Goal: Task Accomplishment & Management: Manage account settings

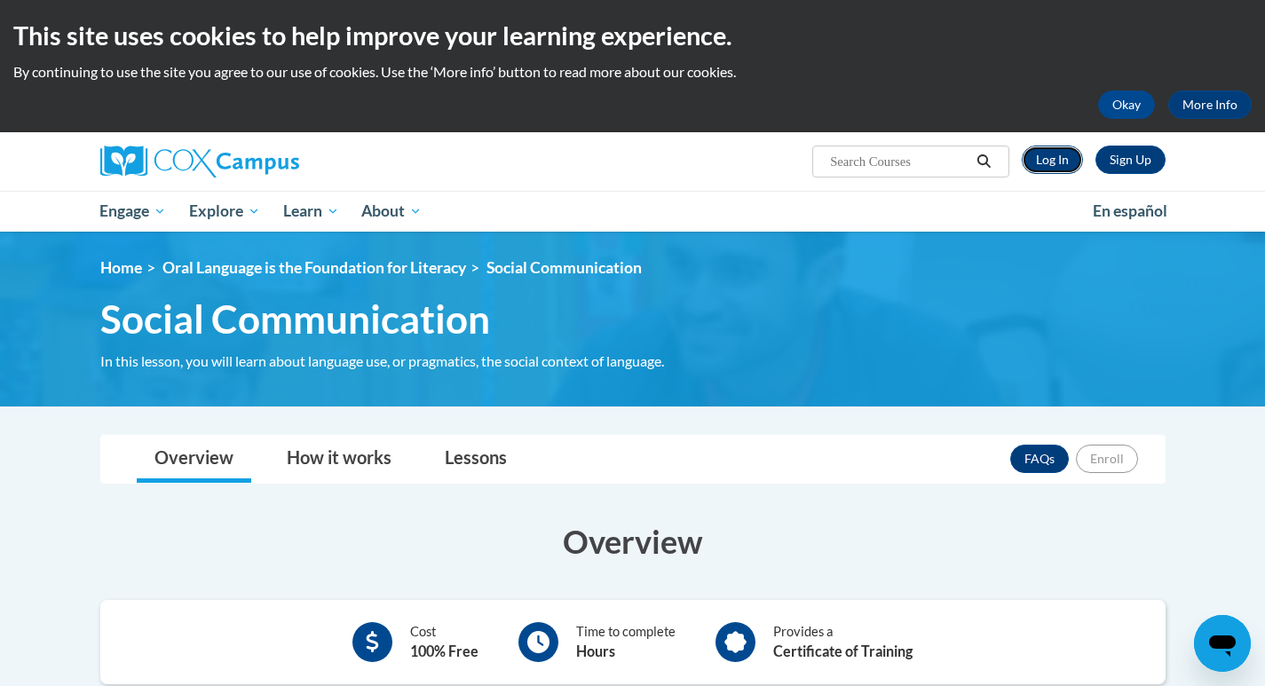
click at [1054, 157] on link "Log In" at bounding box center [1052, 160] width 61 height 28
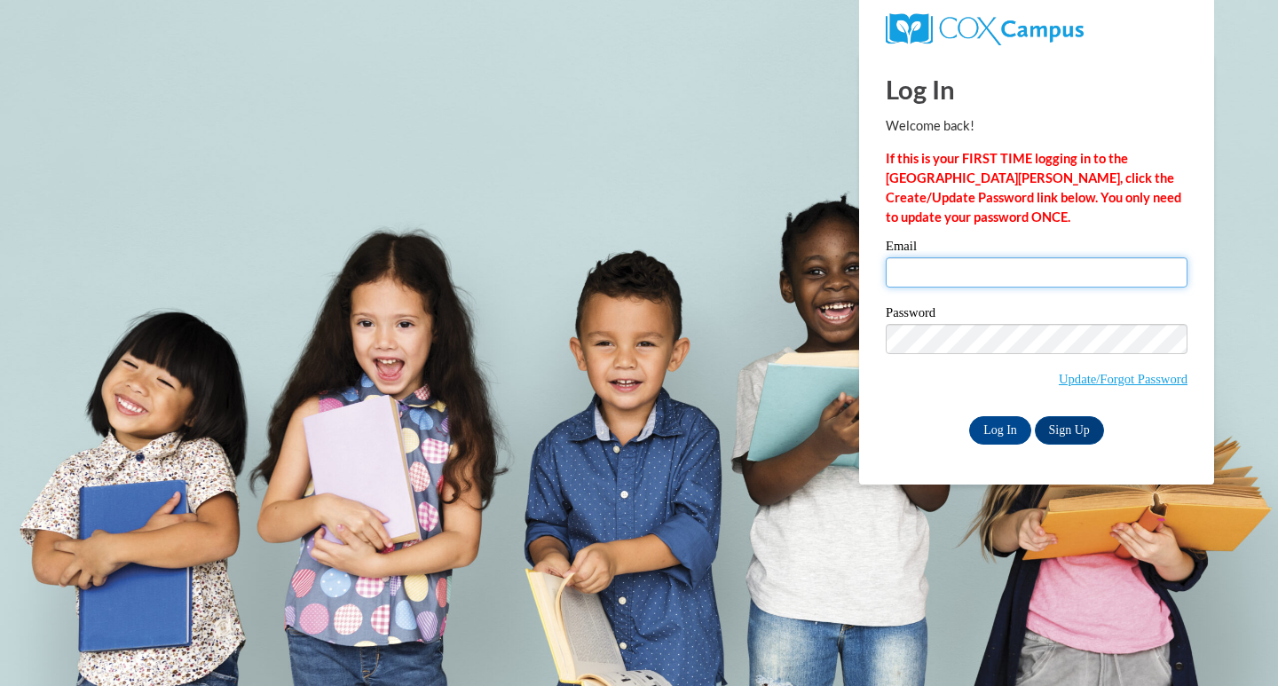
click at [895, 269] on input "Email" at bounding box center [1037, 272] width 302 height 30
type input "[EMAIL_ADDRESS][PERSON_NAME][DOMAIN_NAME]"
click at [993, 434] on input "Log In" at bounding box center [1000, 430] width 62 height 28
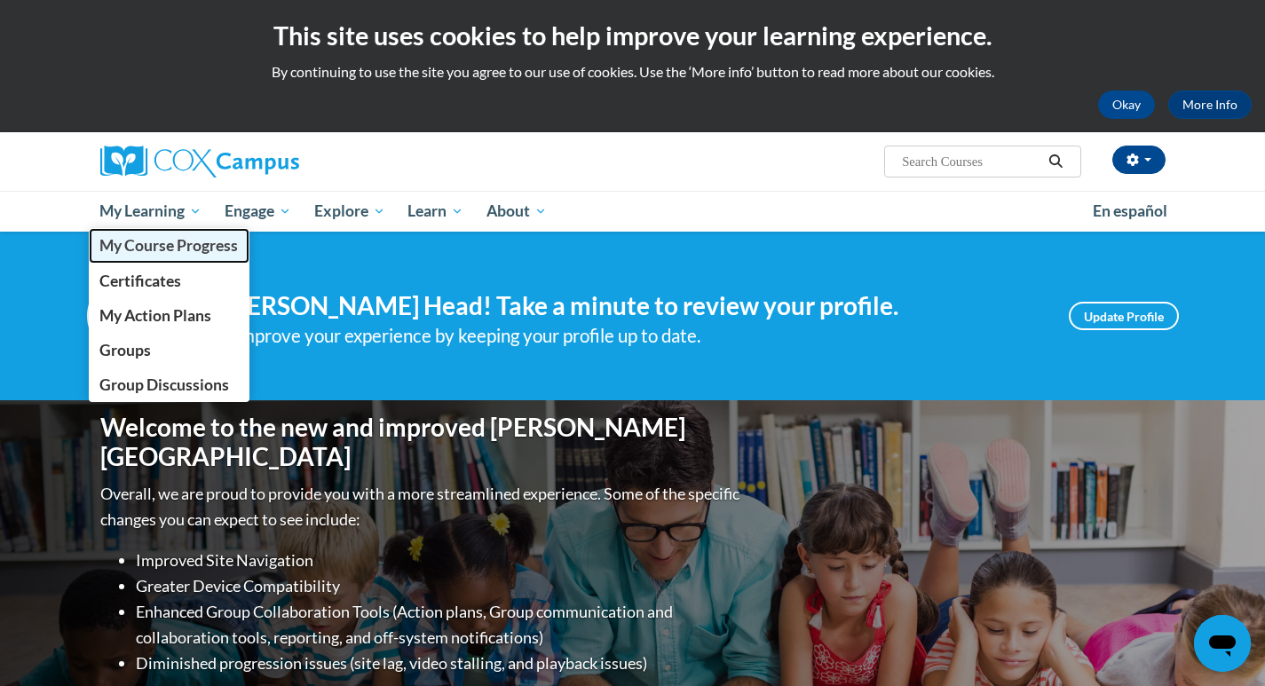
click at [140, 243] on span "My Course Progress" at bounding box center [168, 245] width 138 height 19
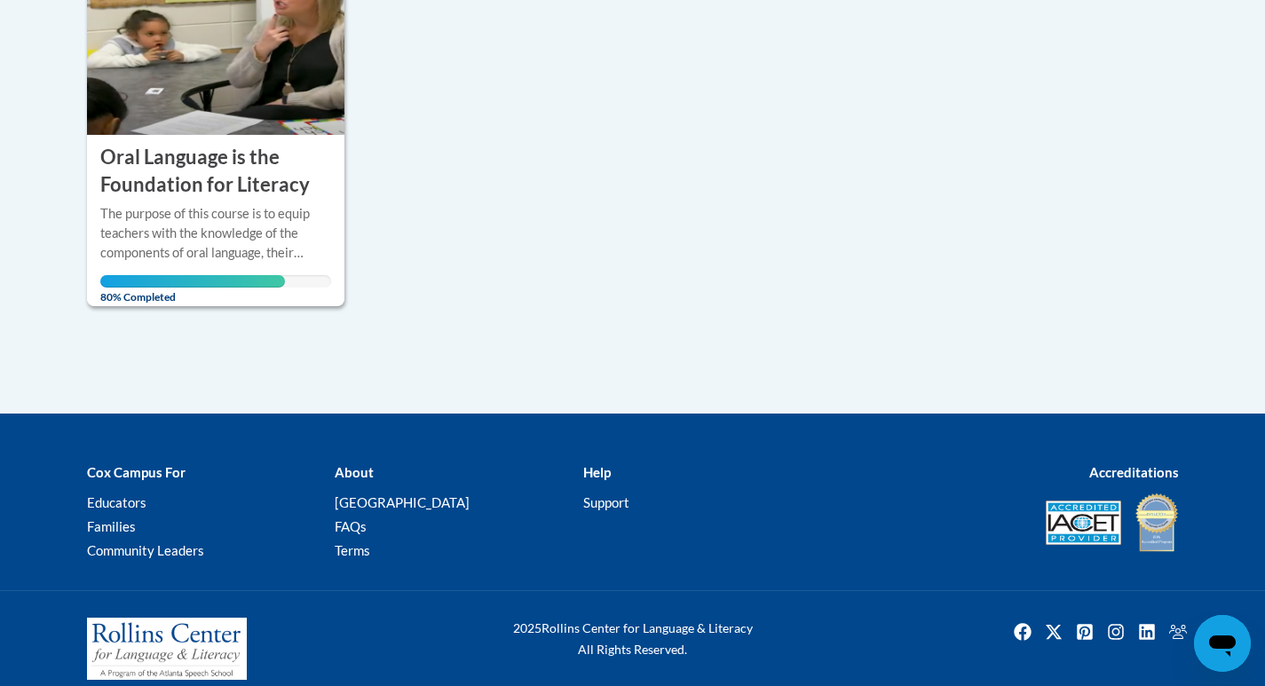
scroll to position [522, 0]
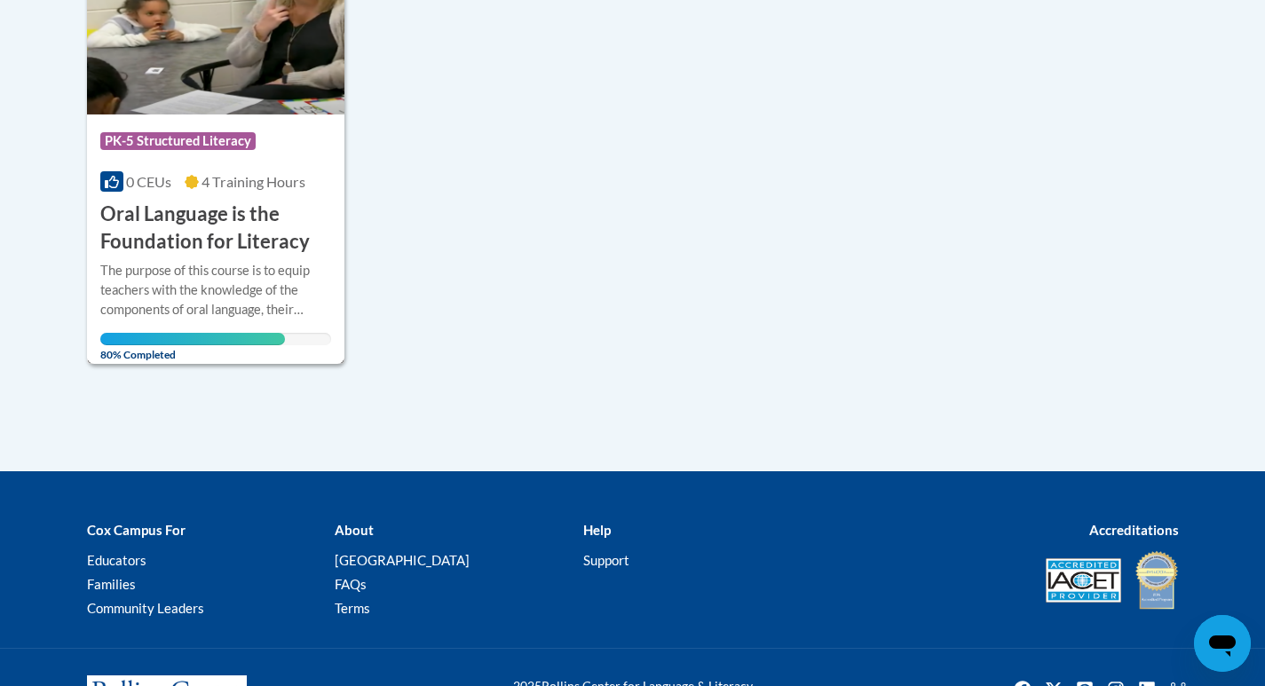
click at [201, 187] on div "0 CEUs 4 Training Hours" at bounding box center [216, 182] width 232 height 20
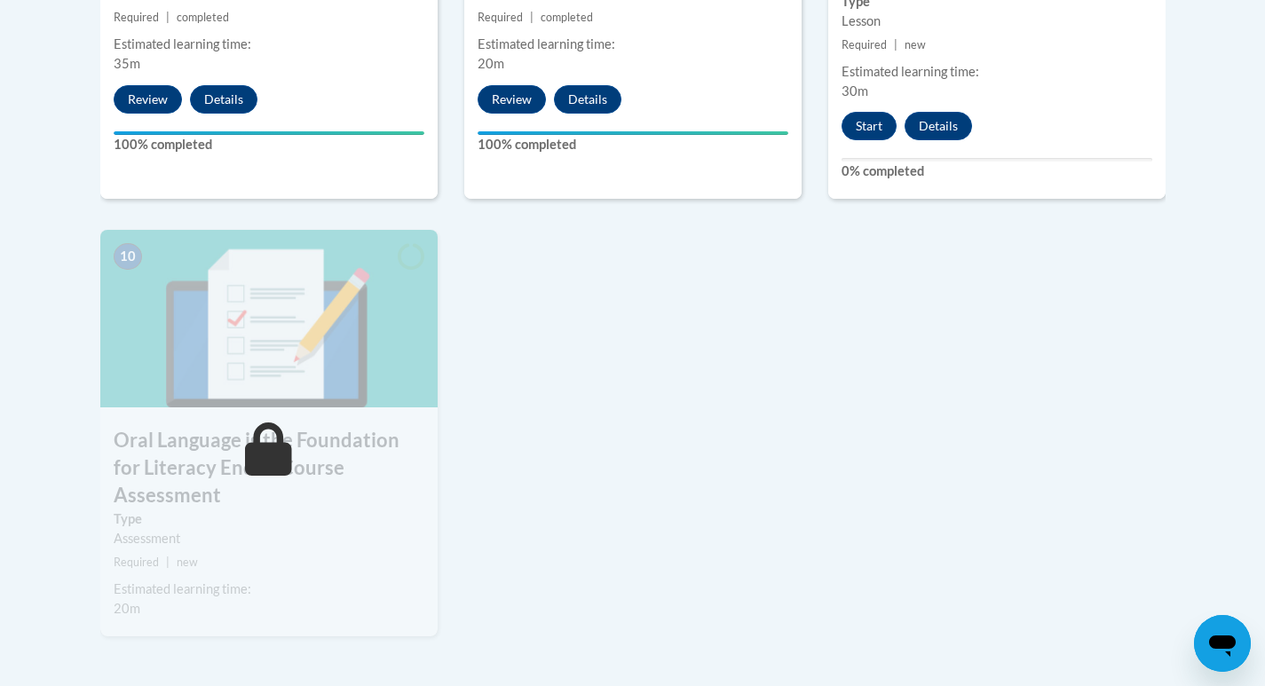
scroll to position [1837, 0]
click at [863, 135] on button "Start" at bounding box center [869, 125] width 55 height 28
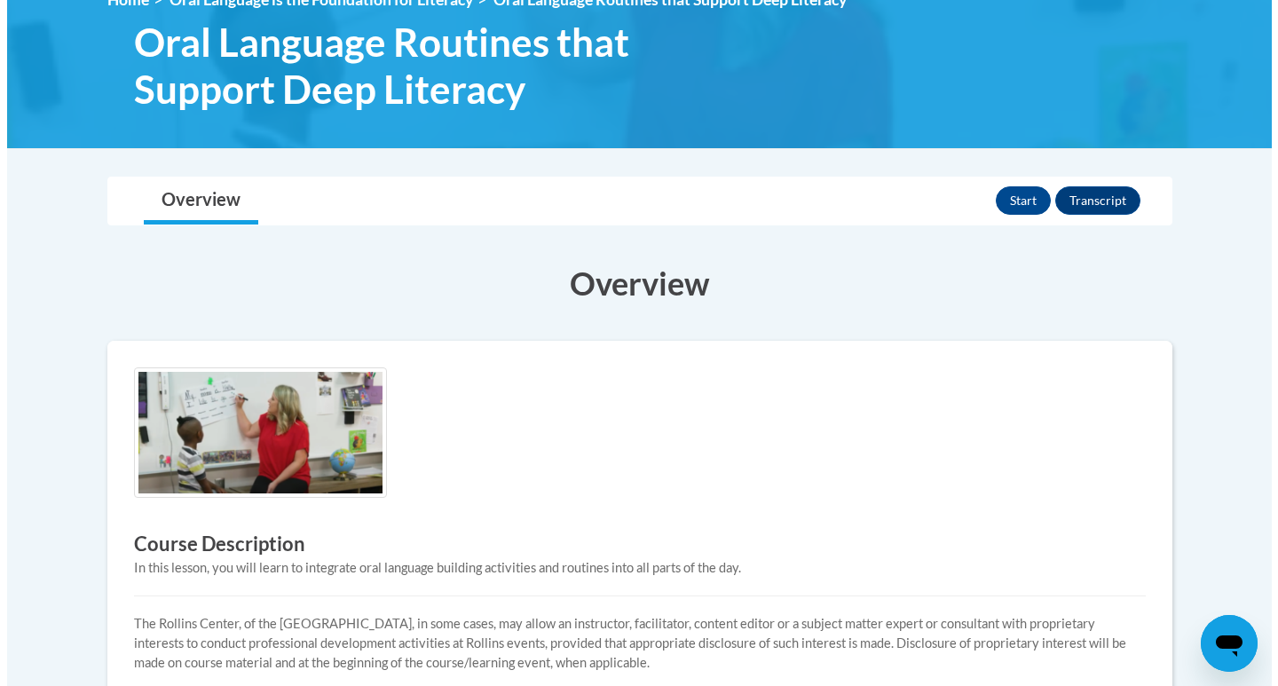
scroll to position [266, 0]
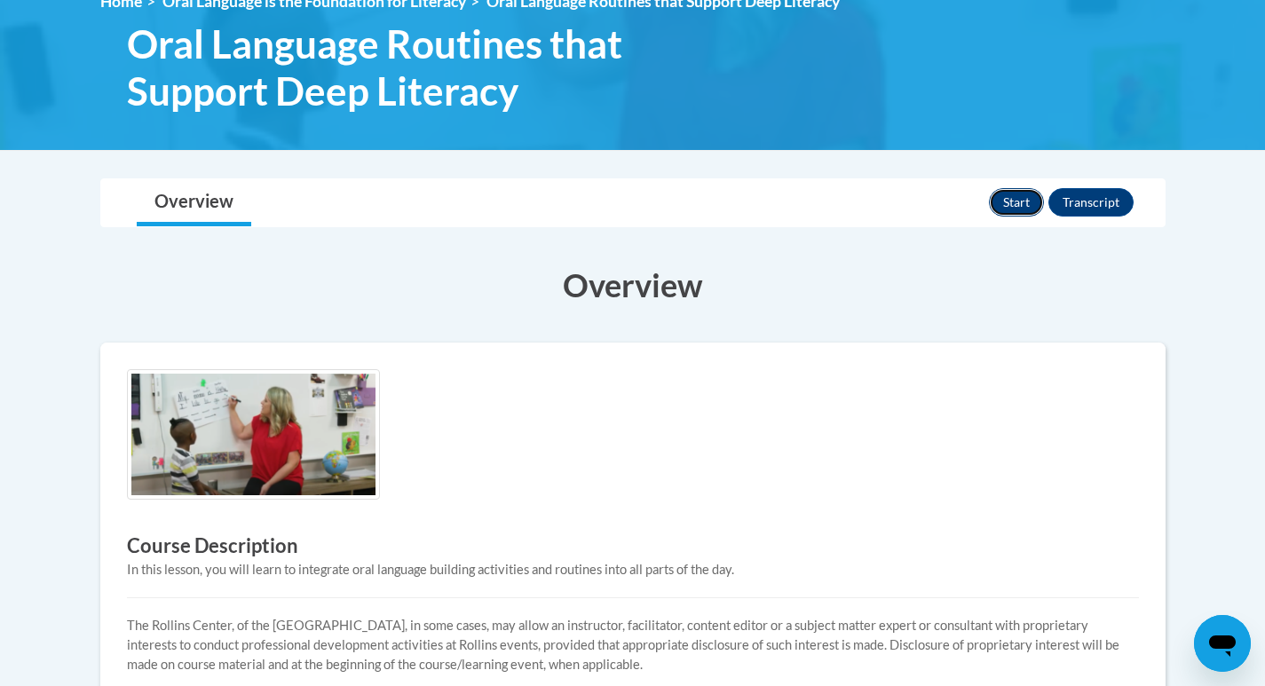
click at [1008, 208] on button "Start" at bounding box center [1016, 202] width 55 height 28
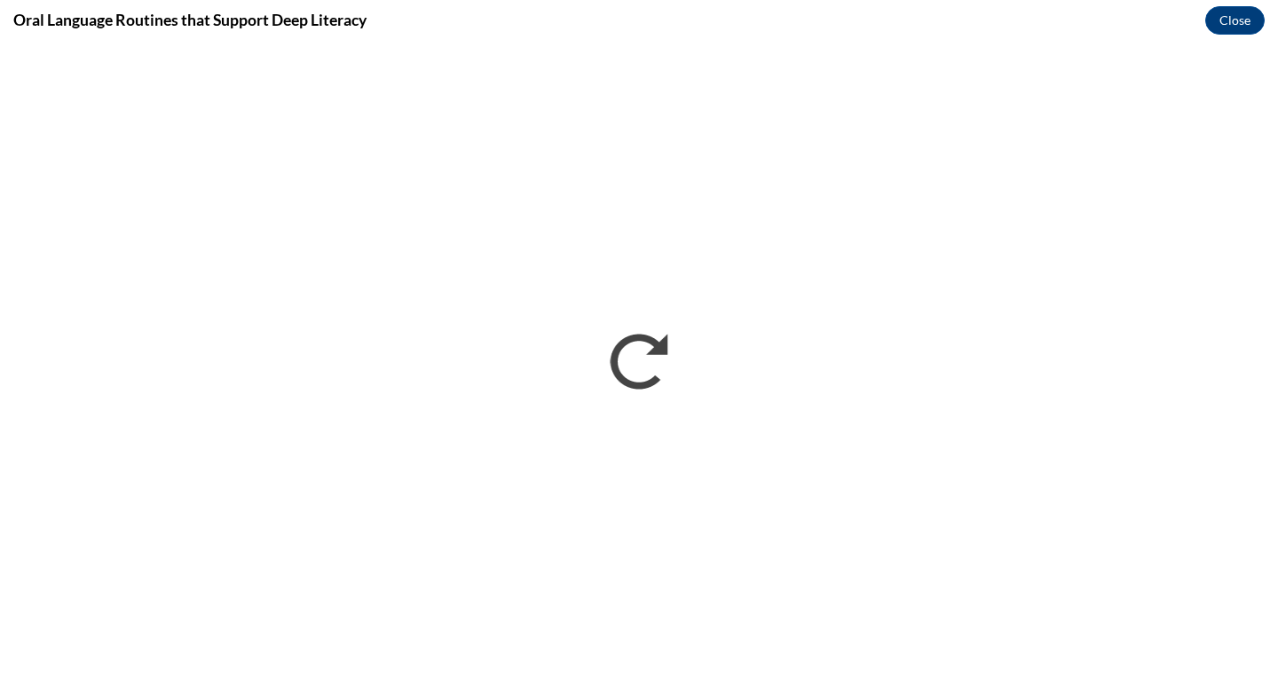
scroll to position [0, 0]
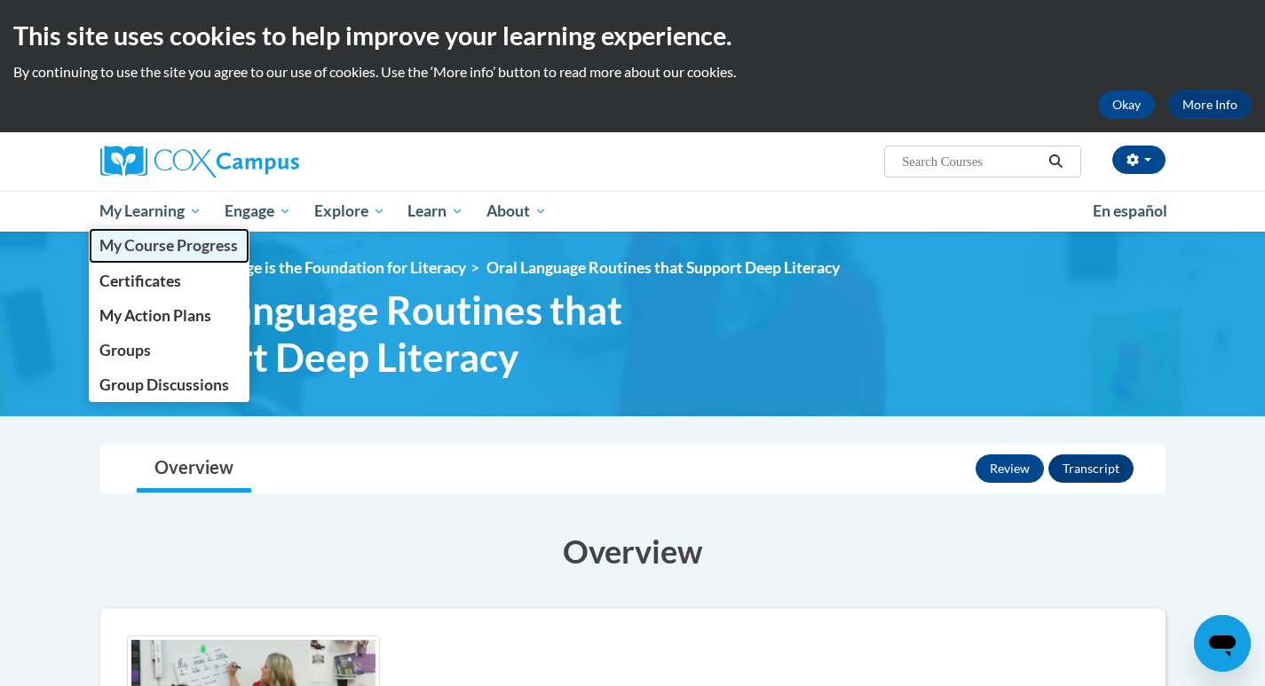
click at [139, 253] on span "My Course Progress" at bounding box center [168, 245] width 138 height 19
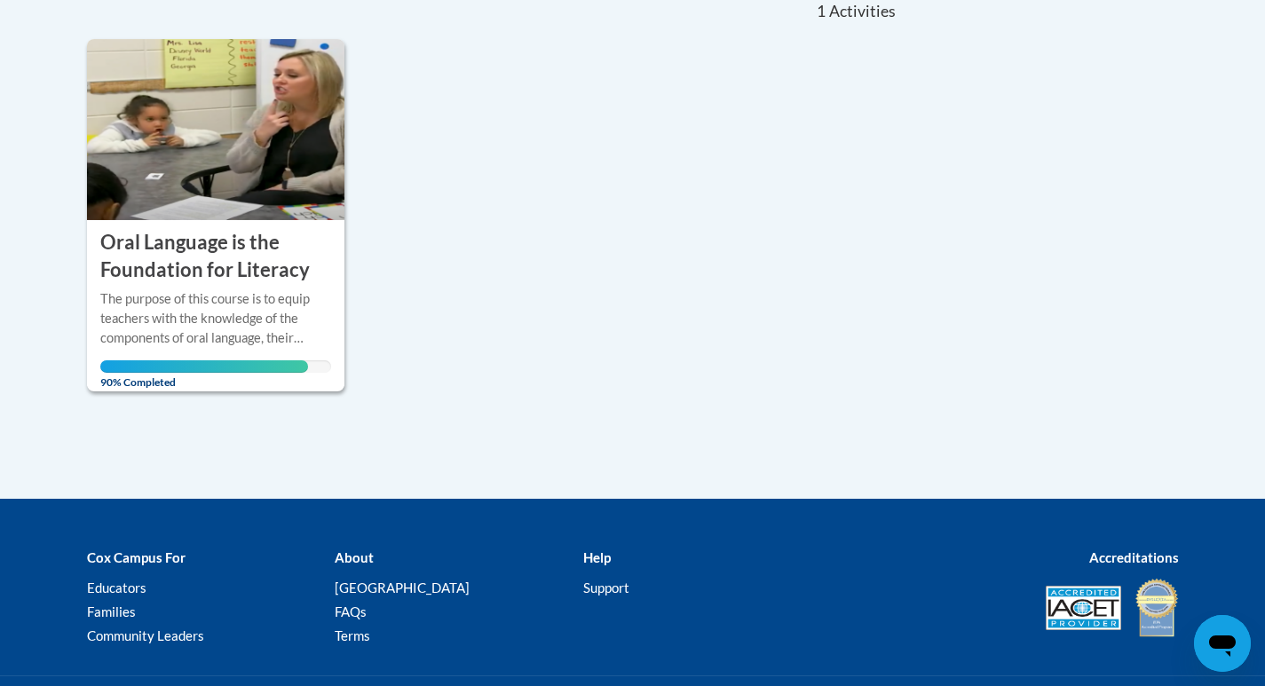
scroll to position [522, 0]
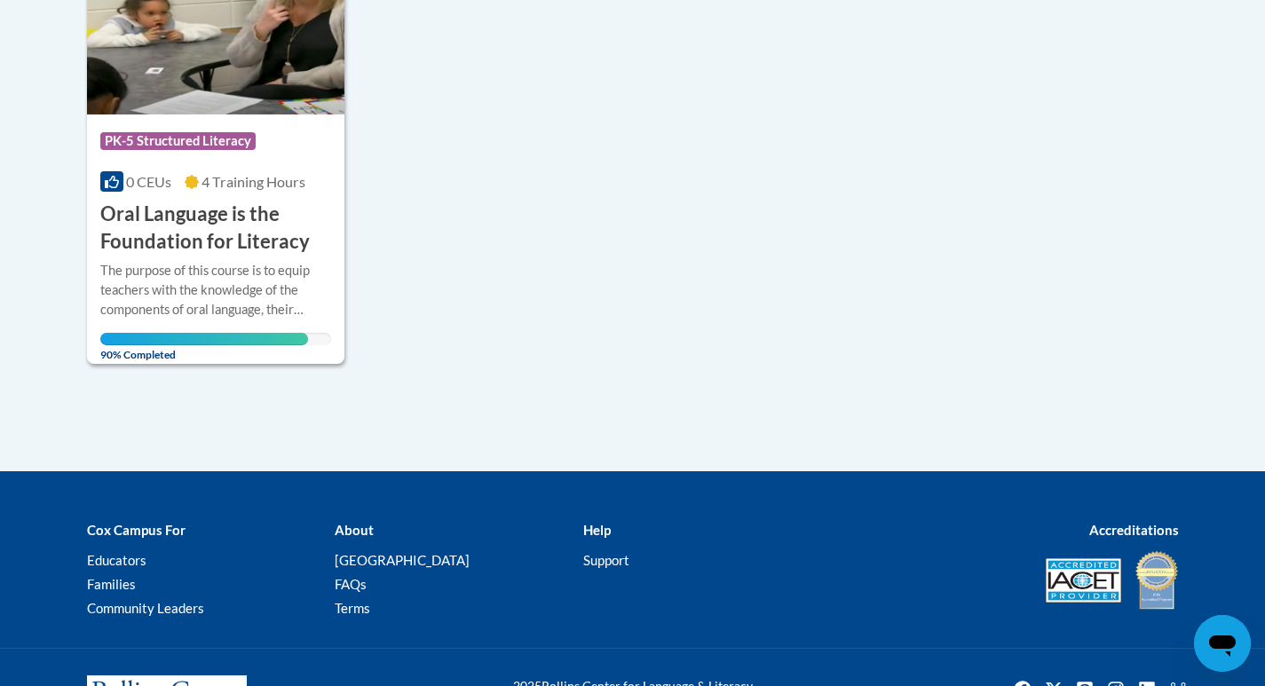
click at [179, 119] on div "Course Category: PK-5 Structured Literacy 0 CEUs 4 Training Hours COURSE Oral L…" at bounding box center [216, 185] width 258 height 141
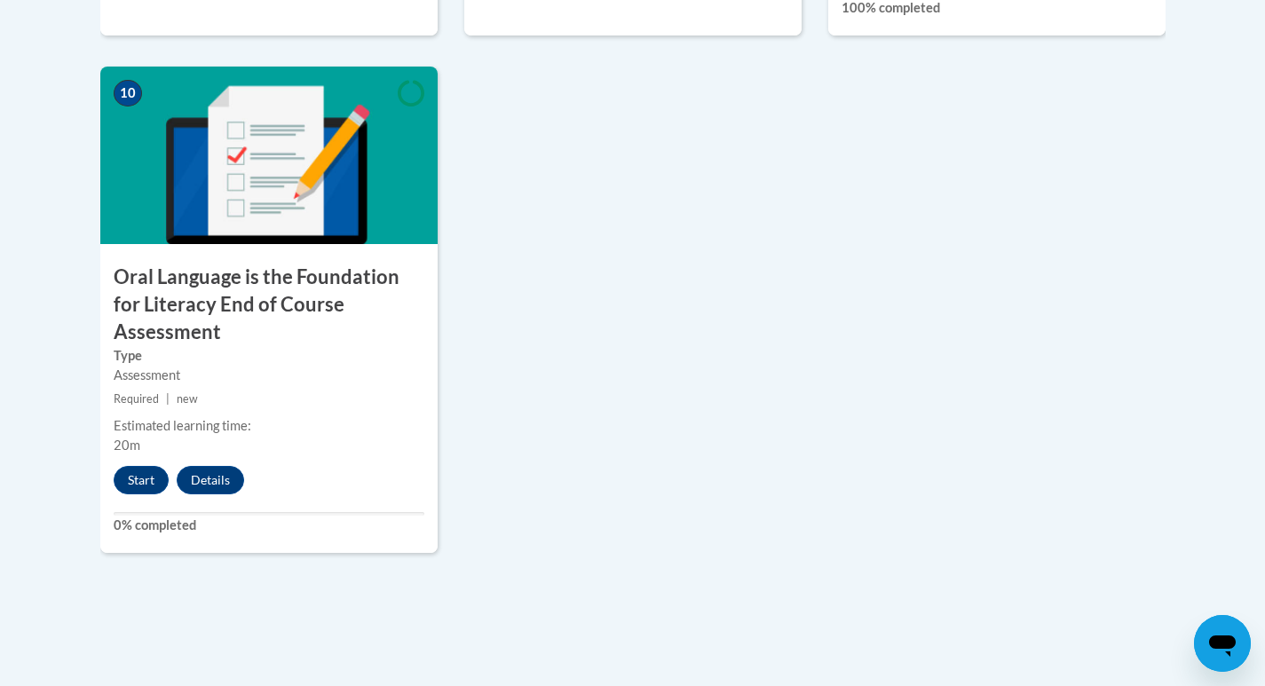
scroll to position [2219, 0]
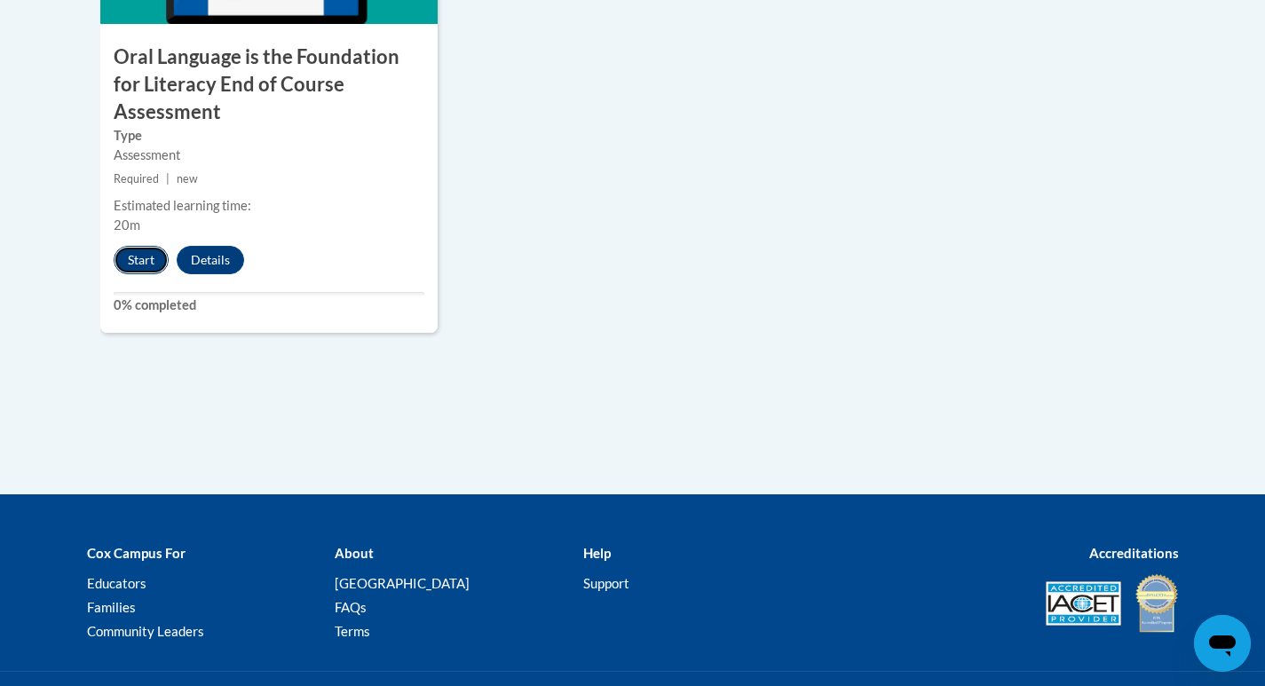
click at [127, 246] on button "Start" at bounding box center [141, 260] width 55 height 28
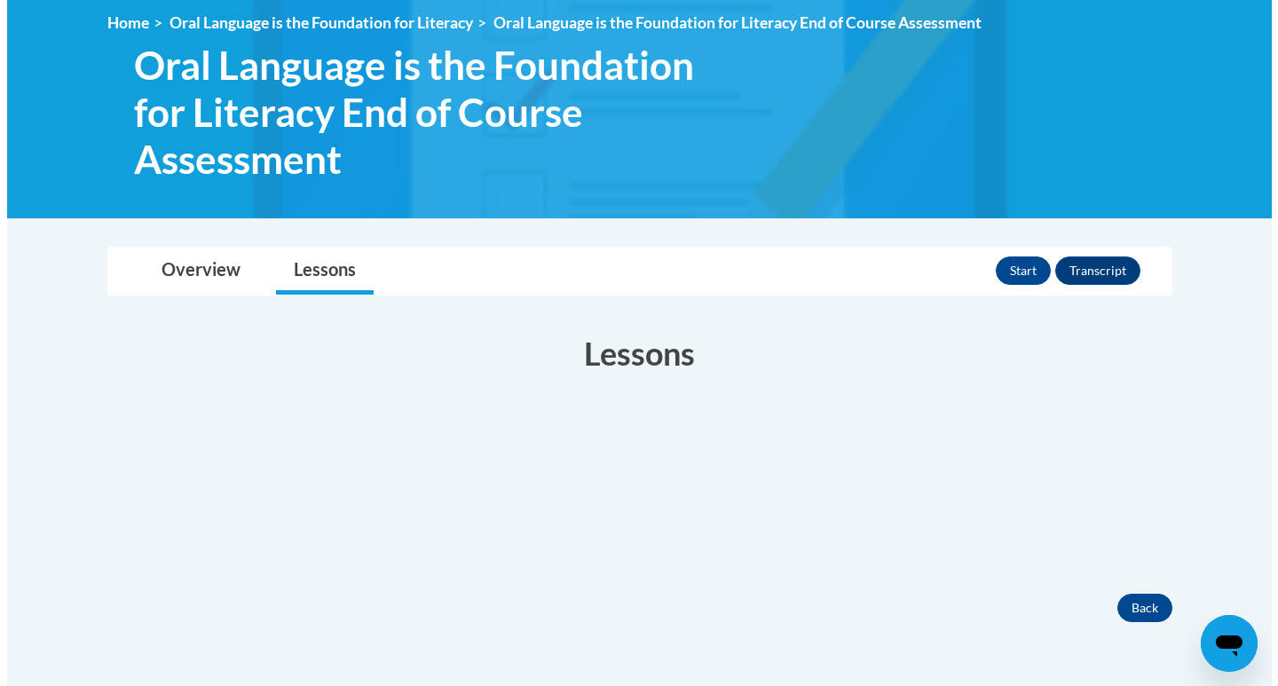
scroll to position [178, 0]
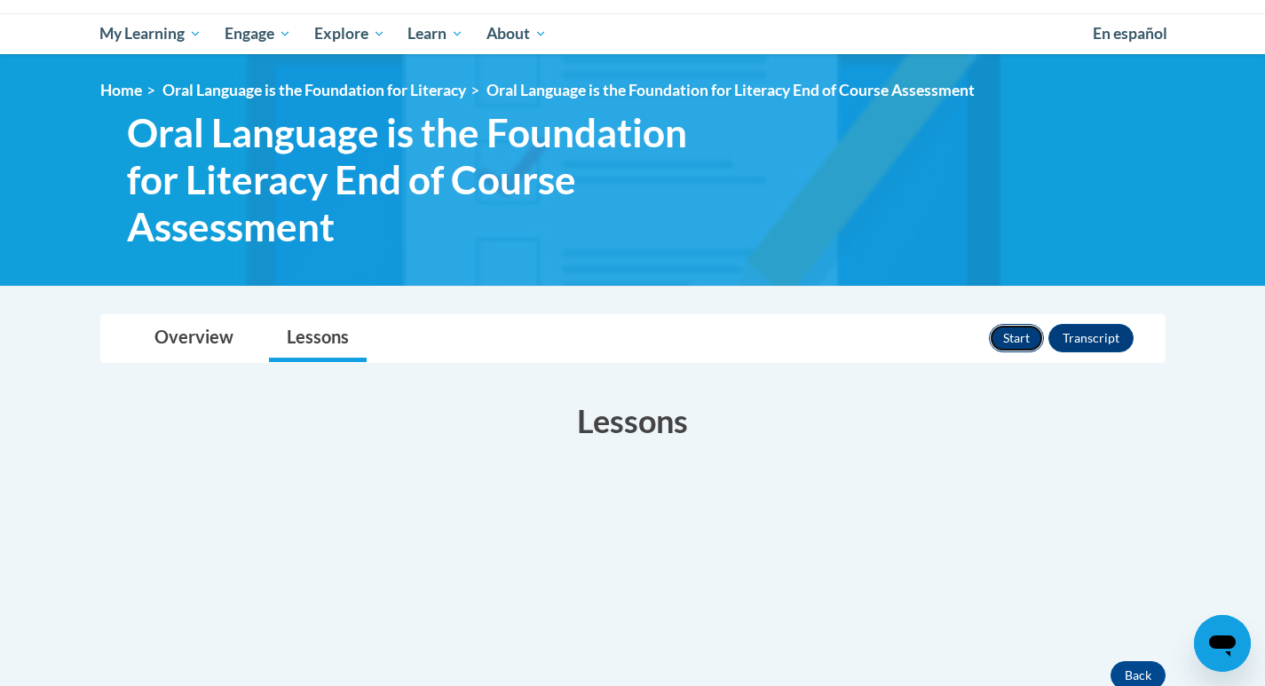
click at [1013, 328] on button "Start" at bounding box center [1016, 338] width 55 height 28
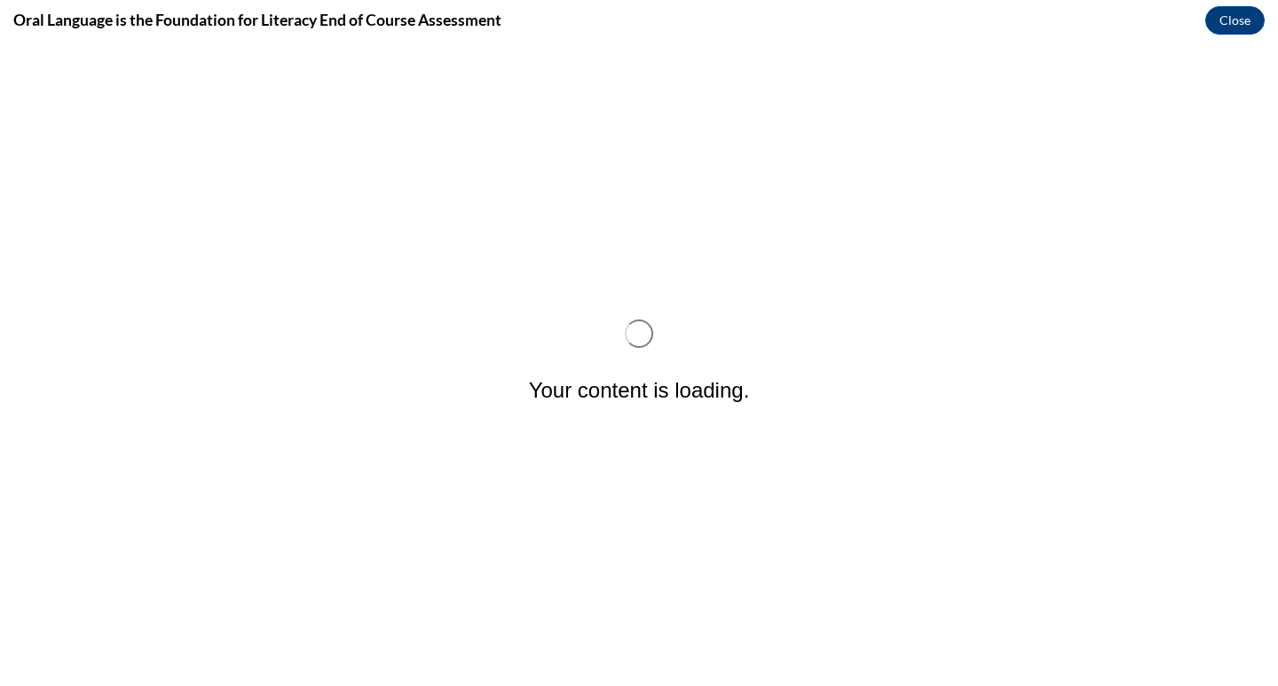
scroll to position [0, 0]
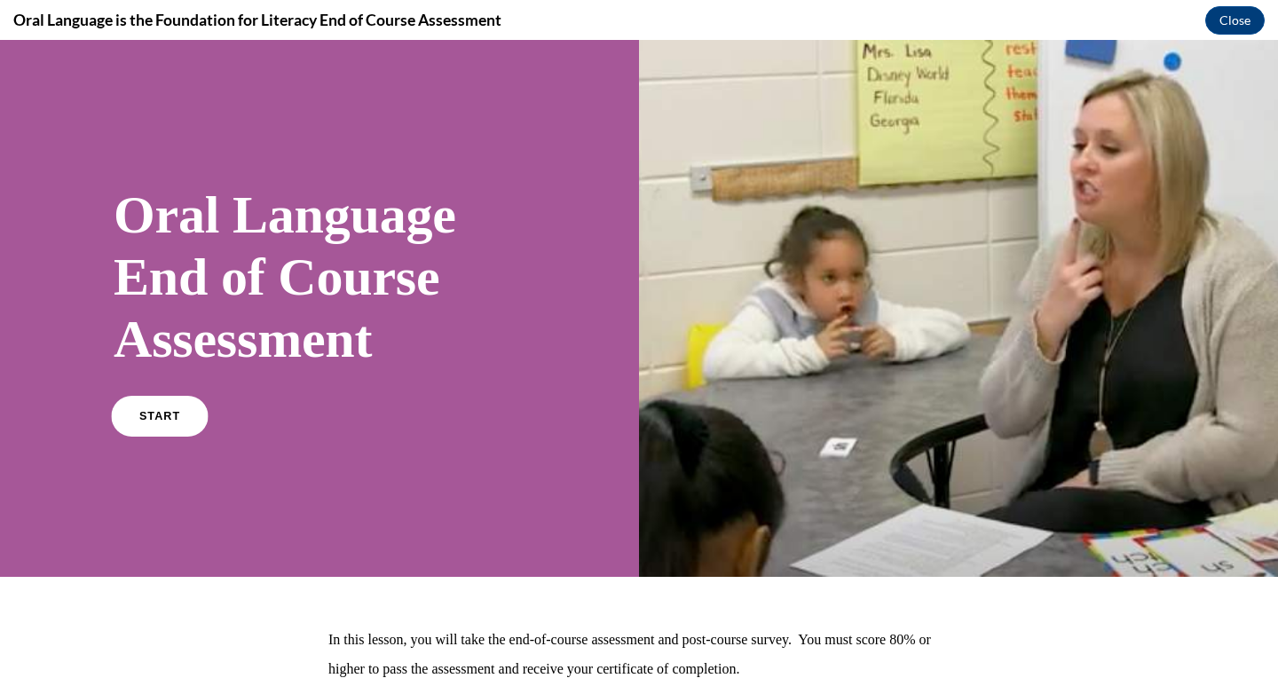
click at [148, 417] on span "START" at bounding box center [159, 416] width 41 height 13
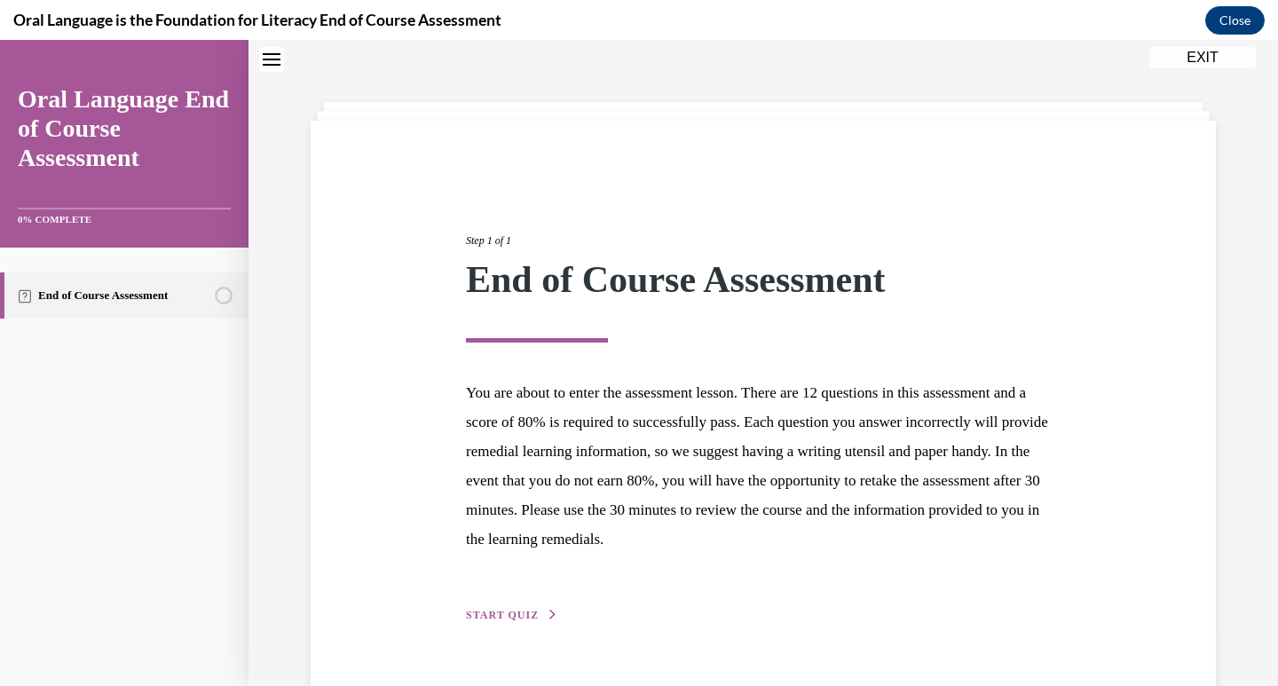
scroll to position [100, 0]
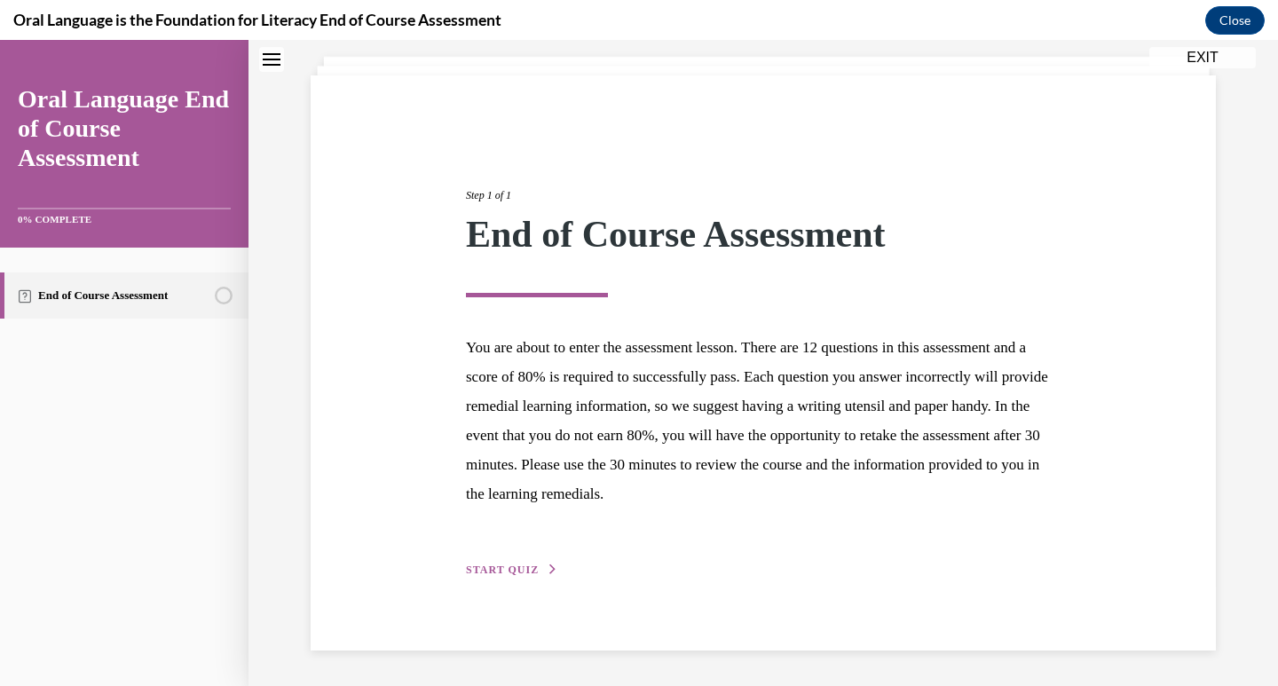
click at [478, 553] on div "Step 1 of 1 End of Course Assessment You are about to enter the assessment less…" at bounding box center [763, 362] width 621 height 433
click at [485, 571] on span "START QUIZ" at bounding box center [502, 570] width 73 height 12
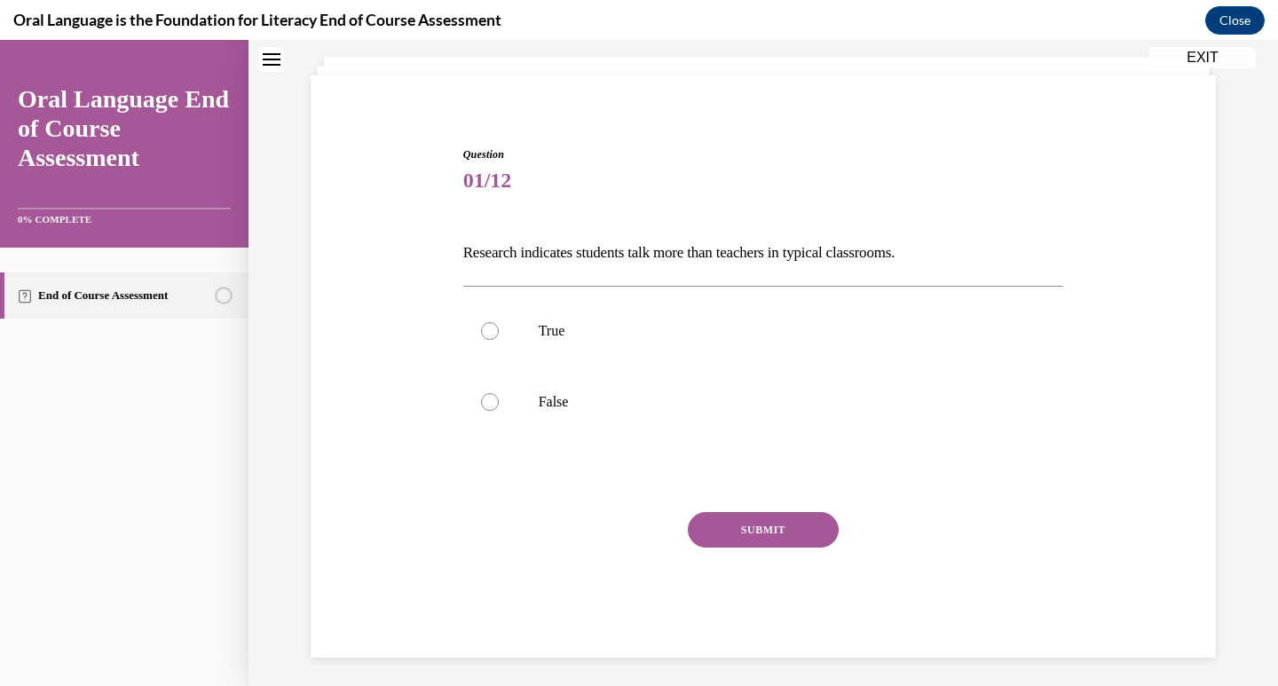
click at [521, 252] on p "Research indicates students talk more than teachers in typical classrooms." at bounding box center [763, 253] width 601 height 30
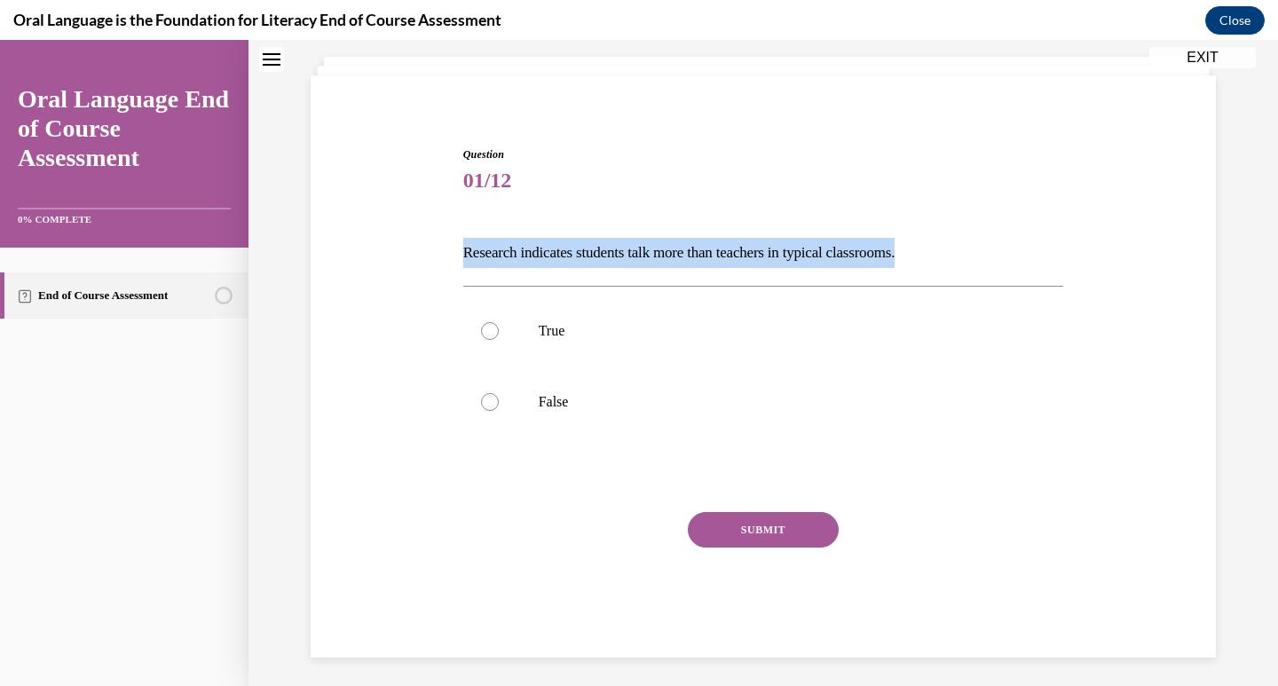
click at [521, 252] on p "Research indicates students talk more than teachers in typical classrooms." at bounding box center [763, 253] width 601 height 30
copy p "Research indicates students talk more than teachers in typical classrooms."
click at [543, 406] on p "False" at bounding box center [779, 402] width 481 height 18
click at [499, 406] on input "False" at bounding box center [490, 402] width 18 height 18
radio input "true"
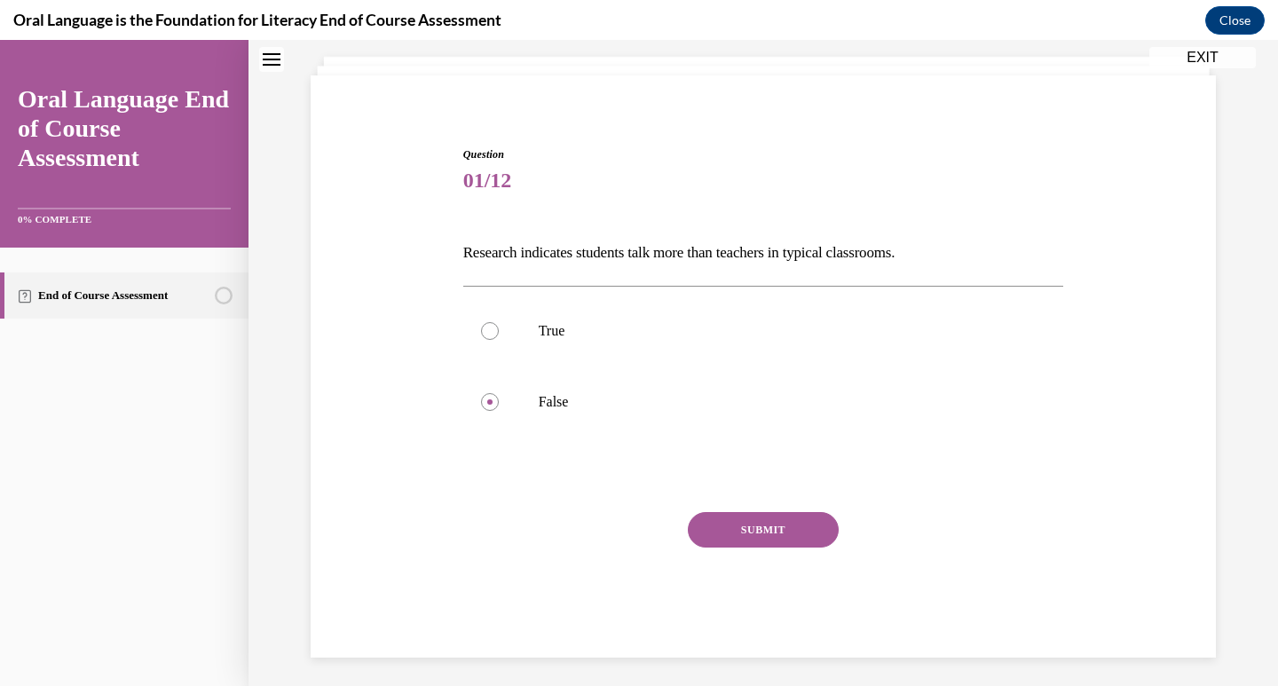
click at [766, 540] on button "SUBMIT" at bounding box center [763, 530] width 151 height 36
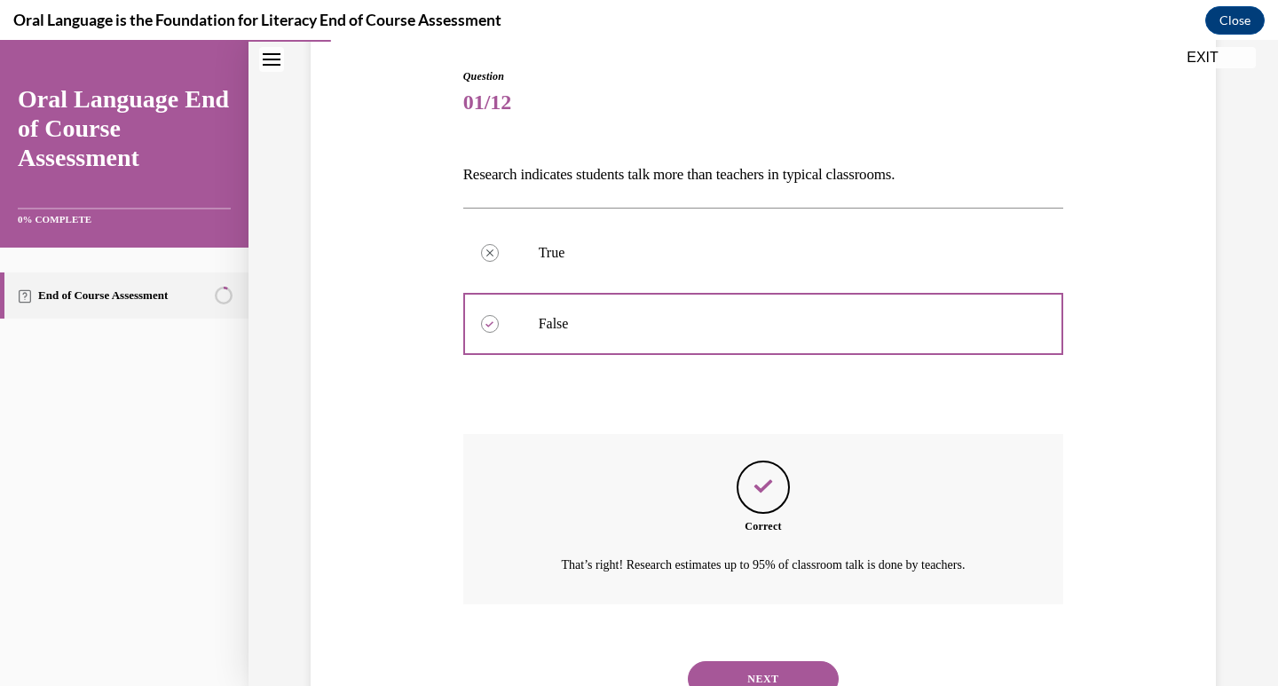
scroll to position [251, 0]
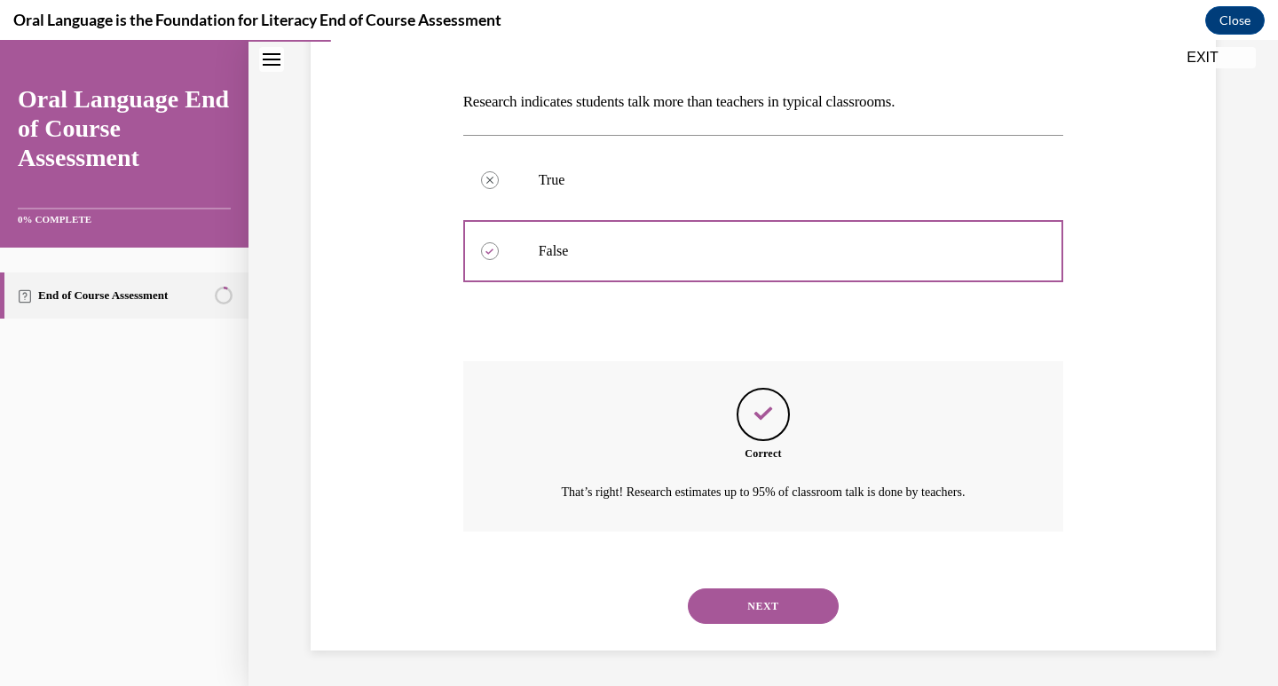
click at [767, 600] on button "NEXT" at bounding box center [763, 607] width 151 height 36
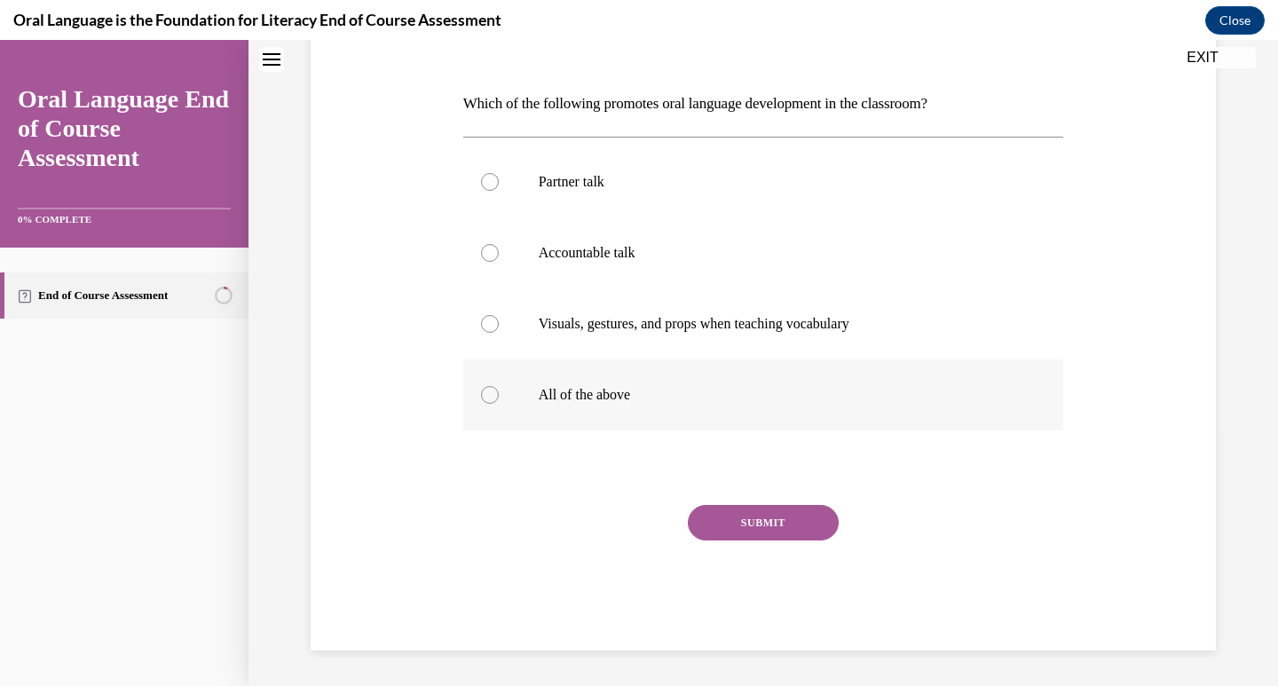
scroll to position [0, 0]
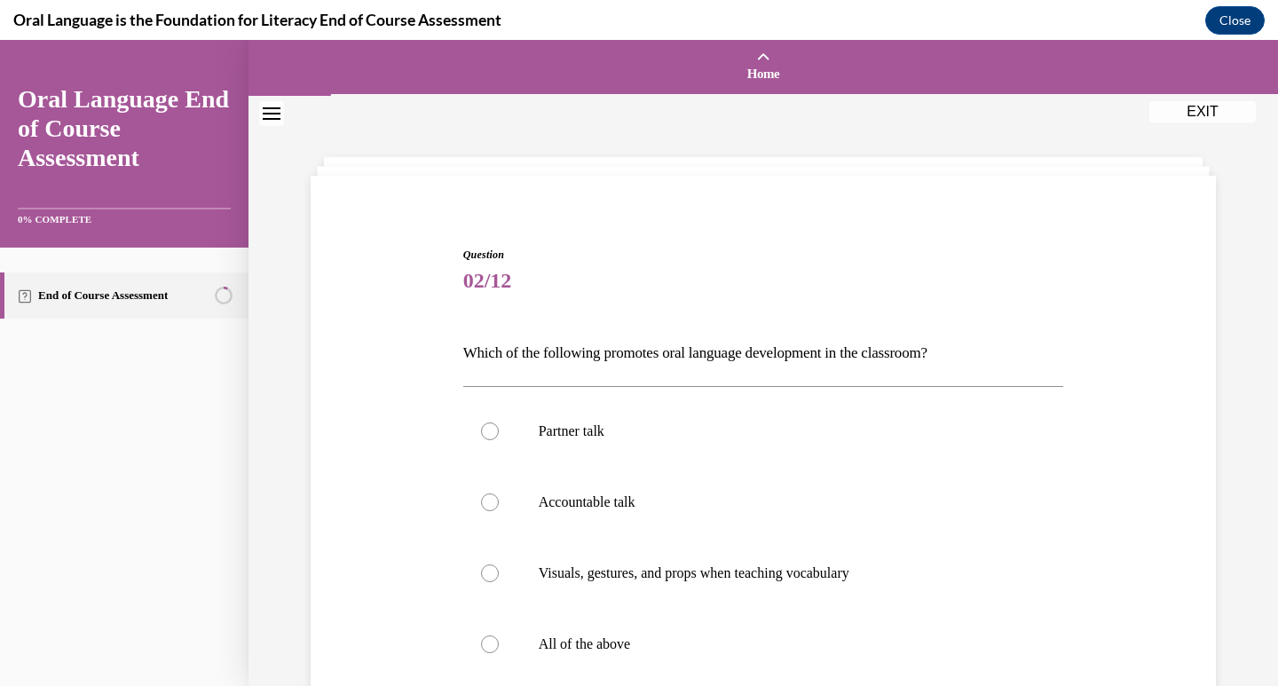
click at [571, 352] on p "Which of the following promotes oral language development in the classroom?" at bounding box center [763, 353] width 601 height 30
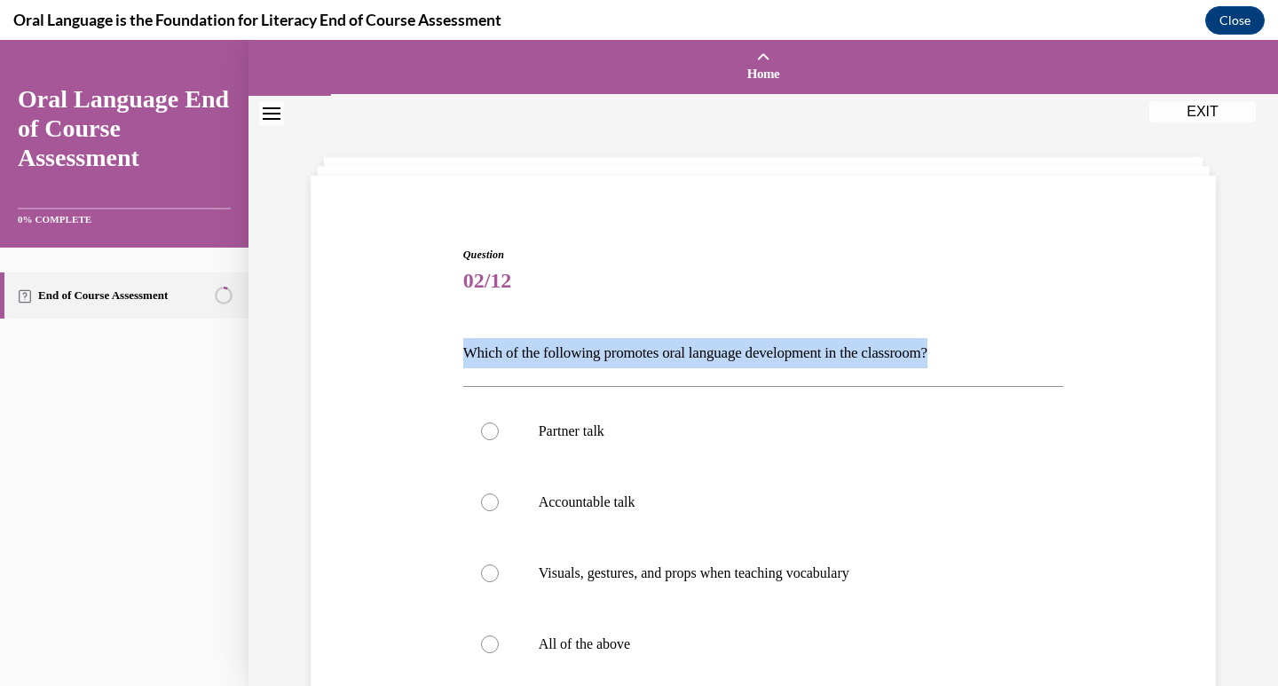
click at [571, 352] on p "Which of the following promotes oral language development in the classroom?" at bounding box center [763, 353] width 601 height 30
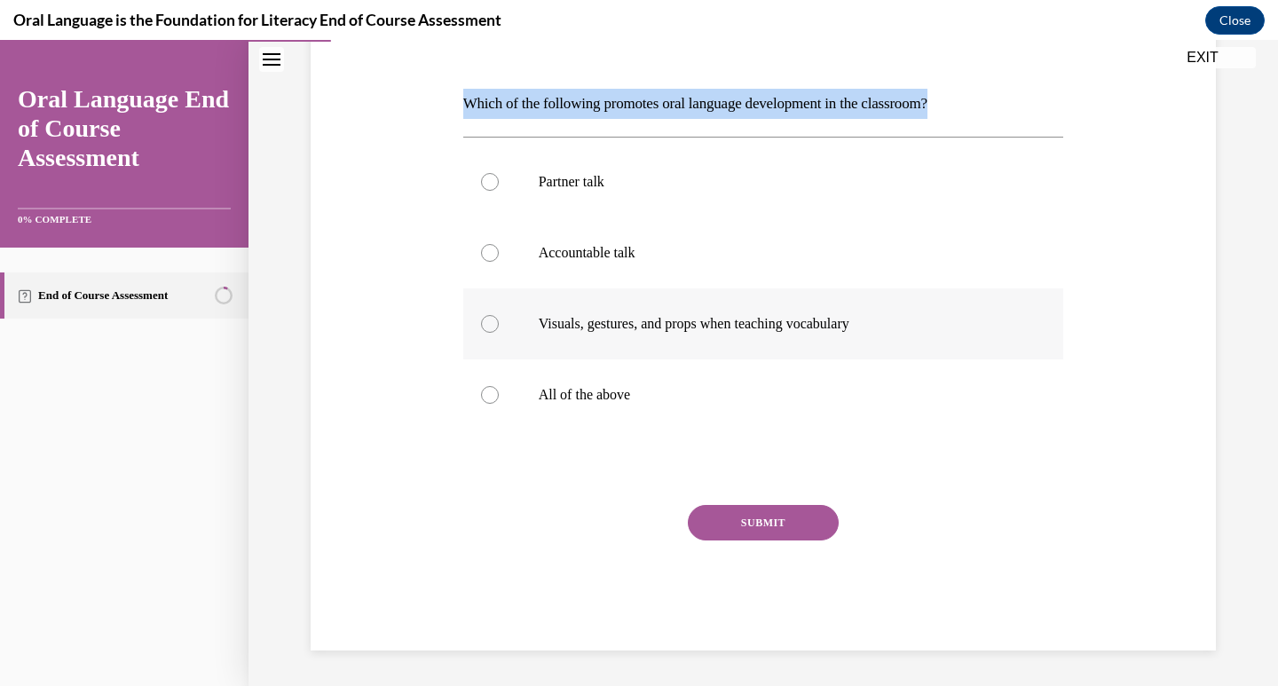
scroll to position [161, 0]
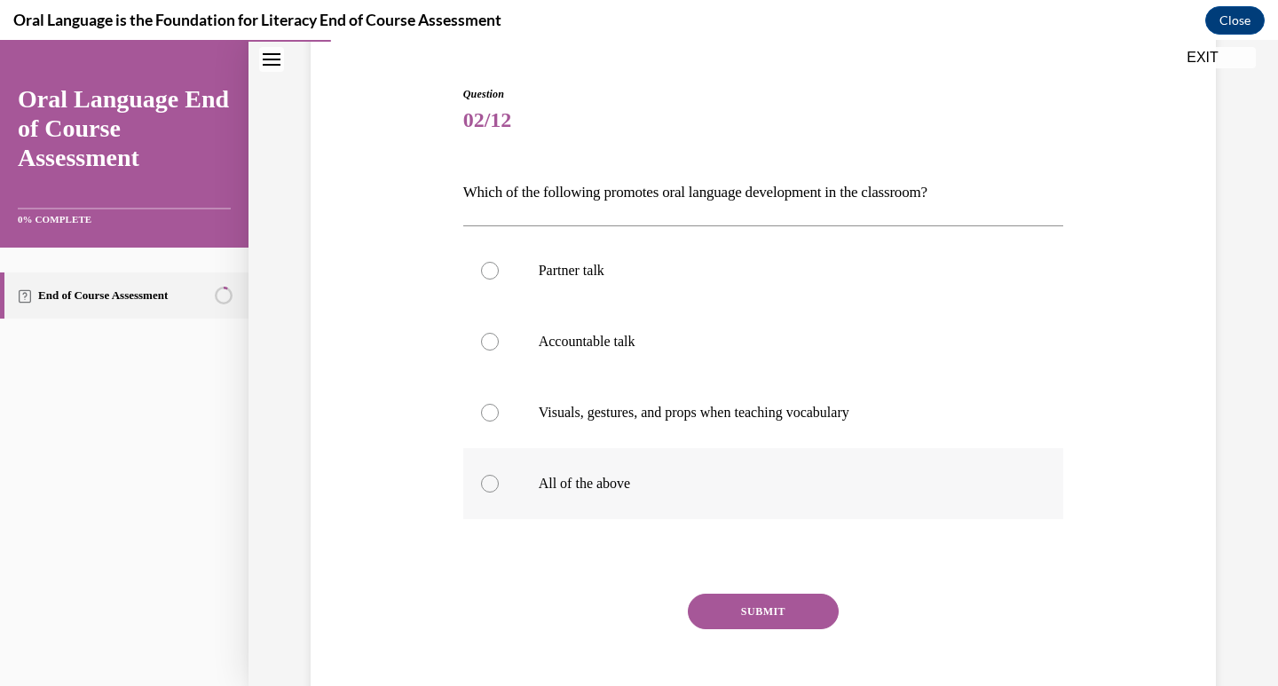
click at [582, 486] on p "All of the above" at bounding box center [779, 484] width 481 height 18
click at [499, 486] on input "All of the above" at bounding box center [490, 484] width 18 height 18
radio input "true"
click at [721, 603] on button "SUBMIT" at bounding box center [763, 612] width 151 height 36
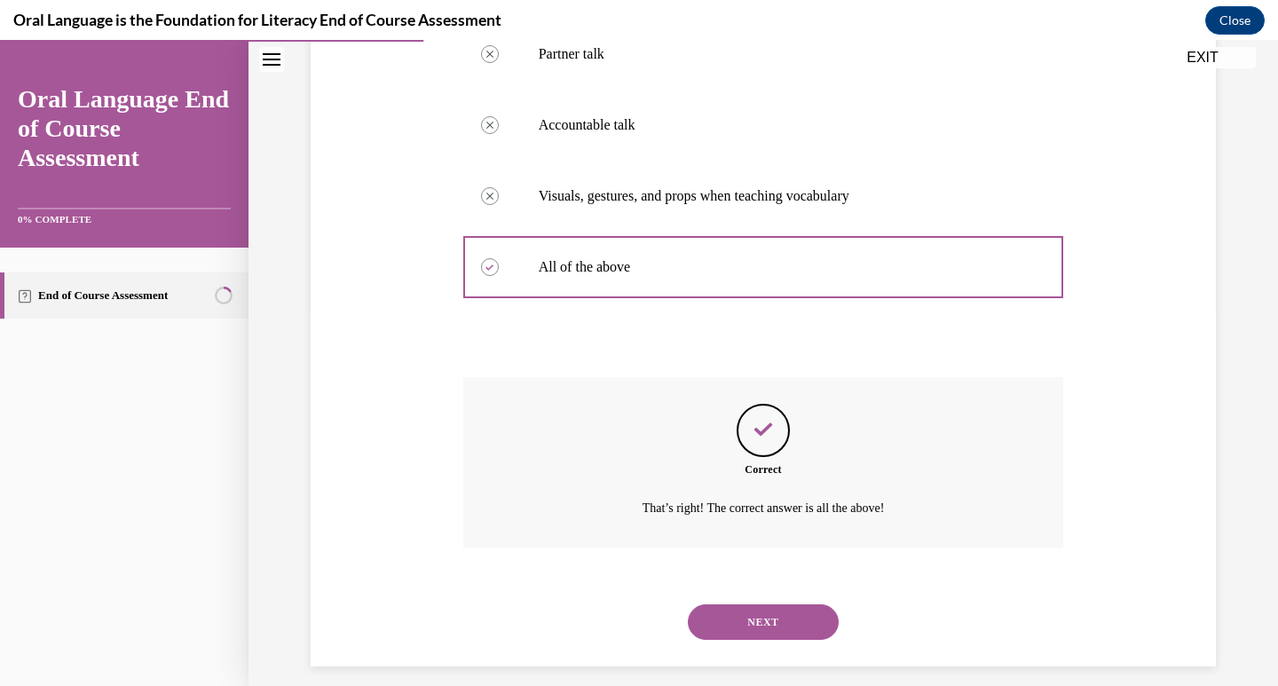
scroll to position [393, 0]
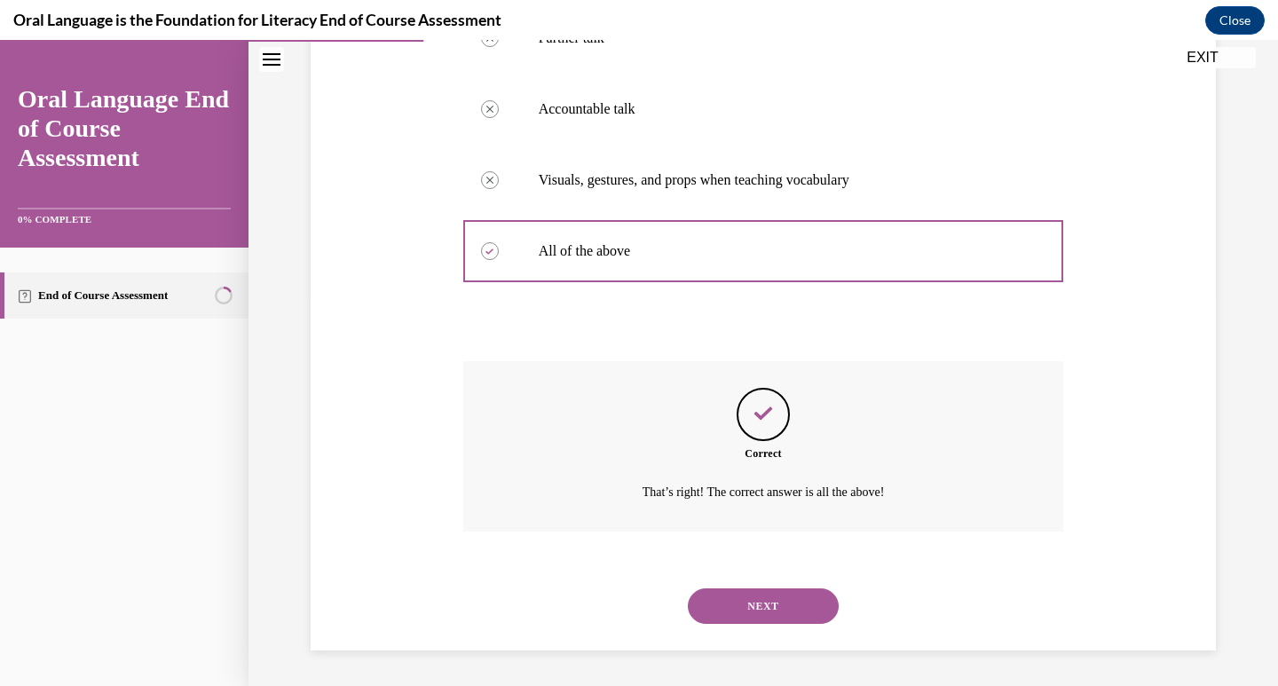
click at [749, 608] on button "NEXT" at bounding box center [763, 607] width 151 height 36
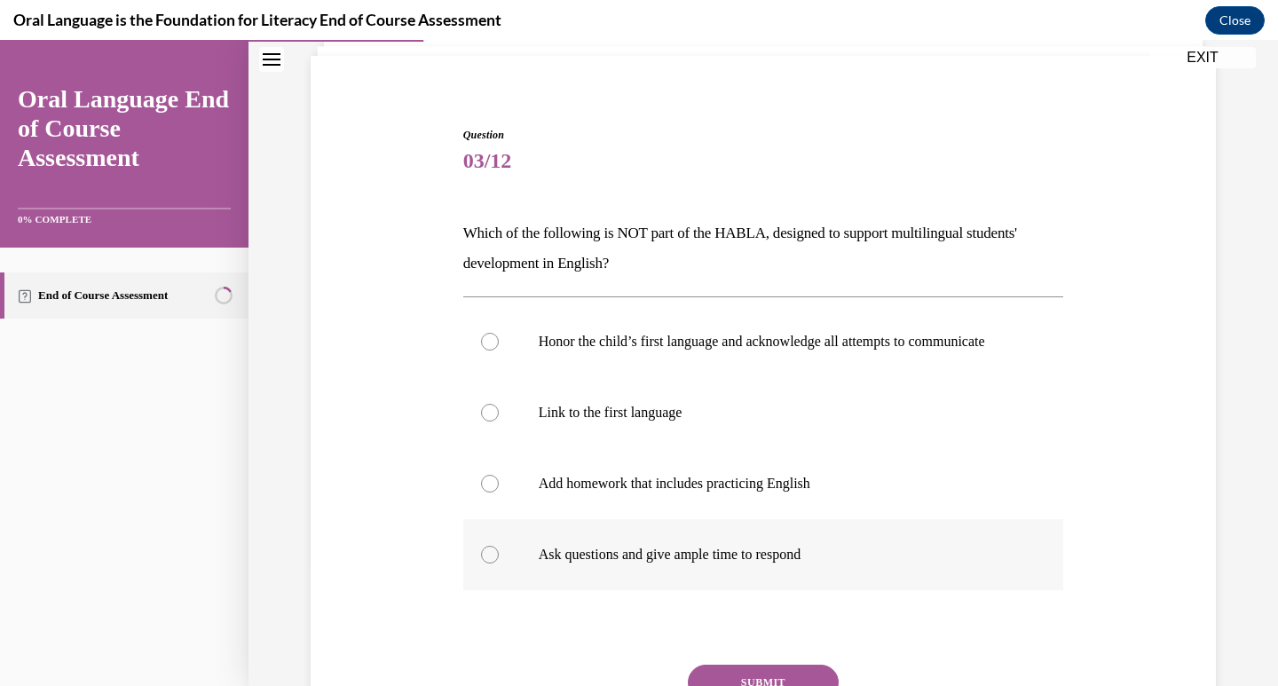
scroll to position [209, 0]
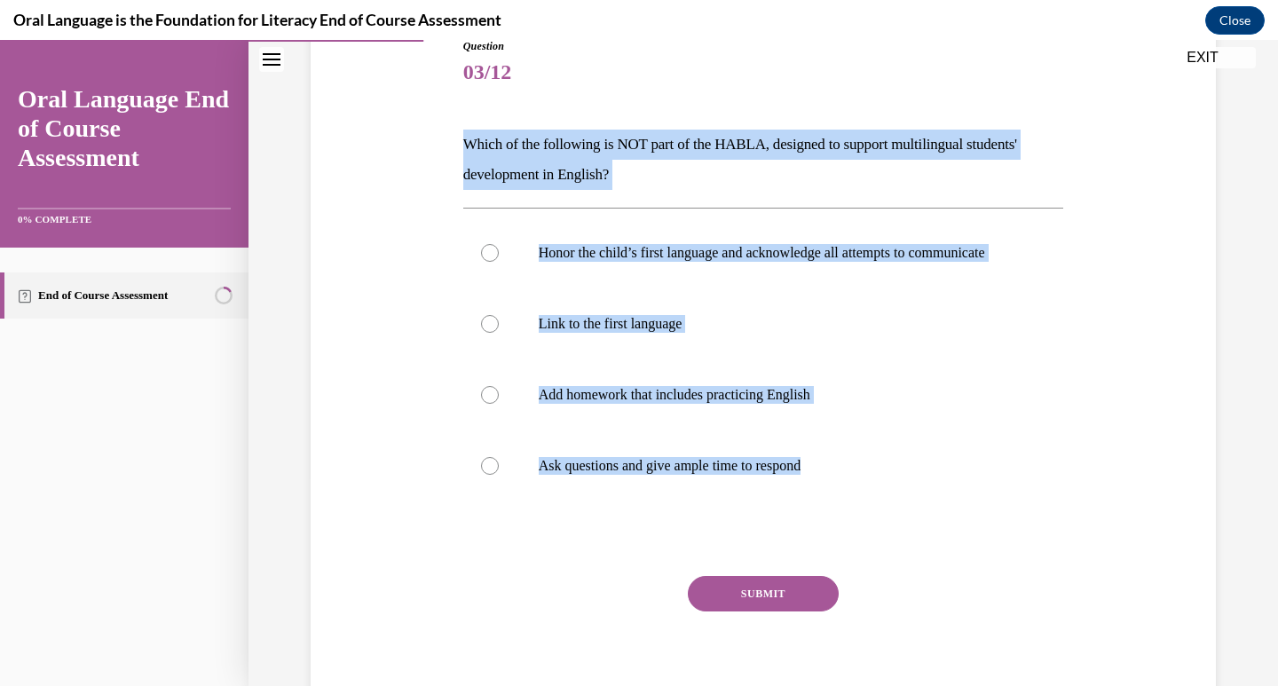
drag, startPoint x: 867, startPoint y: 492, endPoint x: 420, endPoint y: 146, distance: 565.2
click at [420, 146] on div "Question 03/12 Which of the following is NOT part of the HABLA, designed to sup…" at bounding box center [763, 353] width 914 height 737
copy div "Which of the following is NOT part of the HABLA, designed to support multilingu…"
click at [560, 404] on p "Add homework that includes practicing English" at bounding box center [779, 395] width 481 height 18
click at [499, 404] on input "Add homework that includes practicing English" at bounding box center [490, 395] width 18 height 18
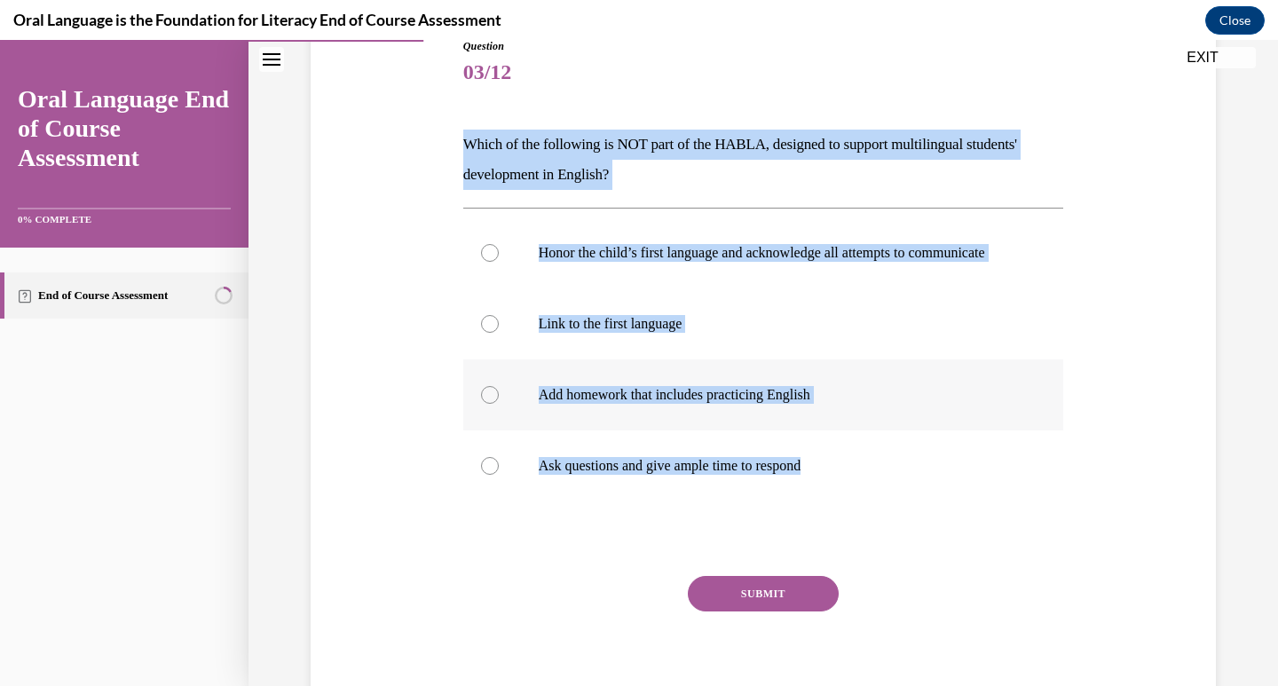
radio input "true"
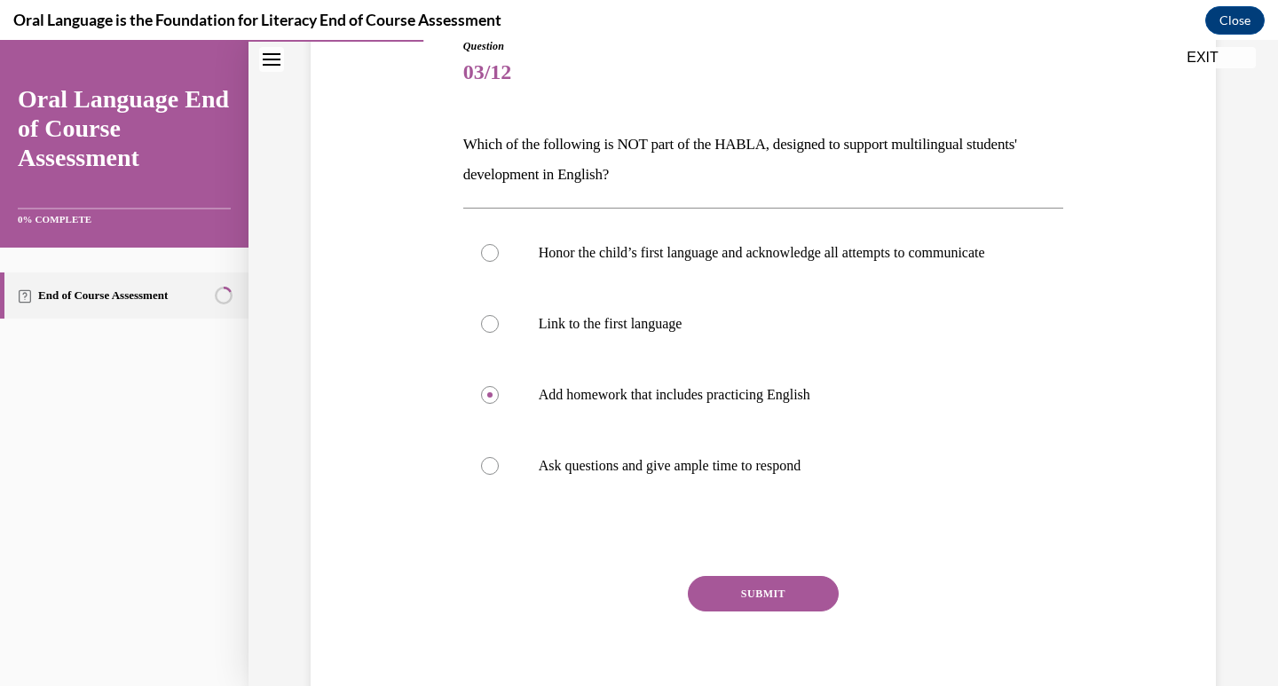
click at [750, 612] on button "SUBMIT" at bounding box center [763, 594] width 151 height 36
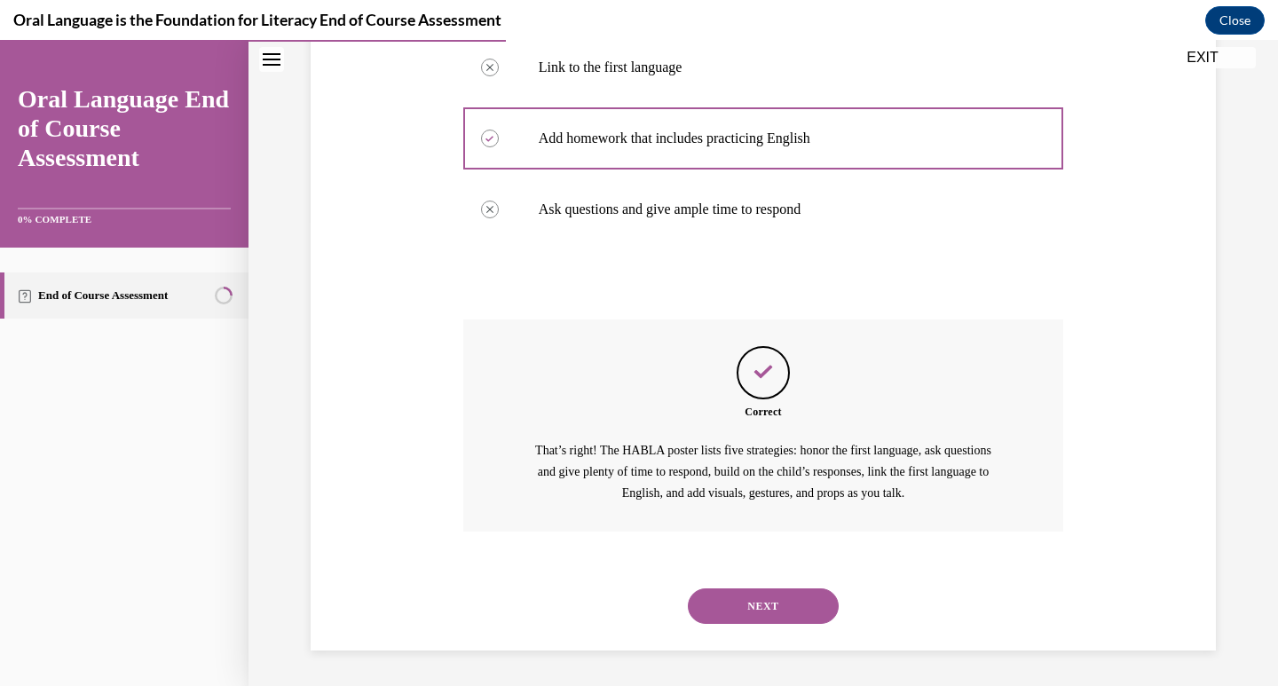
scroll to position [483, 0]
click at [758, 614] on button "NEXT" at bounding box center [763, 607] width 151 height 36
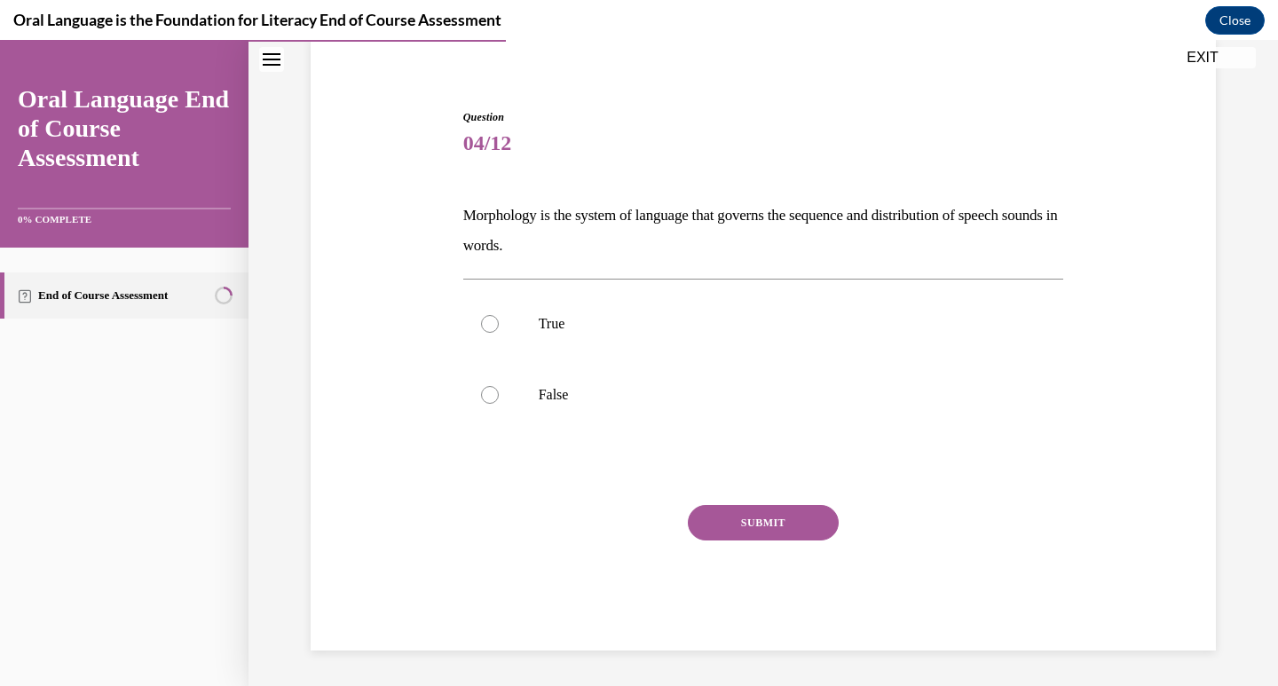
scroll to position [138, 0]
click at [479, 211] on p "Morphology is the system of language that governs the sequence and distribution…" at bounding box center [763, 231] width 601 height 60
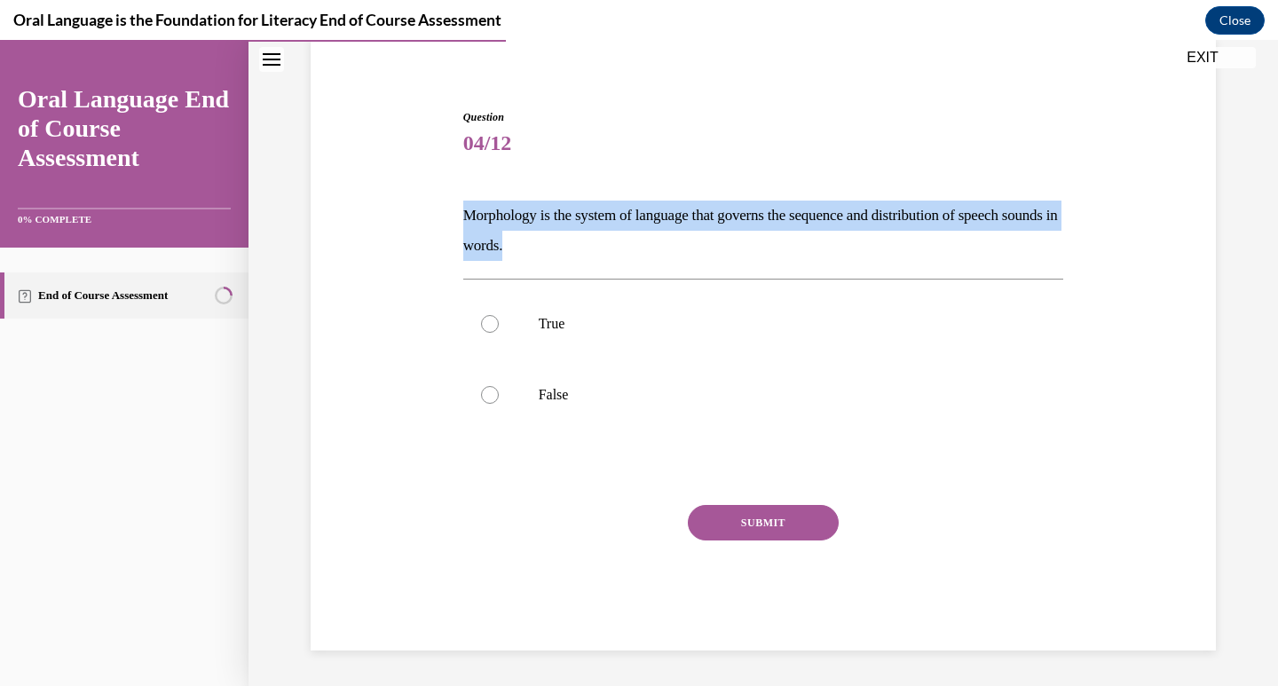
click at [479, 211] on p "Morphology is the system of language that governs the sequence and distribution…" at bounding box center [763, 231] width 601 height 60
copy p "Morphology is the system of language that governs the sequence and distribution…"
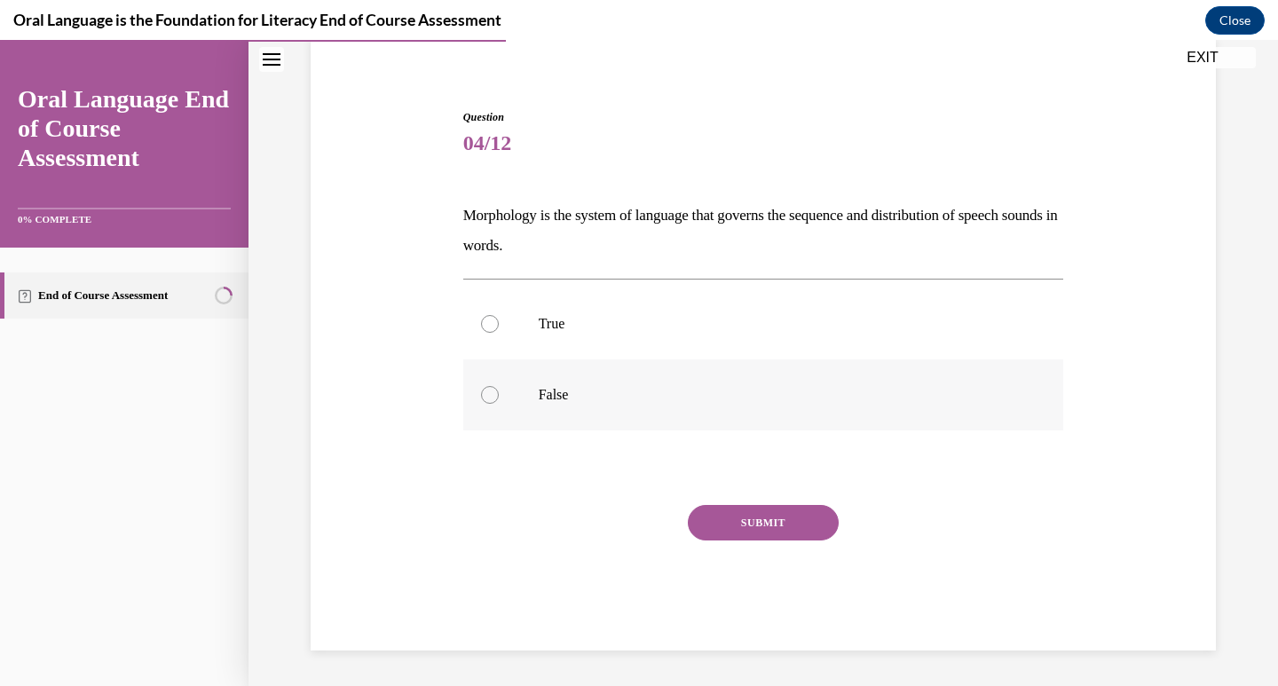
click at [539, 391] on p "False" at bounding box center [779, 395] width 481 height 18
click at [499, 391] on input "False" at bounding box center [490, 395] width 18 height 18
radio input "true"
click at [716, 525] on button "SUBMIT" at bounding box center [763, 523] width 151 height 36
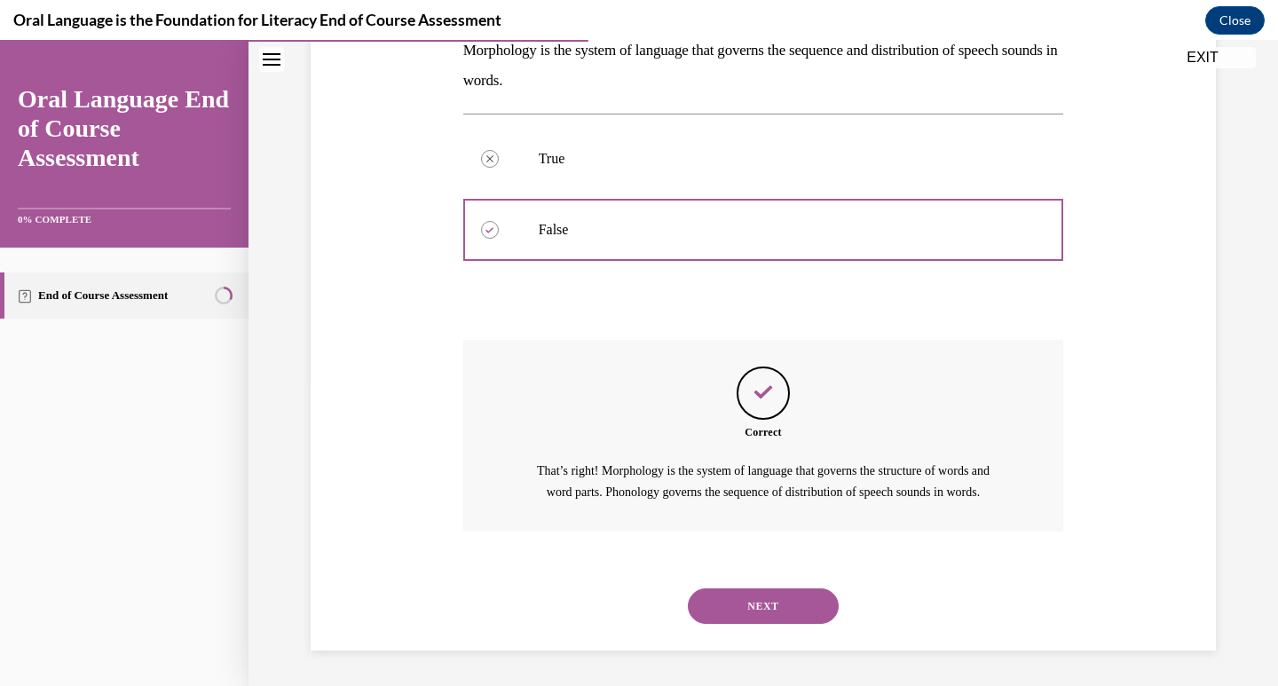
scroll to position [323, 0]
click at [743, 606] on button "NEXT" at bounding box center [763, 607] width 151 height 36
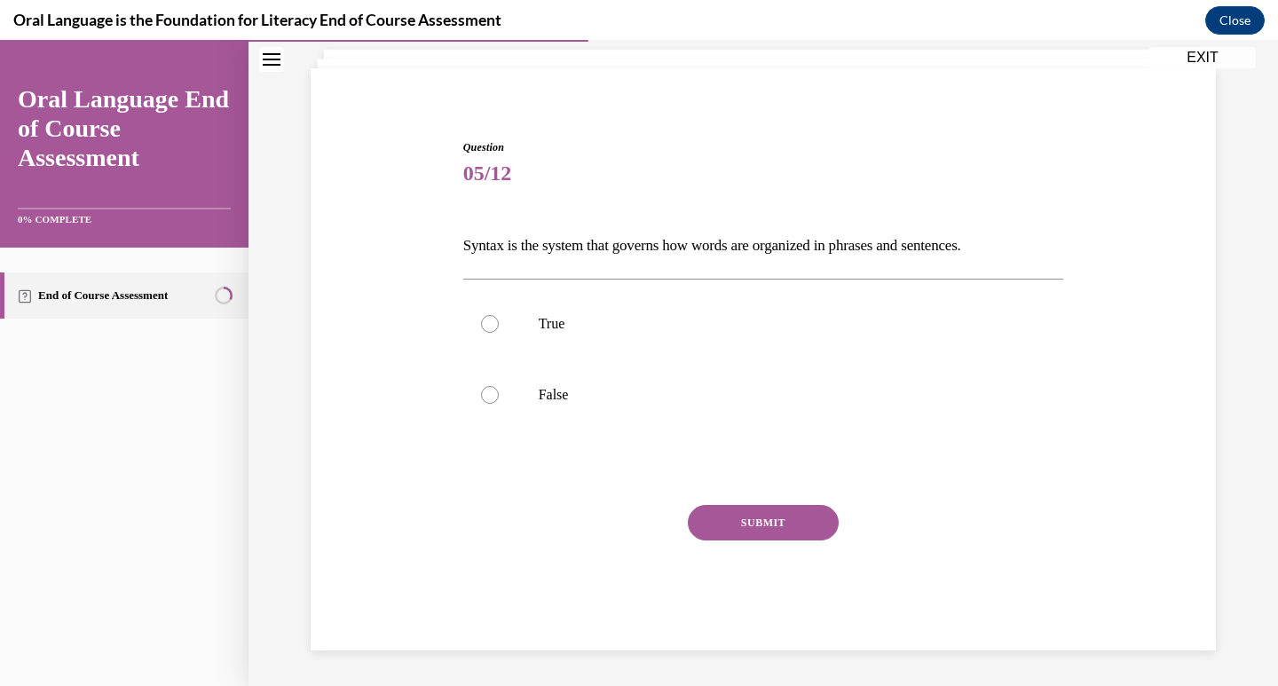
click at [589, 249] on p "Syntax is the system that governs how words are organized in phrases and senten…" at bounding box center [763, 246] width 601 height 30
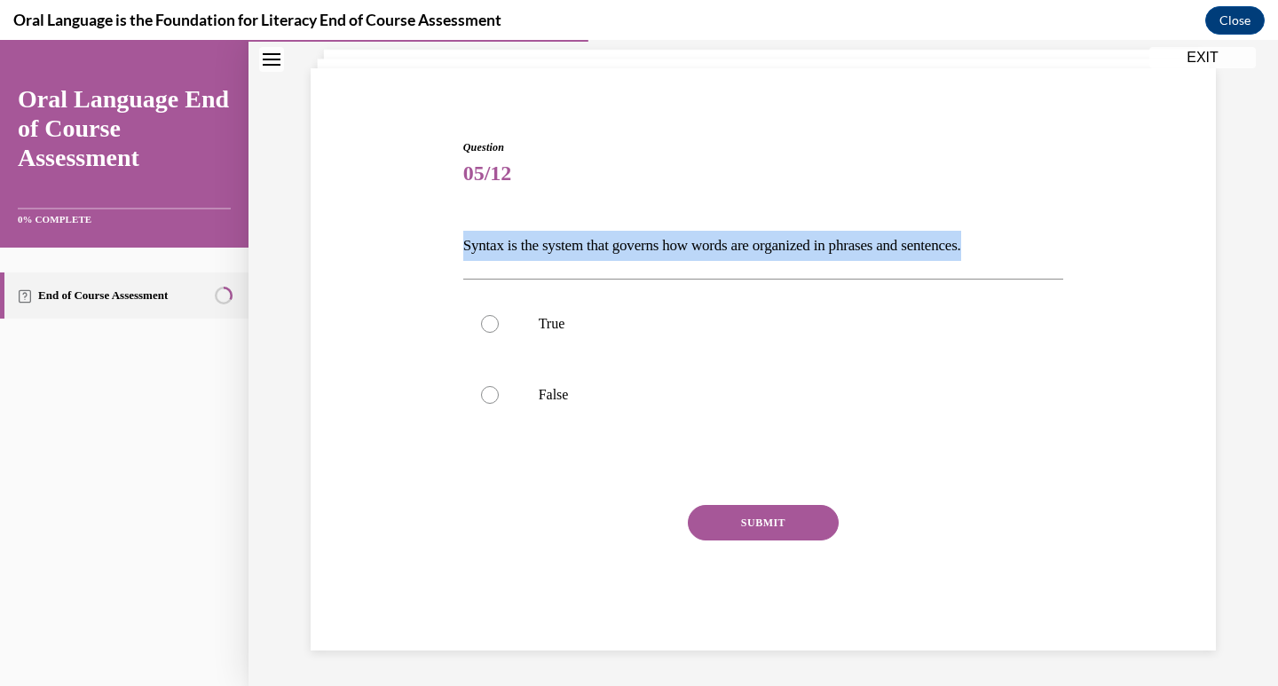
click at [589, 249] on p "Syntax is the system that governs how words are organized in phrases and senten…" at bounding box center [763, 246] width 601 height 30
copy p "Syntax is the system that governs how words are organized in phrases and senten…"
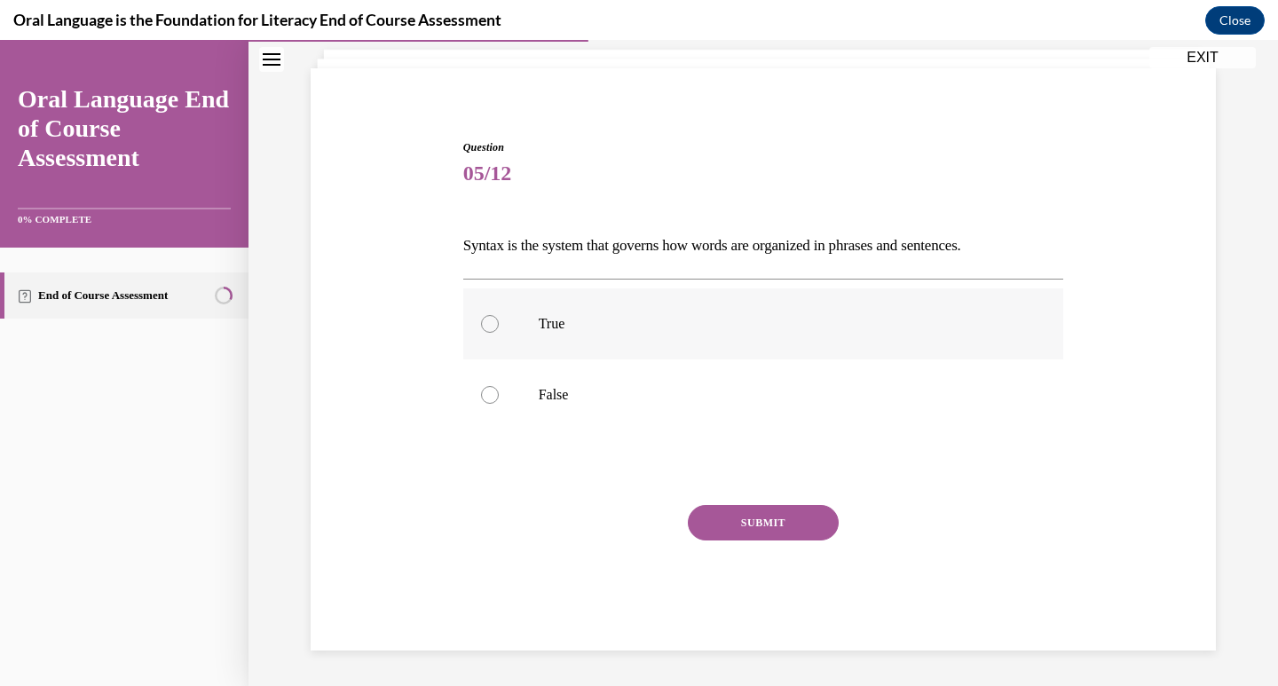
drag, startPoint x: 487, startPoint y: 320, endPoint x: 531, endPoint y: 321, distance: 43.5
click at [489, 320] on div at bounding box center [490, 324] width 18 height 18
click at [489, 320] on input "True" at bounding box center [490, 324] width 18 height 18
radio input "true"
click at [767, 529] on button "SUBMIT" at bounding box center [763, 523] width 151 height 36
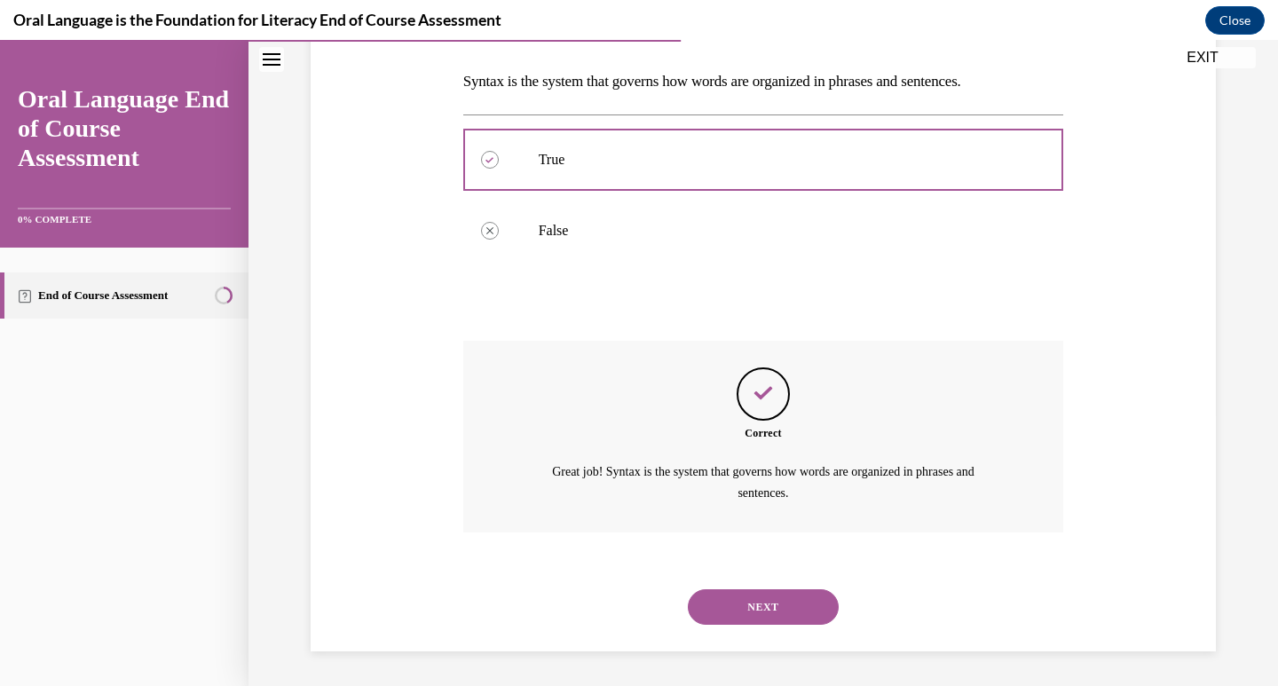
scroll to position [273, 0]
click at [752, 598] on button "NEXT" at bounding box center [763, 607] width 151 height 36
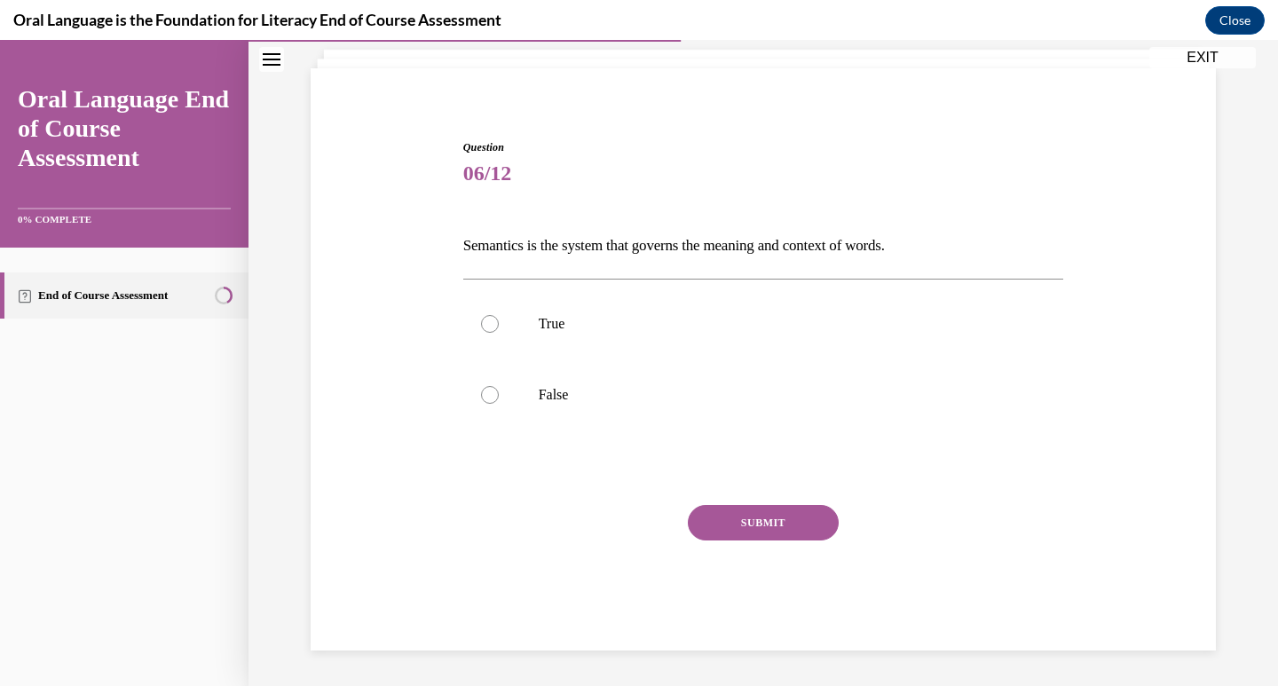
scroll to position [107, 0]
click at [478, 242] on p "Semantics is the system that governs the meaning and context of words." at bounding box center [763, 246] width 601 height 30
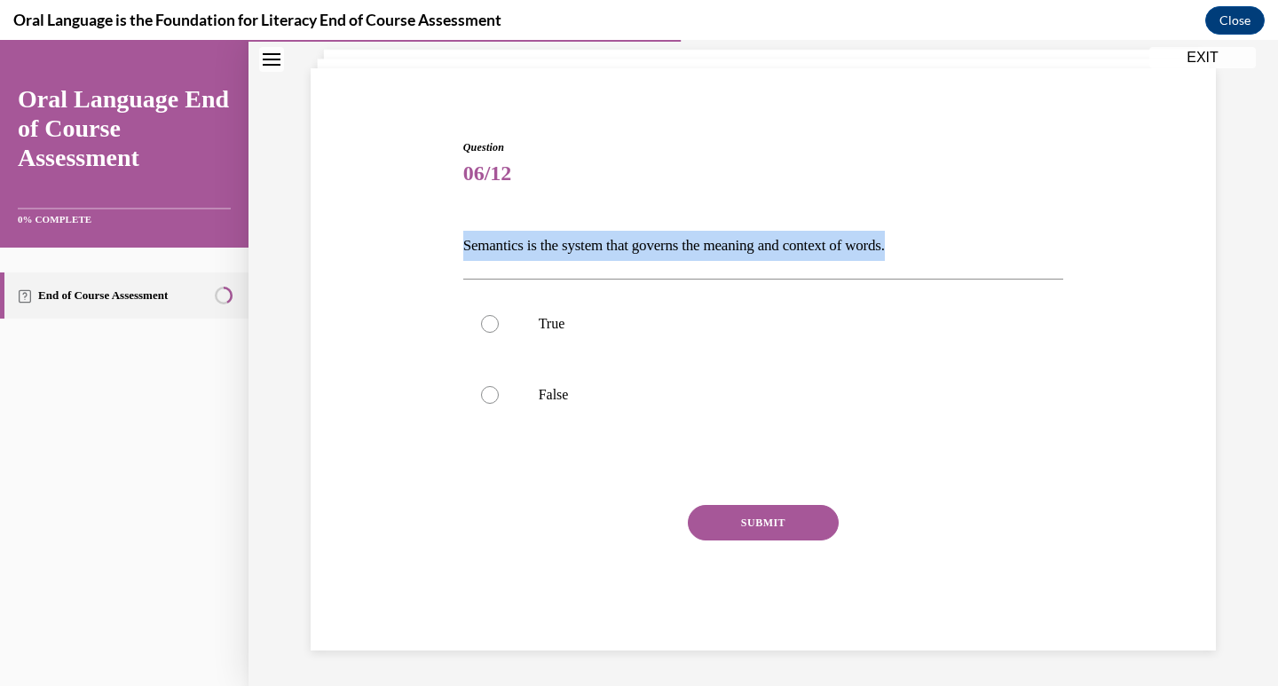
click at [478, 242] on p "Semantics is the system that governs the meaning and context of words." at bounding box center [763, 246] width 601 height 30
copy p "Semantics is the system that governs the meaning and context of words."
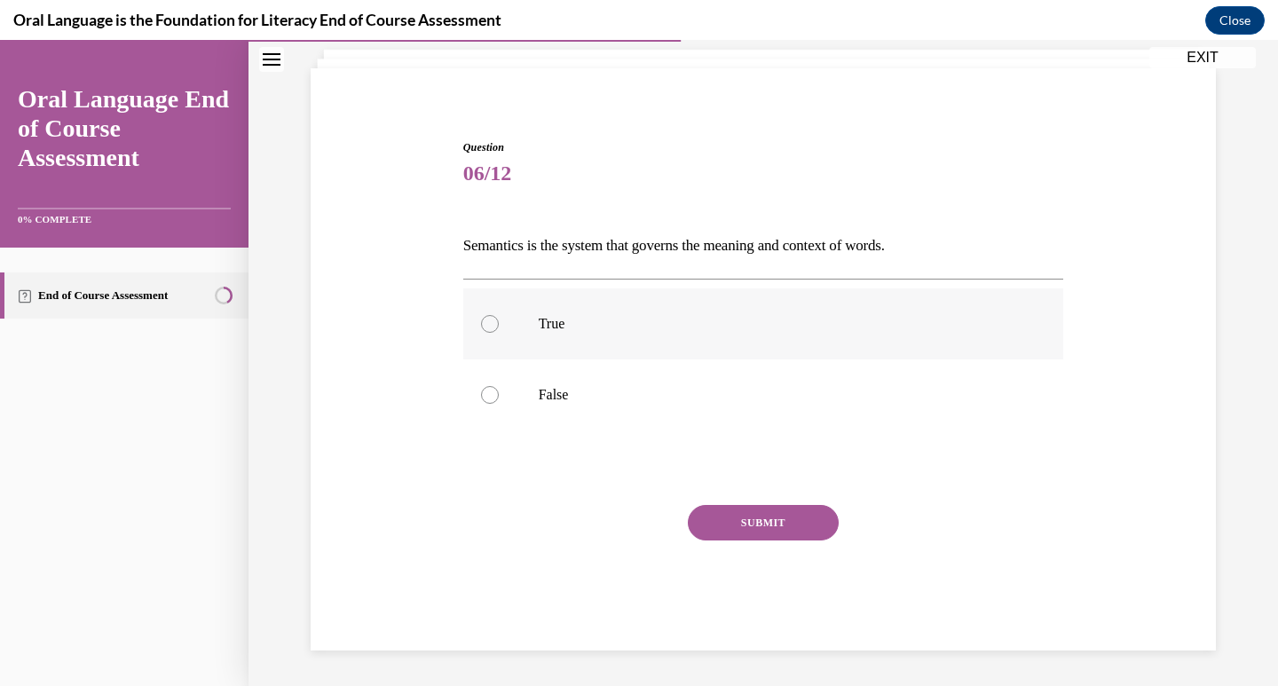
click at [543, 324] on p "True" at bounding box center [779, 324] width 481 height 18
click at [499, 324] on input "True" at bounding box center [490, 324] width 18 height 18
radio input "true"
click at [730, 527] on button "SUBMIT" at bounding box center [763, 523] width 151 height 36
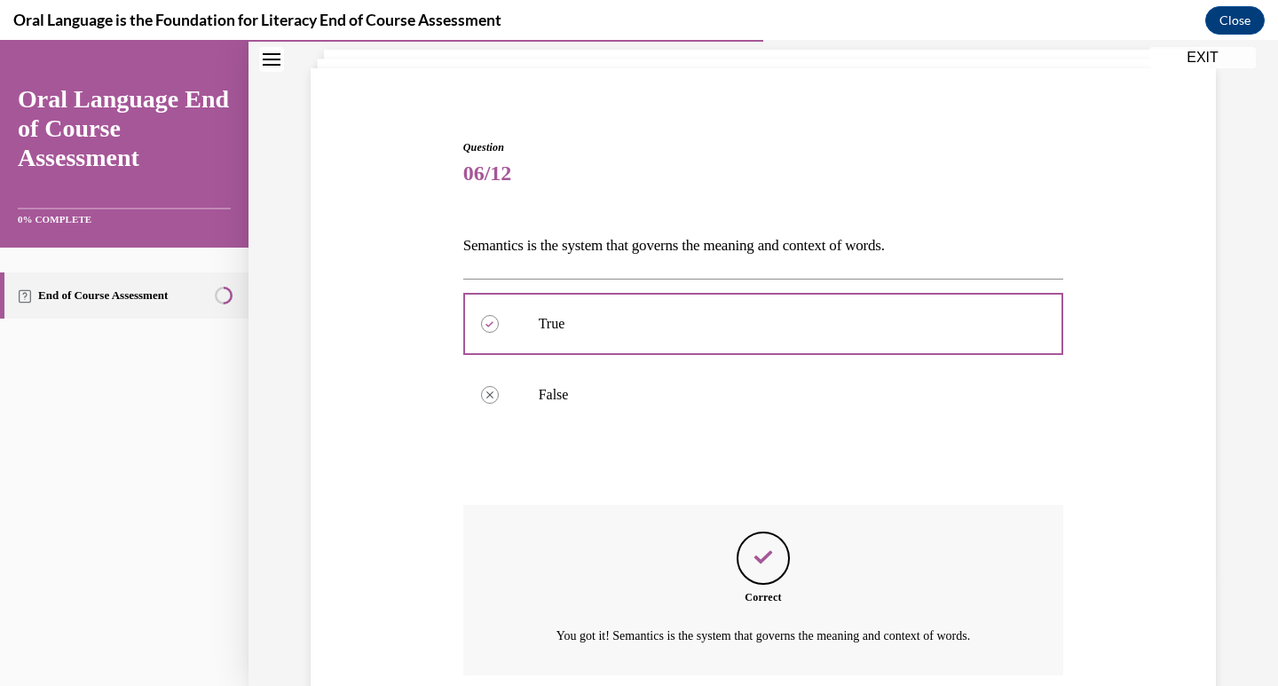
scroll to position [251, 0]
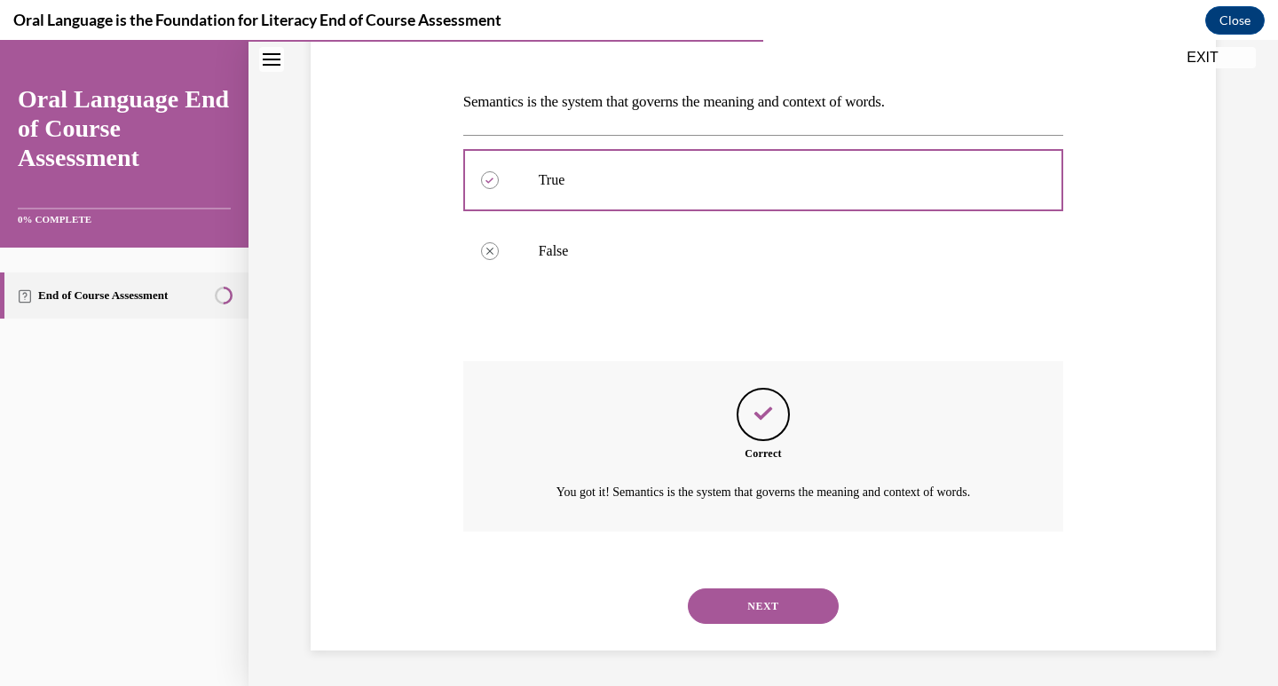
click at [723, 601] on button "NEXT" at bounding box center [763, 607] width 151 height 36
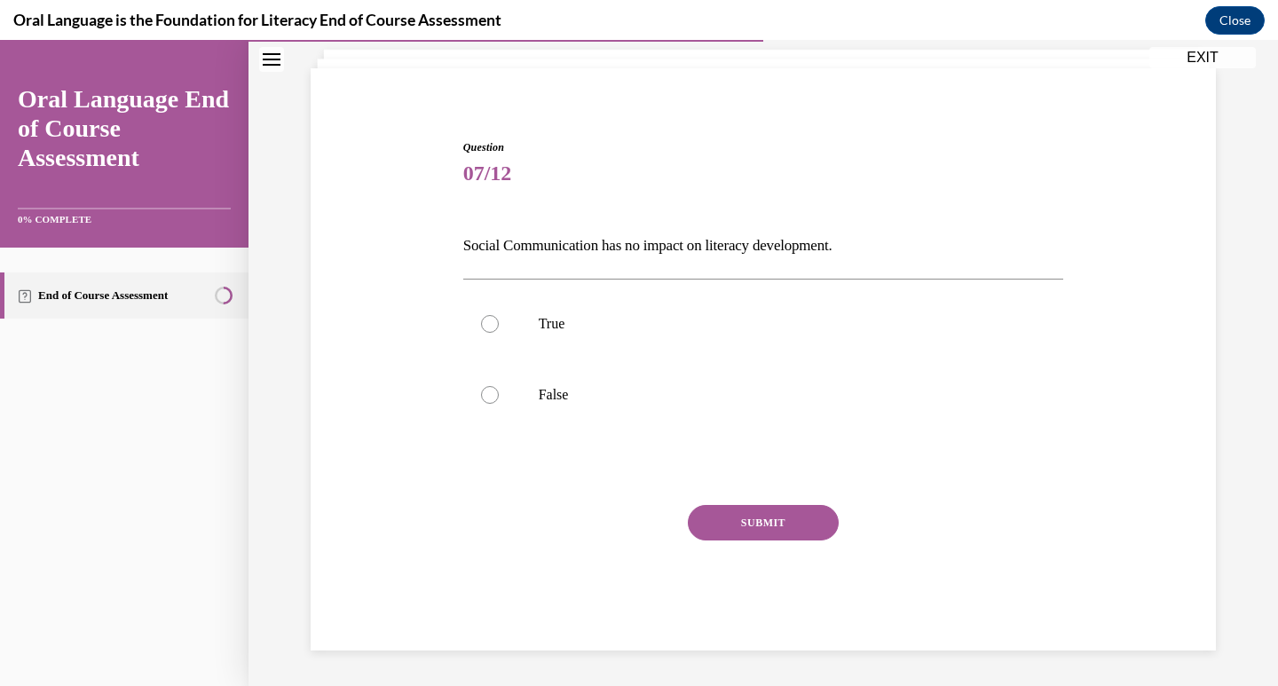
scroll to position [107, 0]
click at [521, 247] on p "Social Communication has no impact on literacy development." at bounding box center [763, 246] width 601 height 30
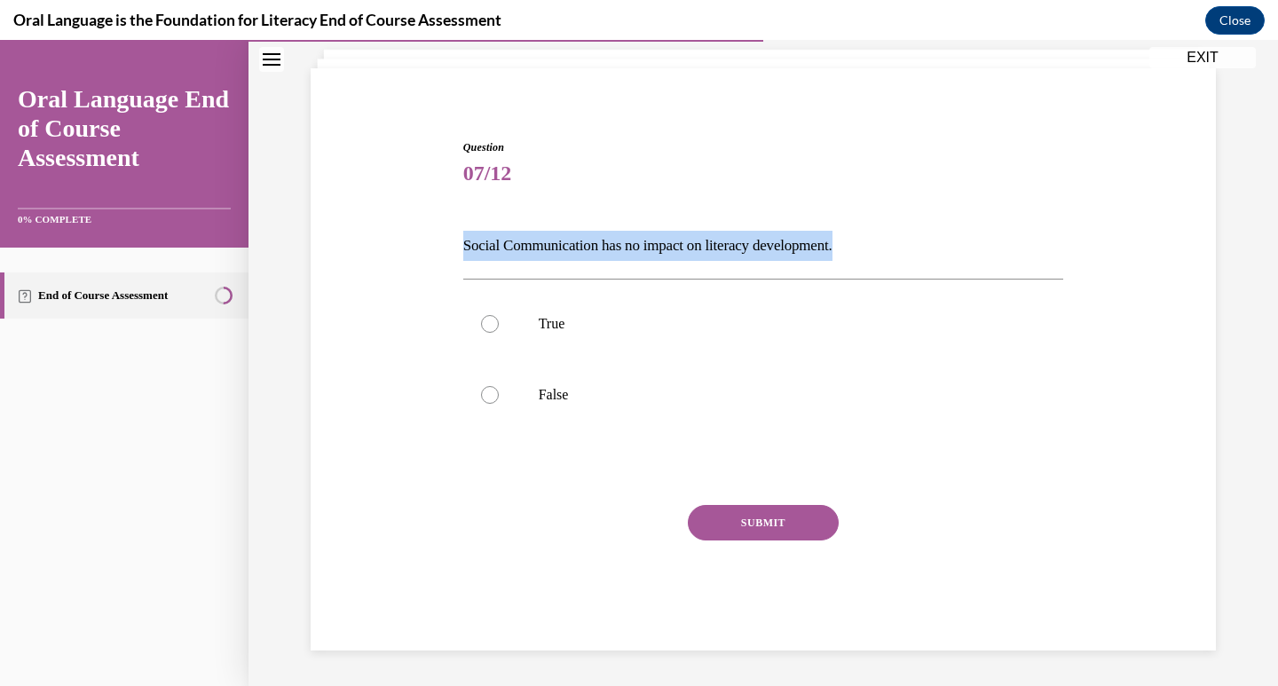
click at [521, 247] on p "Social Communication has no impact on literacy development." at bounding box center [763, 246] width 601 height 30
copy p "Social Communication has no impact on literacy development."
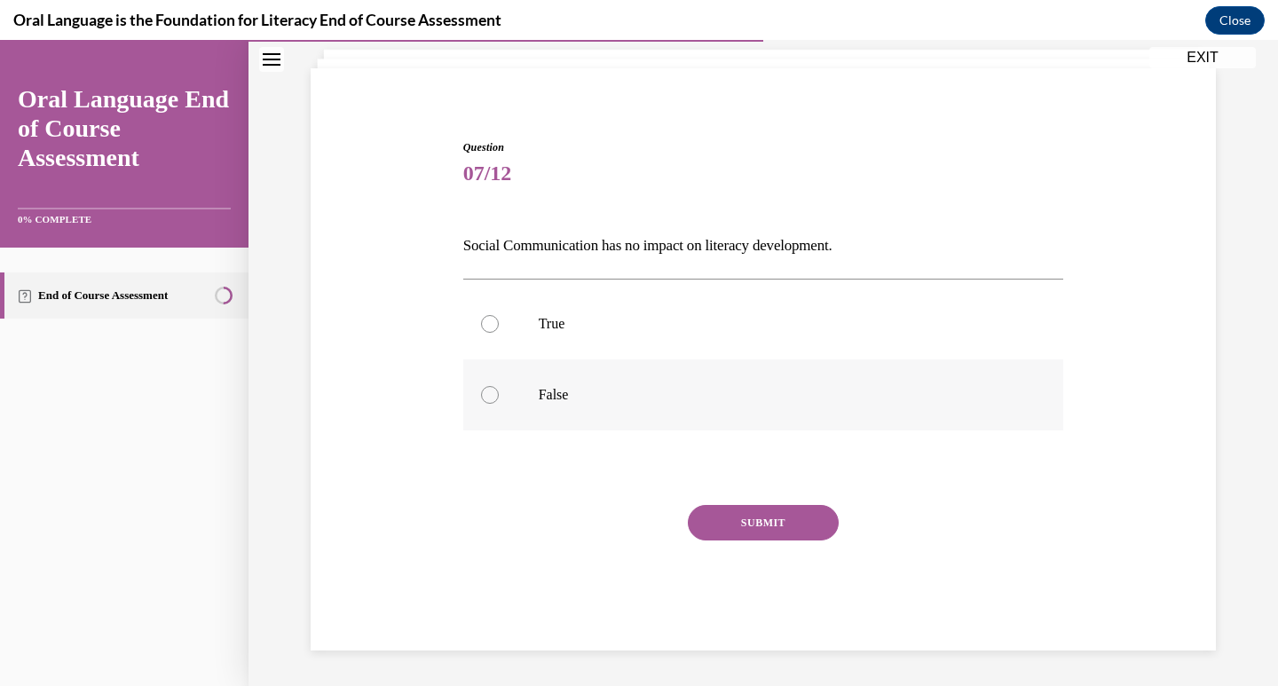
click at [555, 406] on label "False" at bounding box center [763, 395] width 601 height 71
click at [499, 404] on input "False" at bounding box center [490, 395] width 18 height 18
radio input "true"
click at [764, 533] on button "SUBMIT" at bounding box center [763, 523] width 151 height 36
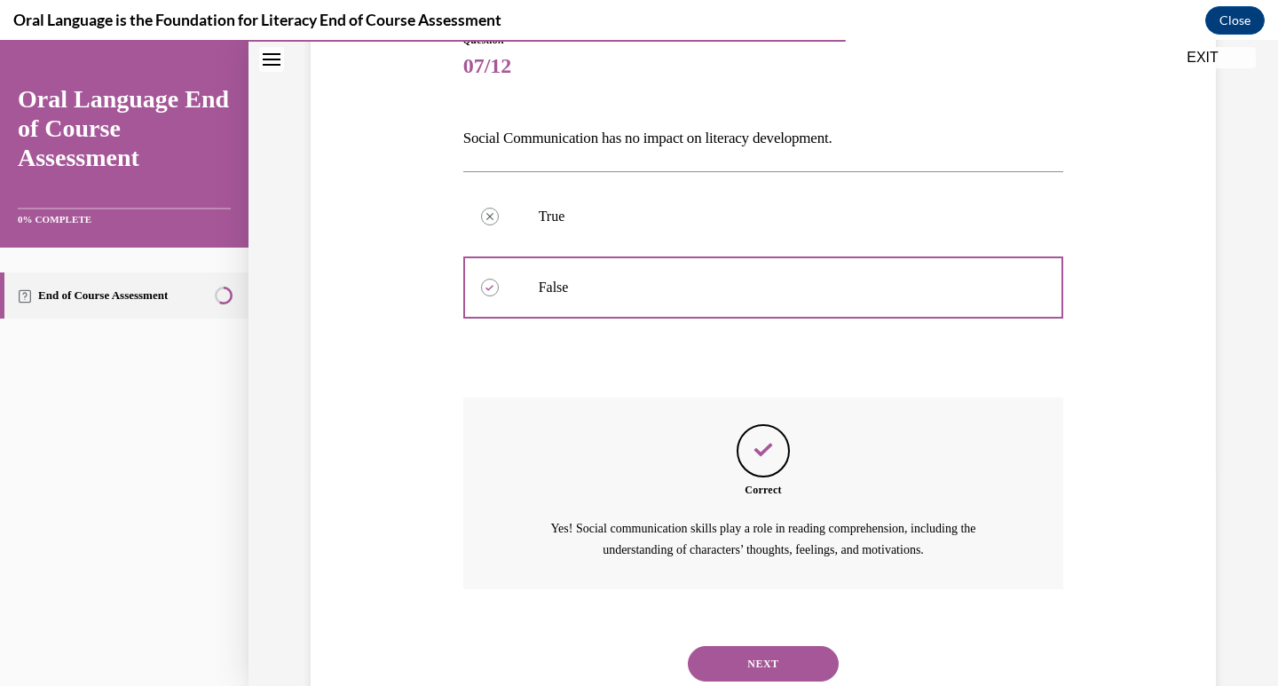
scroll to position [273, 0]
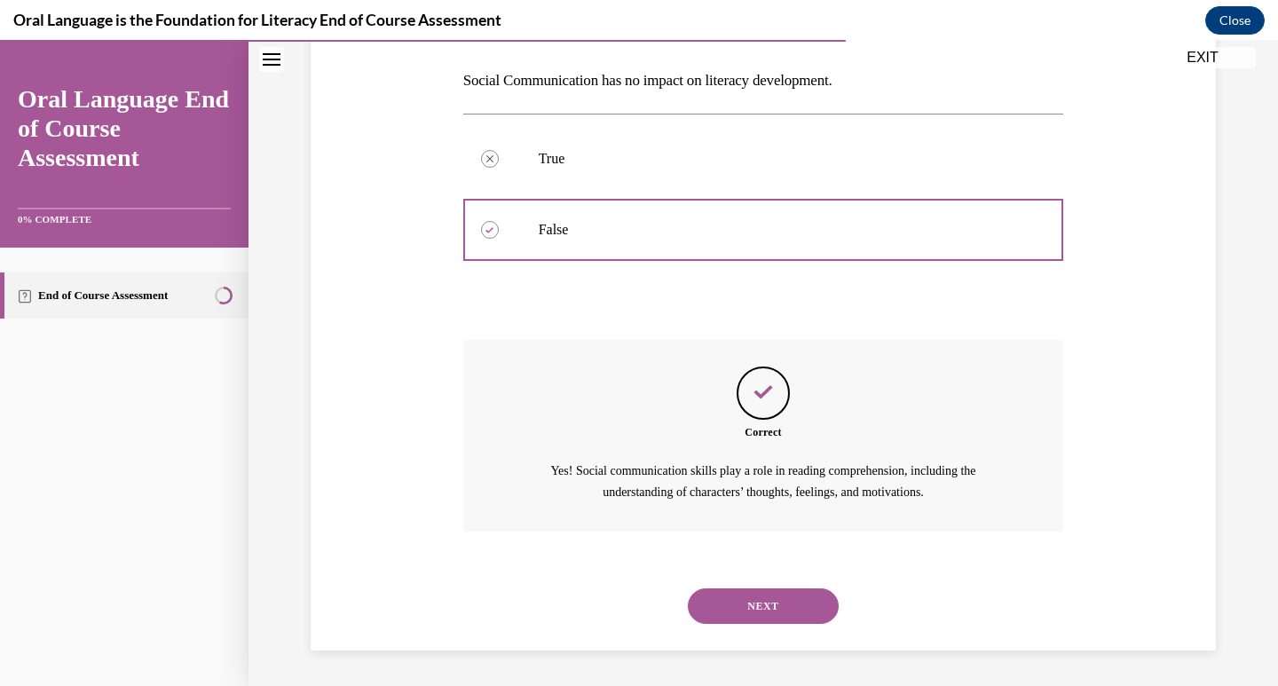
click at [777, 614] on button "NEXT" at bounding box center [763, 607] width 151 height 36
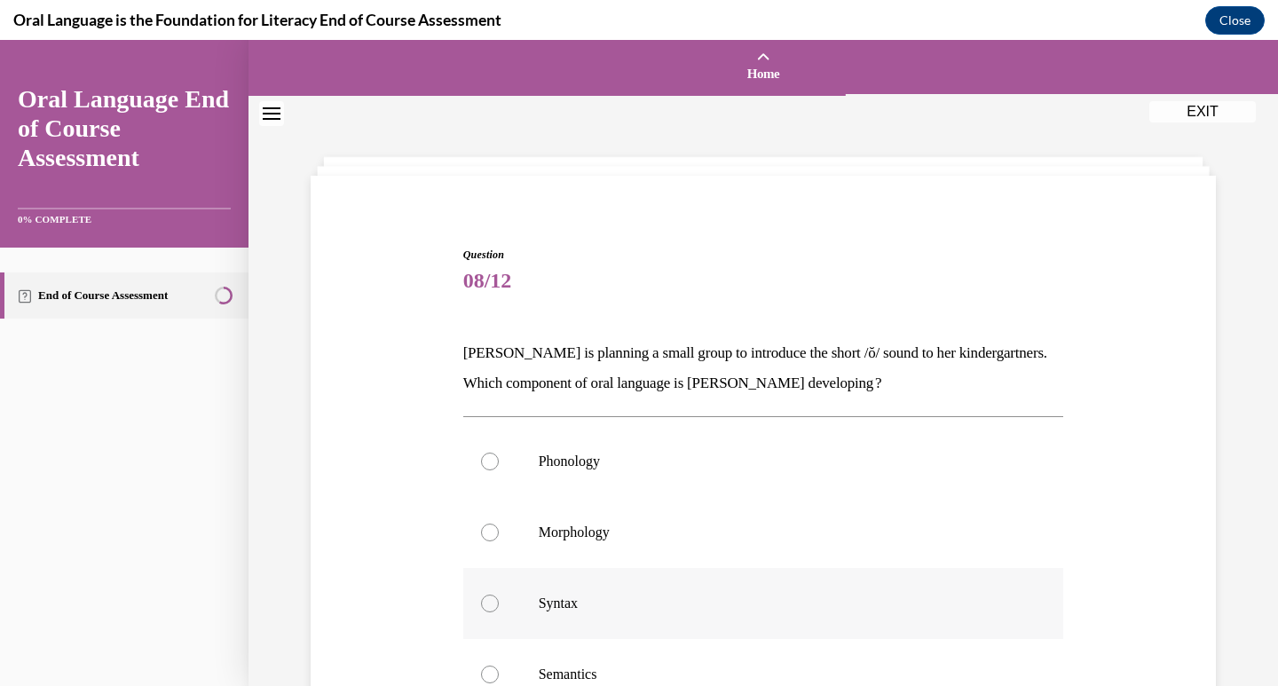
scroll to position [178, 0]
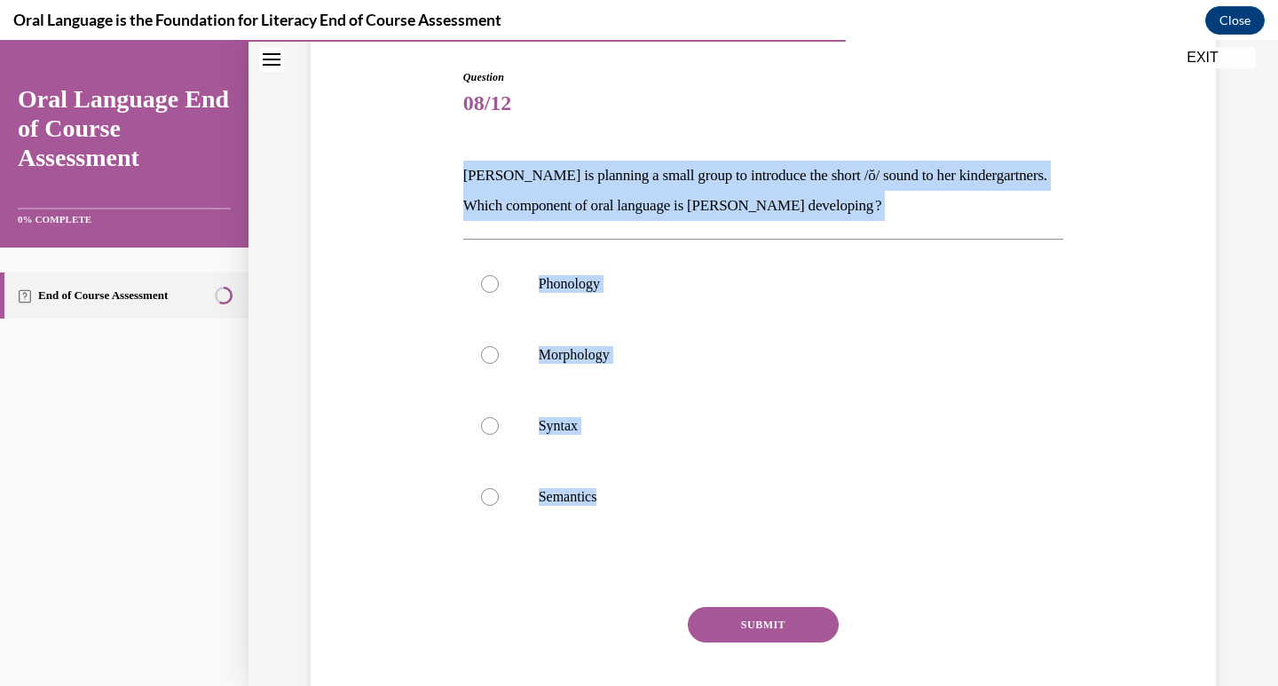
drag, startPoint x: 609, startPoint y: 502, endPoint x: 430, endPoint y: 162, distance: 383.6
click at [430, 162] on div "Question 08/12 Mrs. Coleman is planning a small group to introduce the short /ŏ…" at bounding box center [763, 384] width 914 height 737
copy div "Mrs. Coleman is planning a small group to introduce the short /ŏ/ sound to her …"
click at [569, 277] on p "Phonology" at bounding box center [779, 284] width 481 height 18
click at [499, 277] on input "Phonology" at bounding box center [490, 284] width 18 height 18
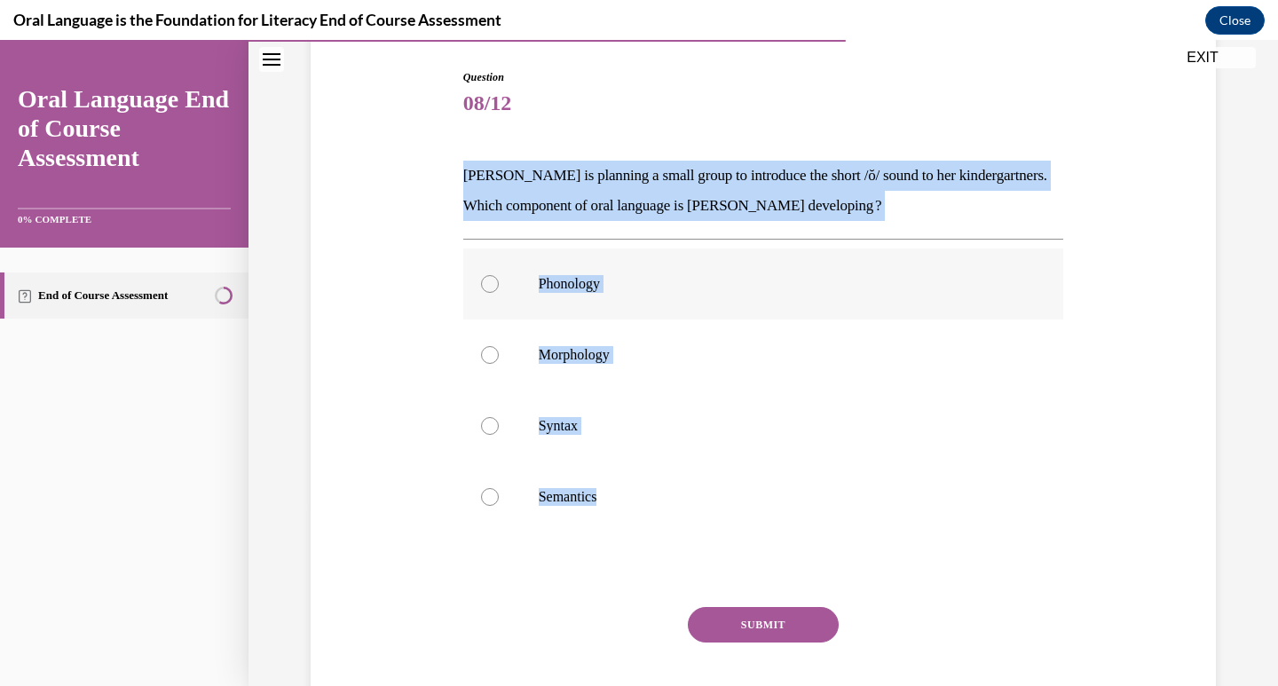
radio input "true"
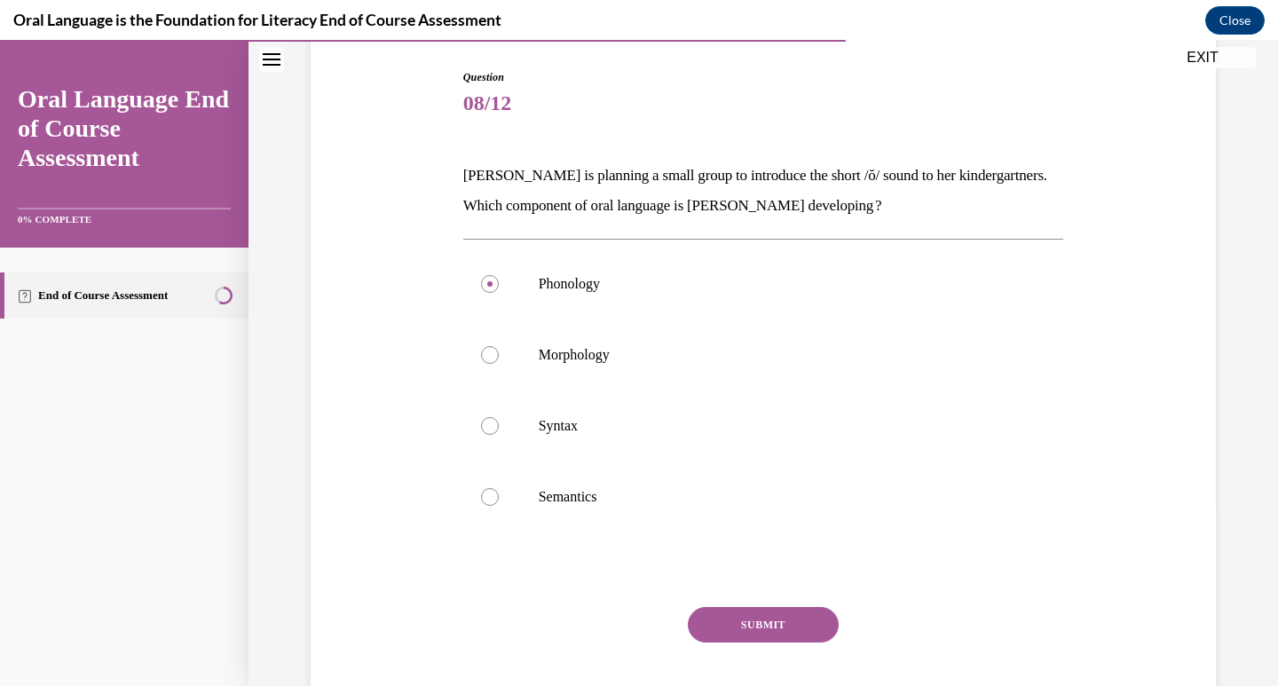
click at [760, 613] on button "SUBMIT" at bounding box center [763, 625] width 151 height 36
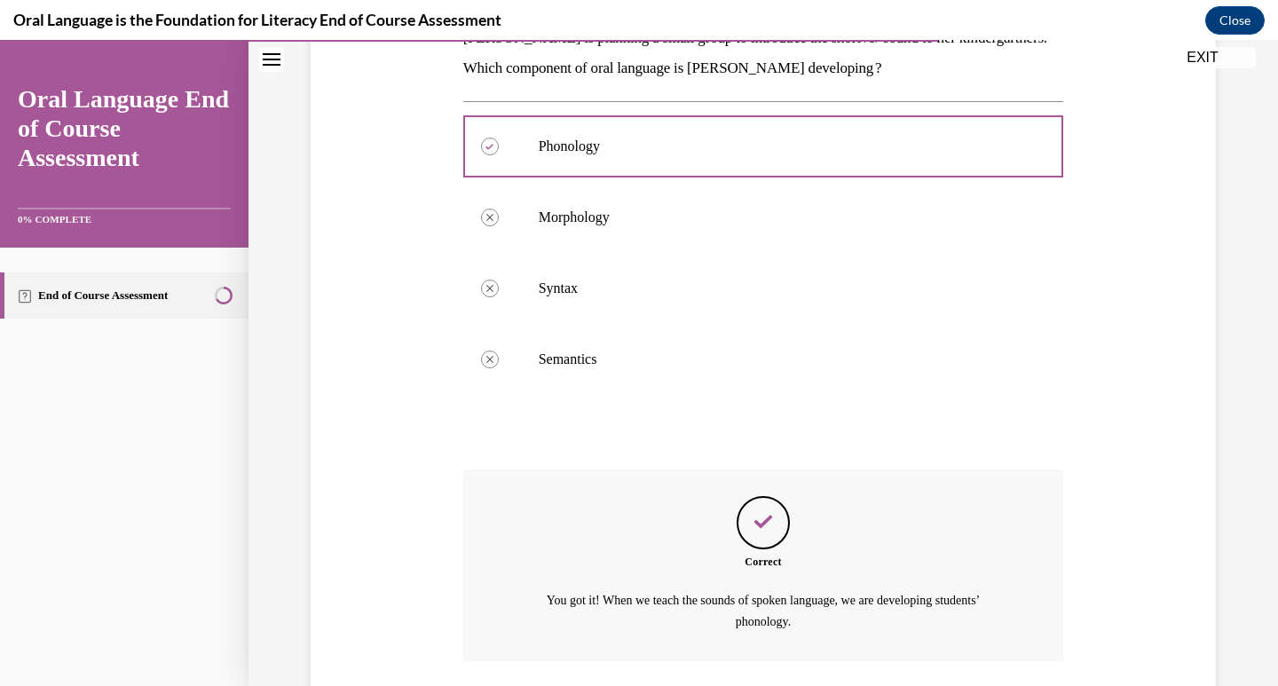
scroll to position [445, 0]
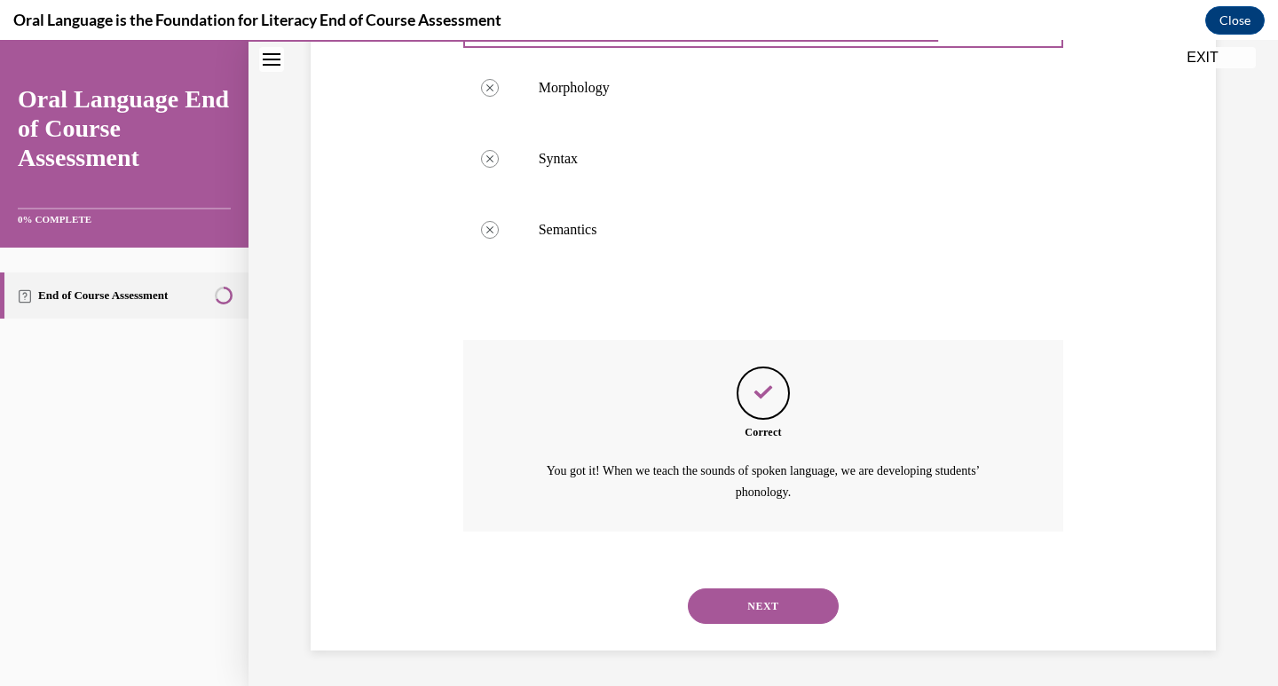
click at [752, 620] on button "NEXT" at bounding box center [763, 607] width 151 height 36
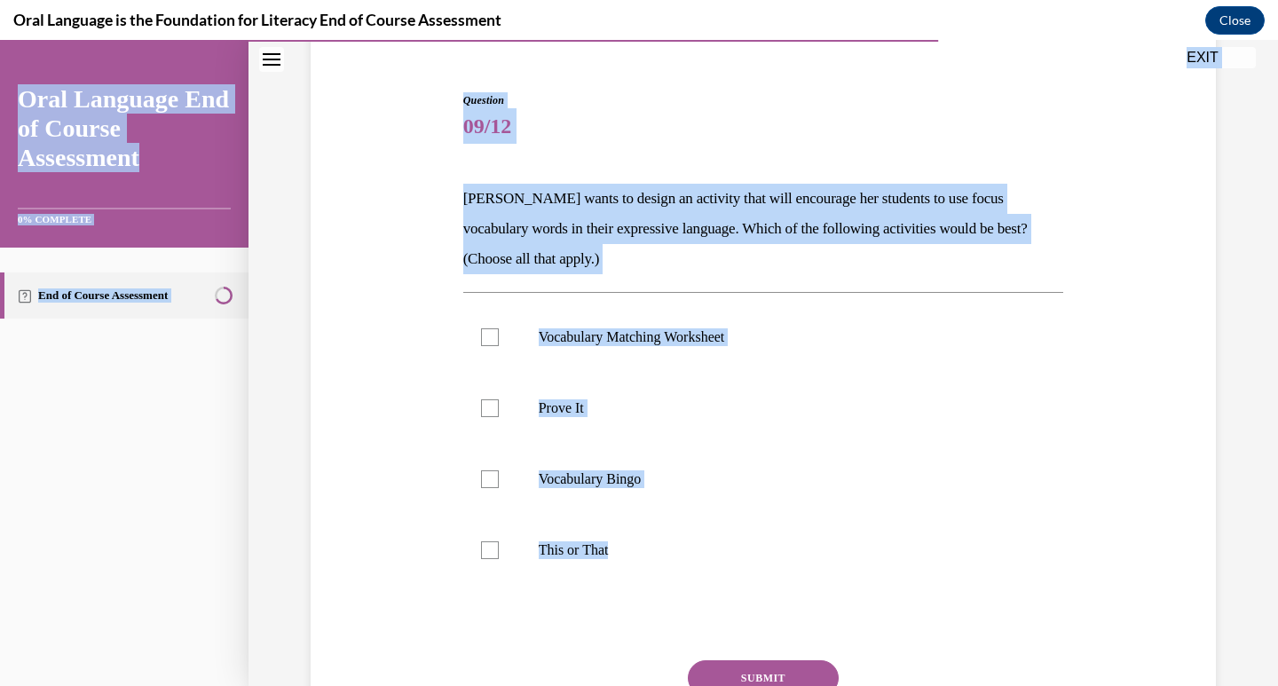
scroll to position [0, 0]
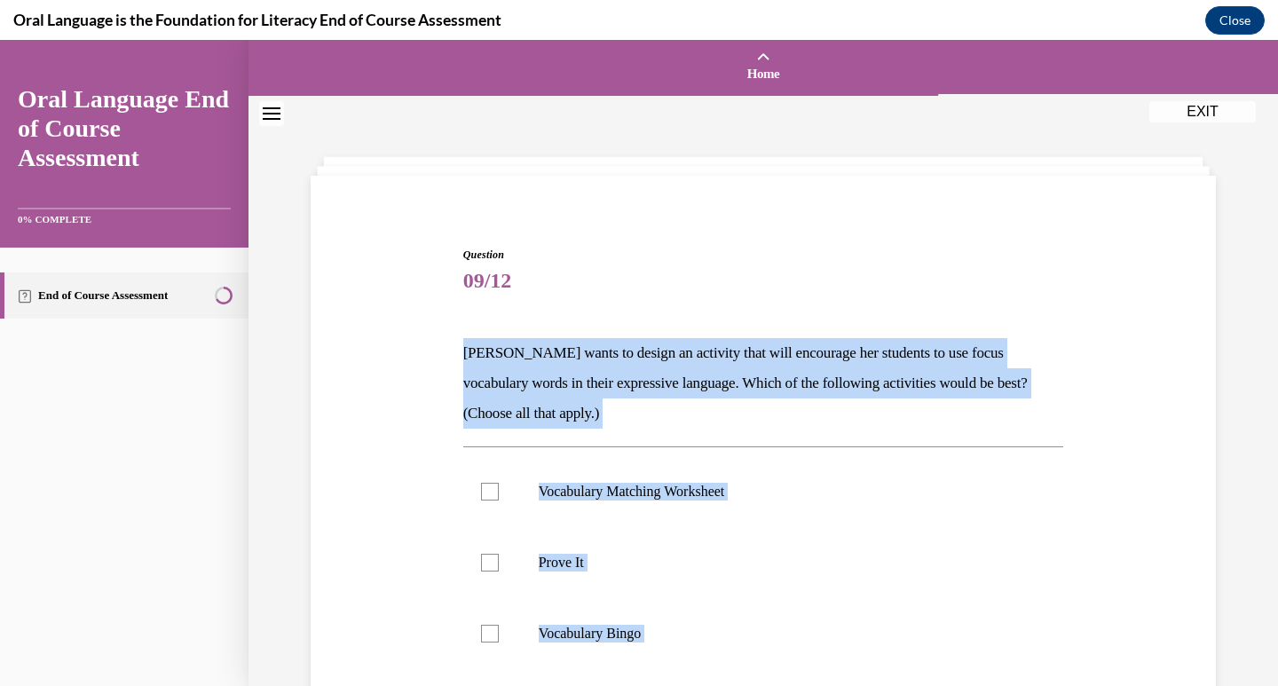
drag, startPoint x: 573, startPoint y: 386, endPoint x: 423, endPoint y: 352, distance: 154.0
click at [423, 352] on div "Question 09/12 Mrs. Butler wants to design an activity that will encourage her …" at bounding box center [763, 577] width 914 height 767
copy div "Mrs. Butler wants to design an activity that will encourage her students to use…"
click at [541, 564] on p "Prove It" at bounding box center [779, 563] width 481 height 18
click at [499, 564] on input "Prove It" at bounding box center [490, 563] width 18 height 18
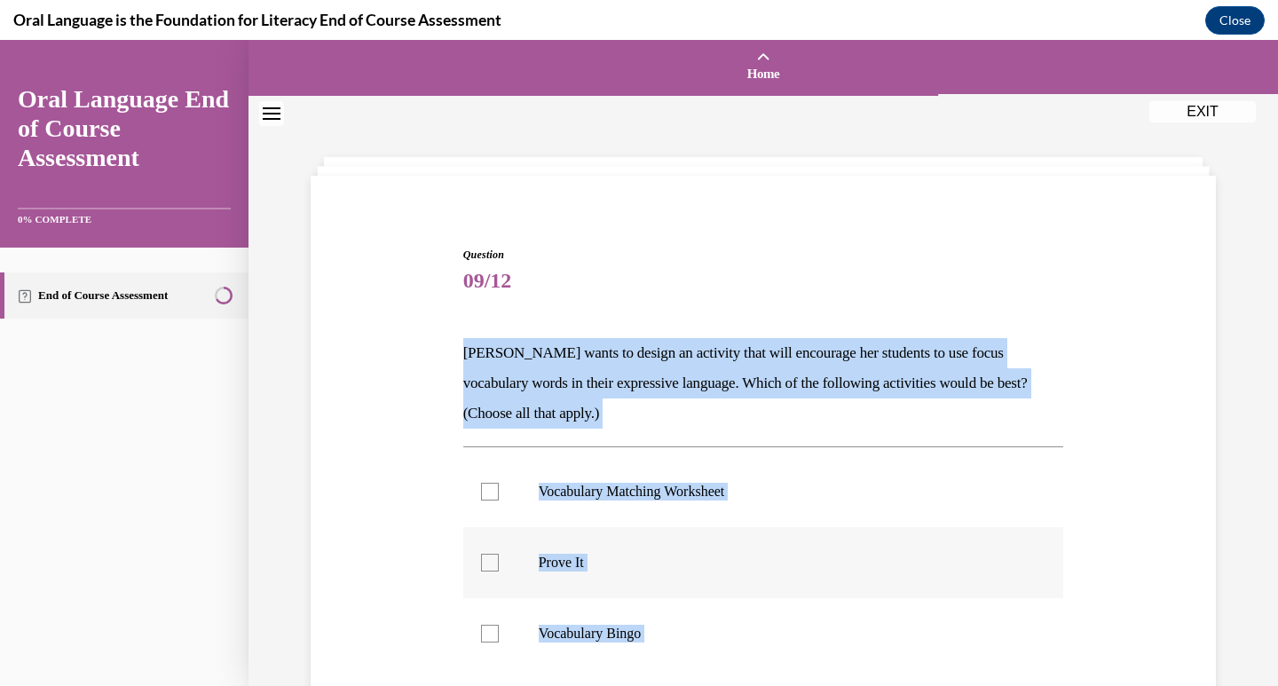
checkbox input "true"
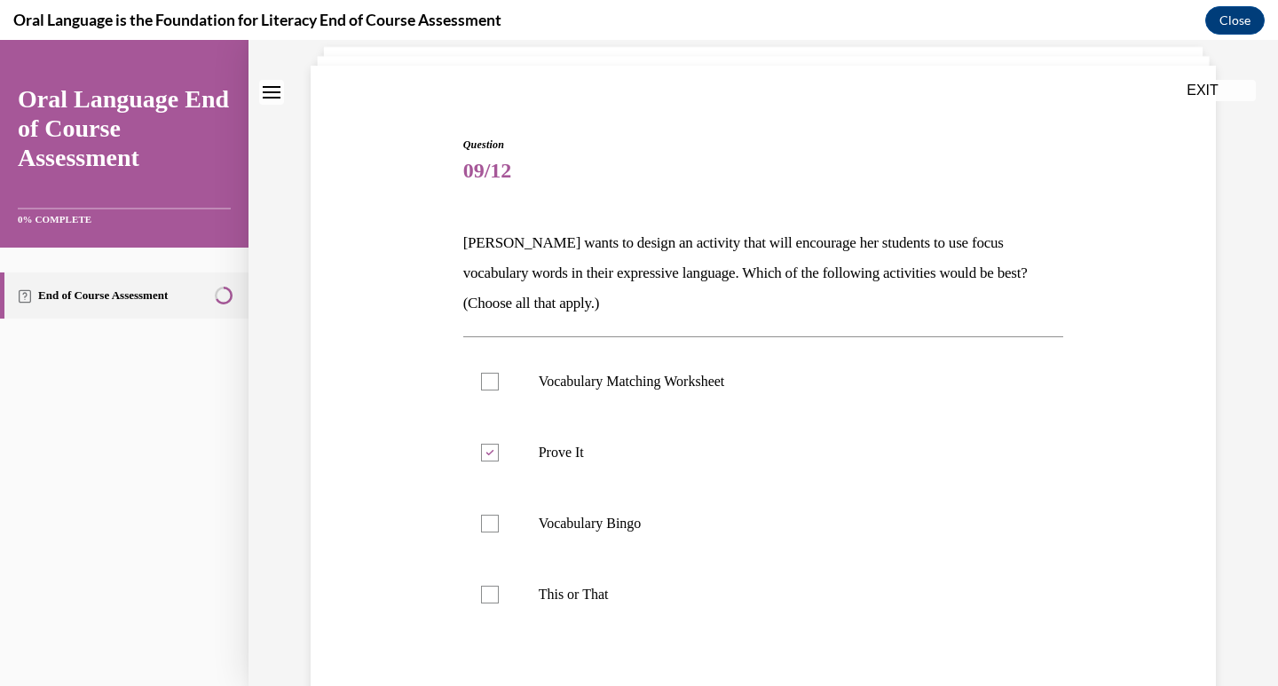
scroll to position [310, 0]
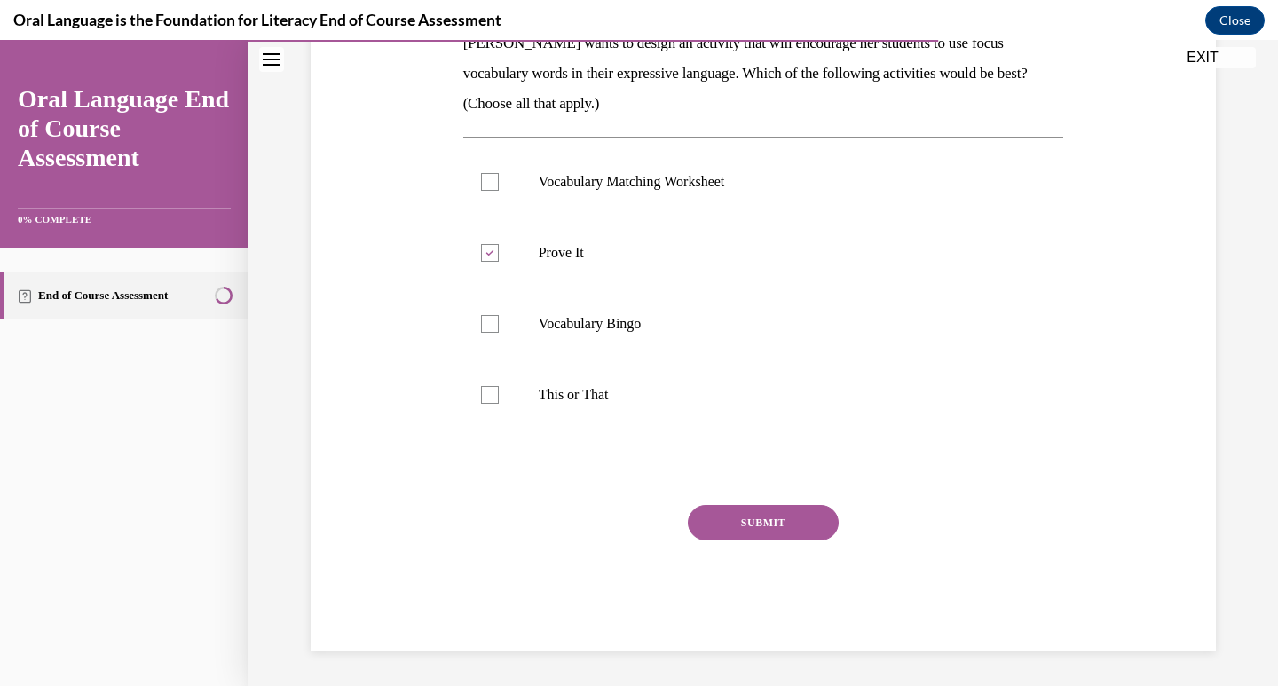
click at [743, 533] on button "SUBMIT" at bounding box center [763, 523] width 151 height 36
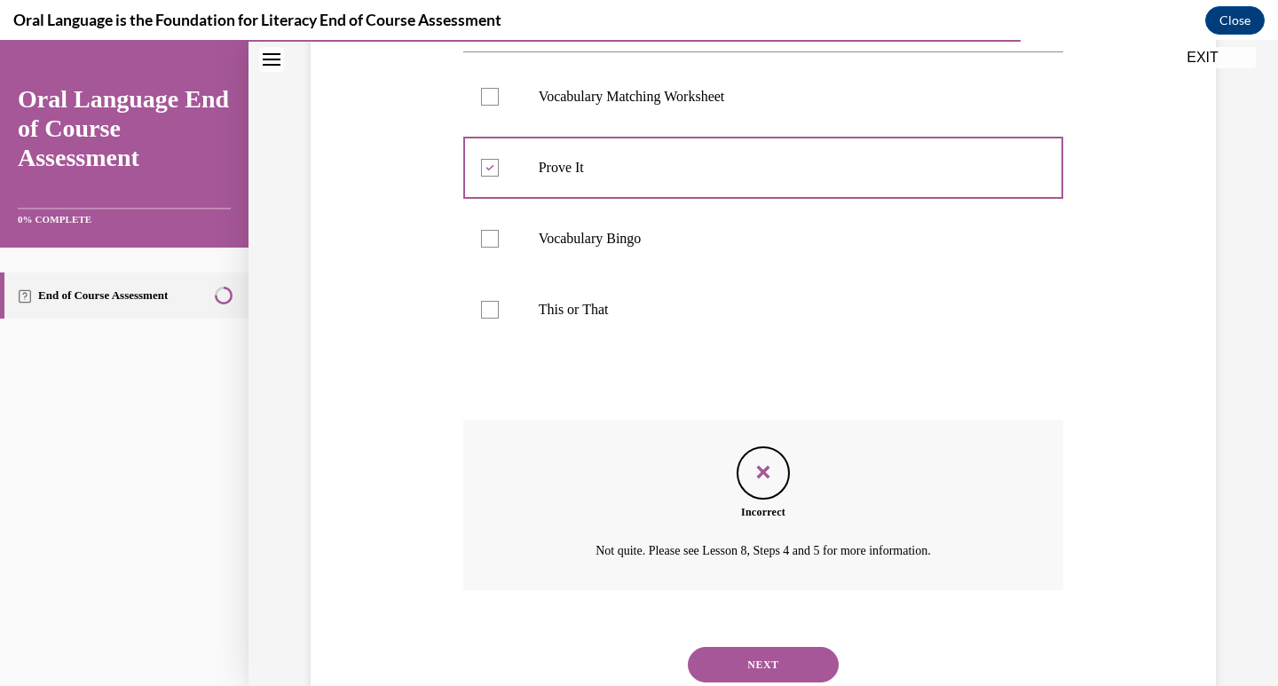
scroll to position [454, 0]
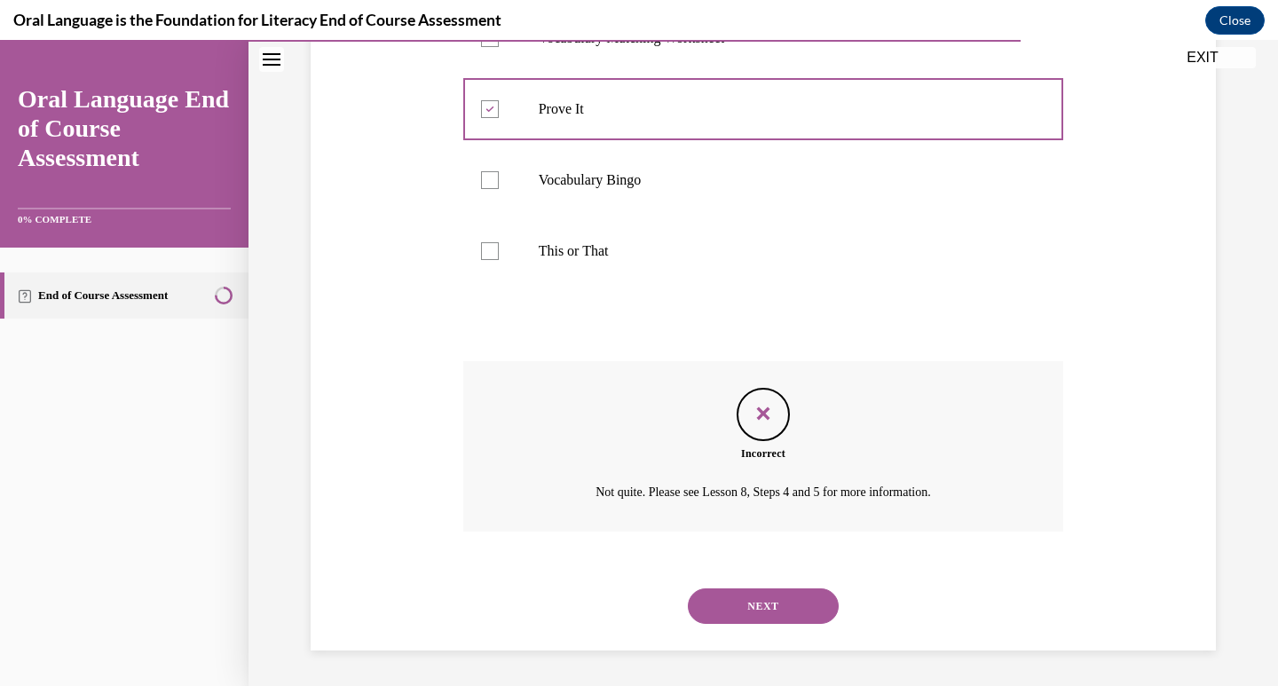
click at [706, 606] on button "NEXT" at bounding box center [763, 607] width 151 height 36
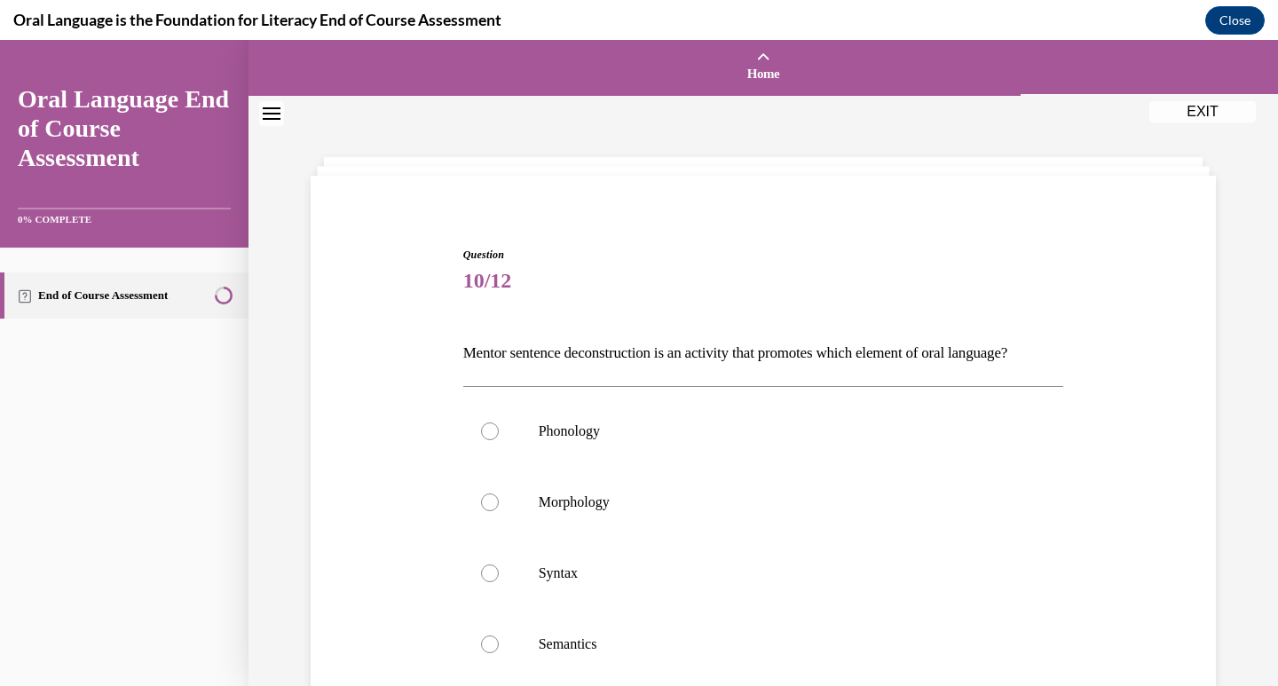
scroll to position [89, 0]
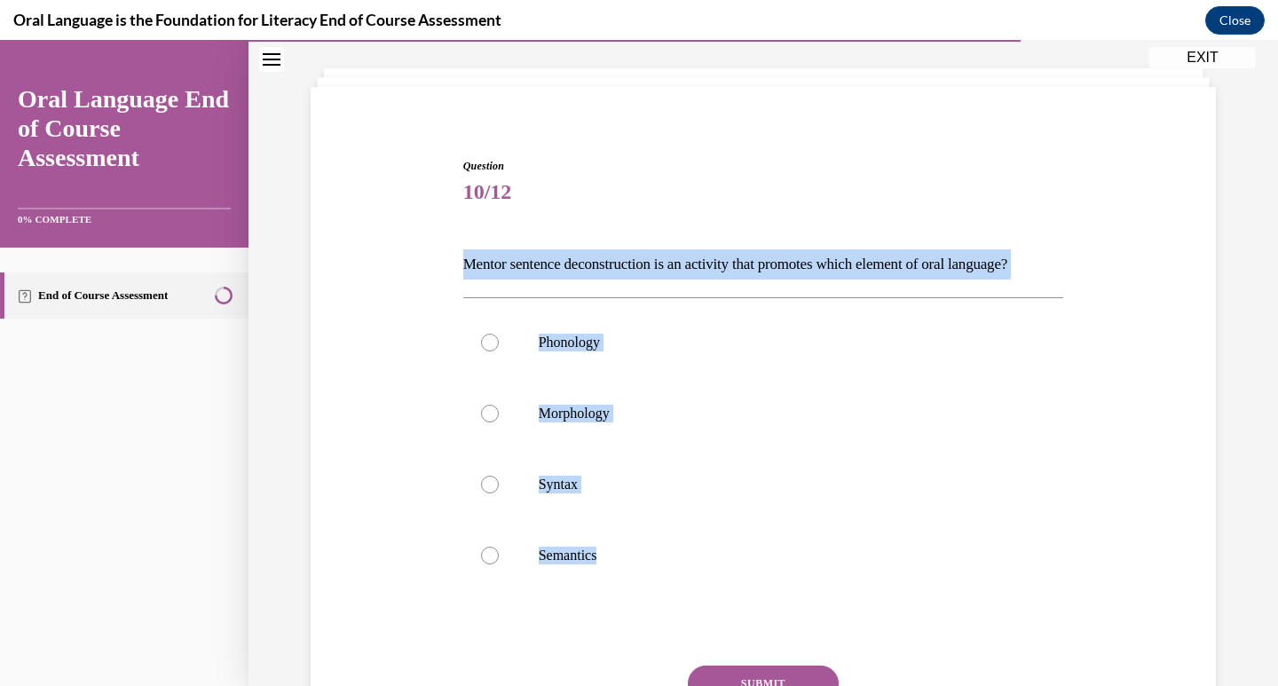
drag, startPoint x: 613, startPoint y: 589, endPoint x: 446, endPoint y: 263, distance: 366.0
click at [446, 263] on div "Question 10/12 Mentor sentence deconstruction is an activity that promotes whic…" at bounding box center [763, 458] width 914 height 707
click at [529, 518] on label "Syntax" at bounding box center [763, 484] width 601 height 71
click at [499, 494] on input "Syntax" at bounding box center [490, 485] width 18 height 18
radio input "true"
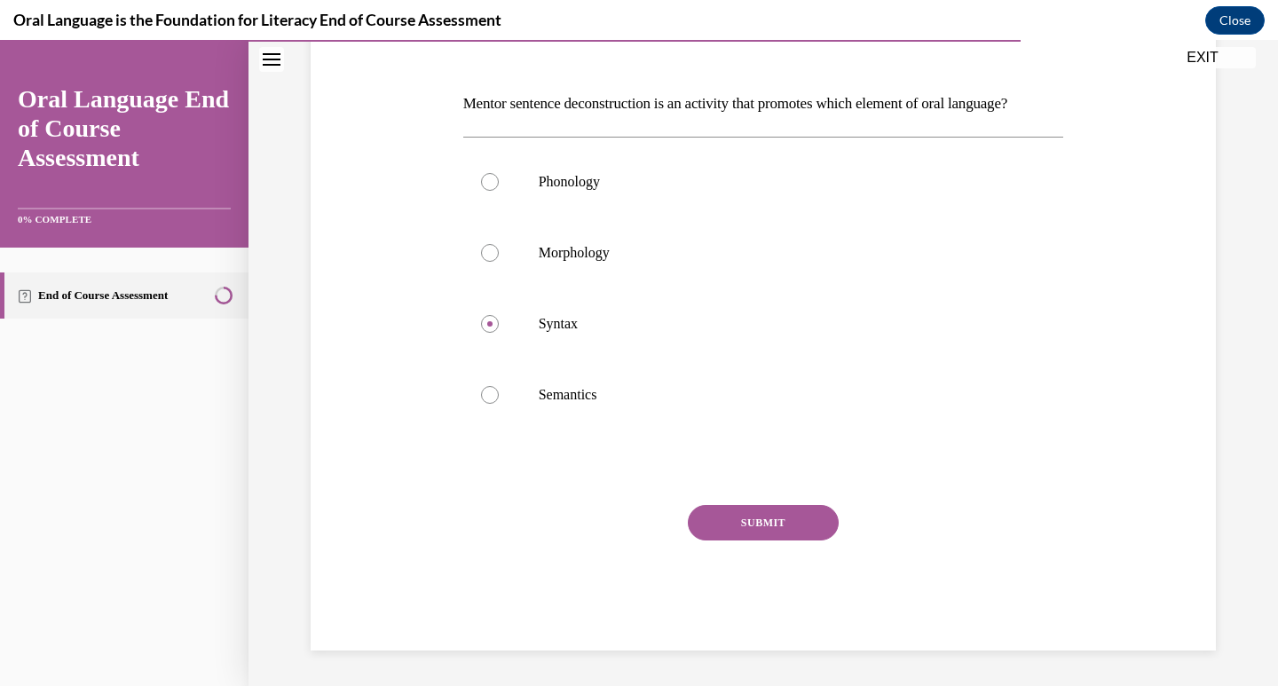
click at [768, 520] on button "SUBMIT" at bounding box center [763, 523] width 151 height 36
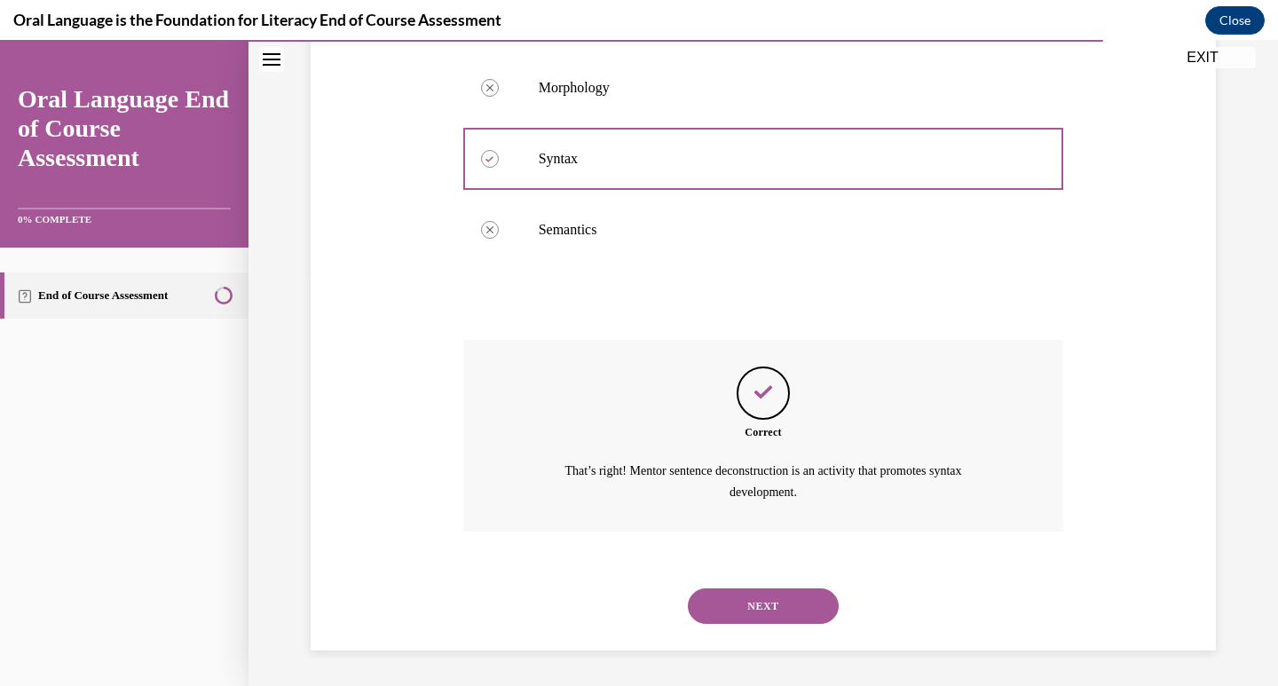
scroll to position [445, 0]
click at [745, 591] on button "NEXT" at bounding box center [763, 607] width 151 height 36
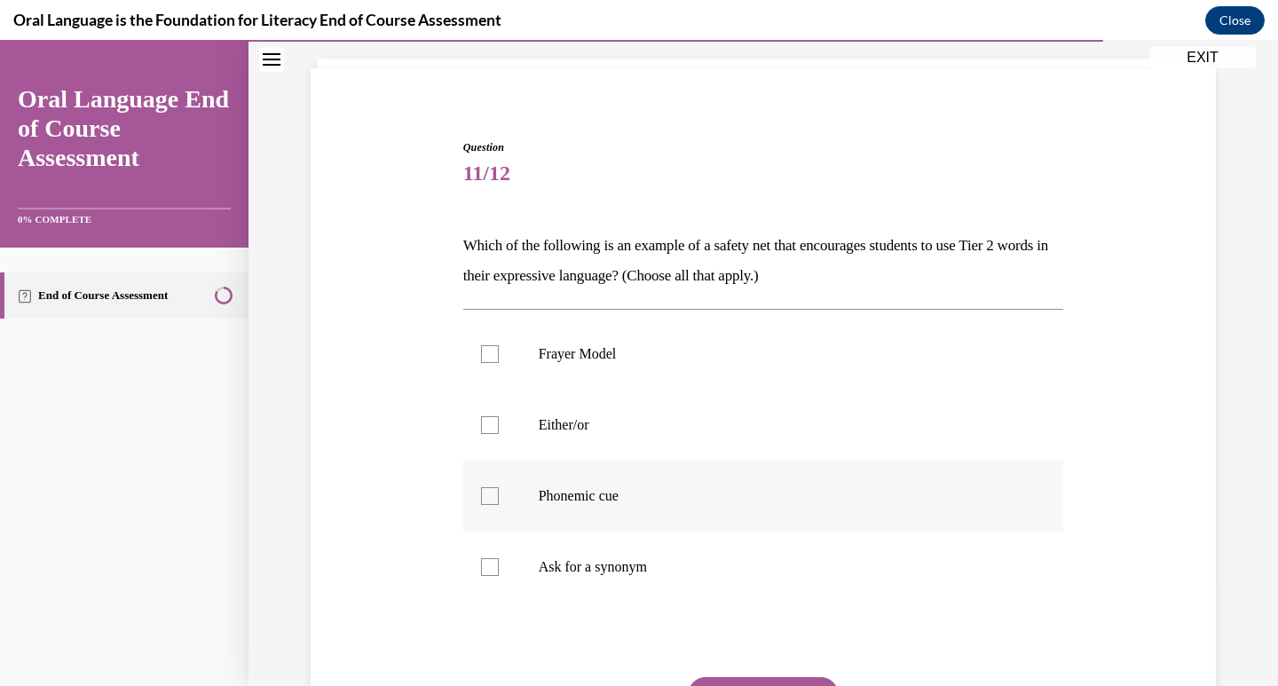
scroll to position [178, 0]
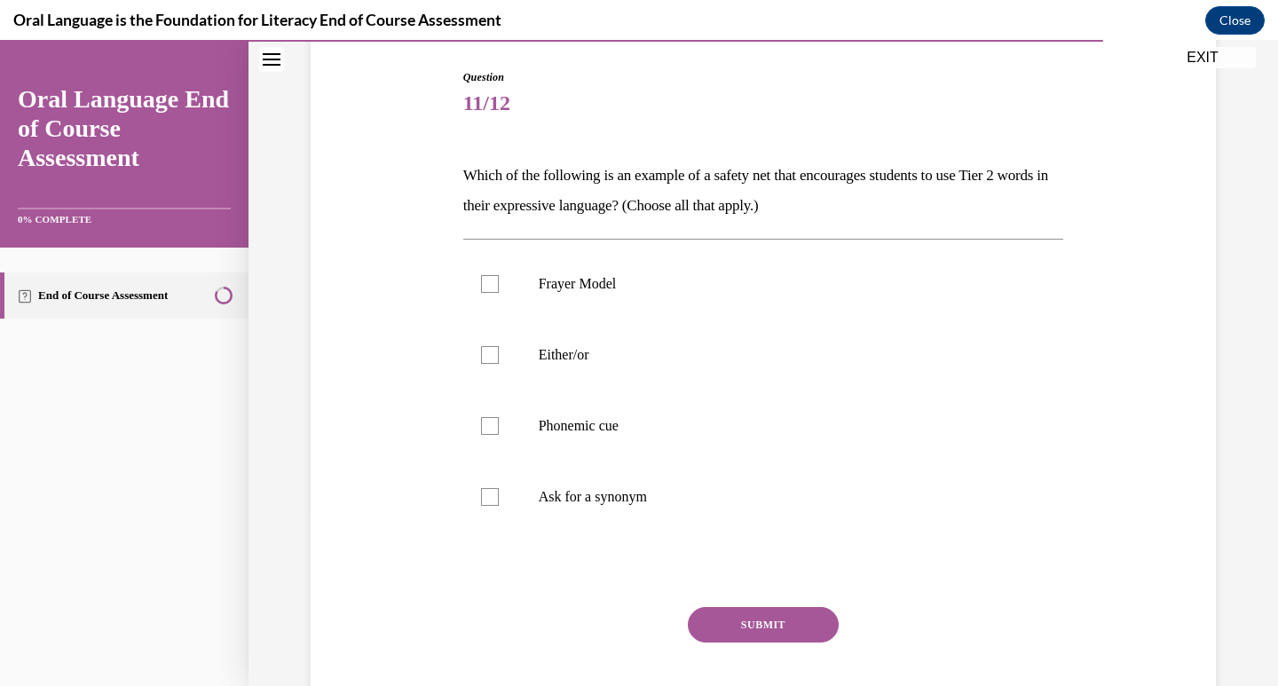
drag, startPoint x: 695, startPoint y: 516, endPoint x: 411, endPoint y: 166, distance: 450.6
click at [411, 166] on div "Question 11/12 Which of the following is an example of a safety net that encour…" at bounding box center [763, 384] width 914 height 737
copy div "Which of the following is an example of a safety net that encourages students t…"
click at [586, 497] on p "Ask for a synonym" at bounding box center [779, 497] width 481 height 18
click at [499, 497] on input "Ask for a synonym" at bounding box center [490, 497] width 18 height 18
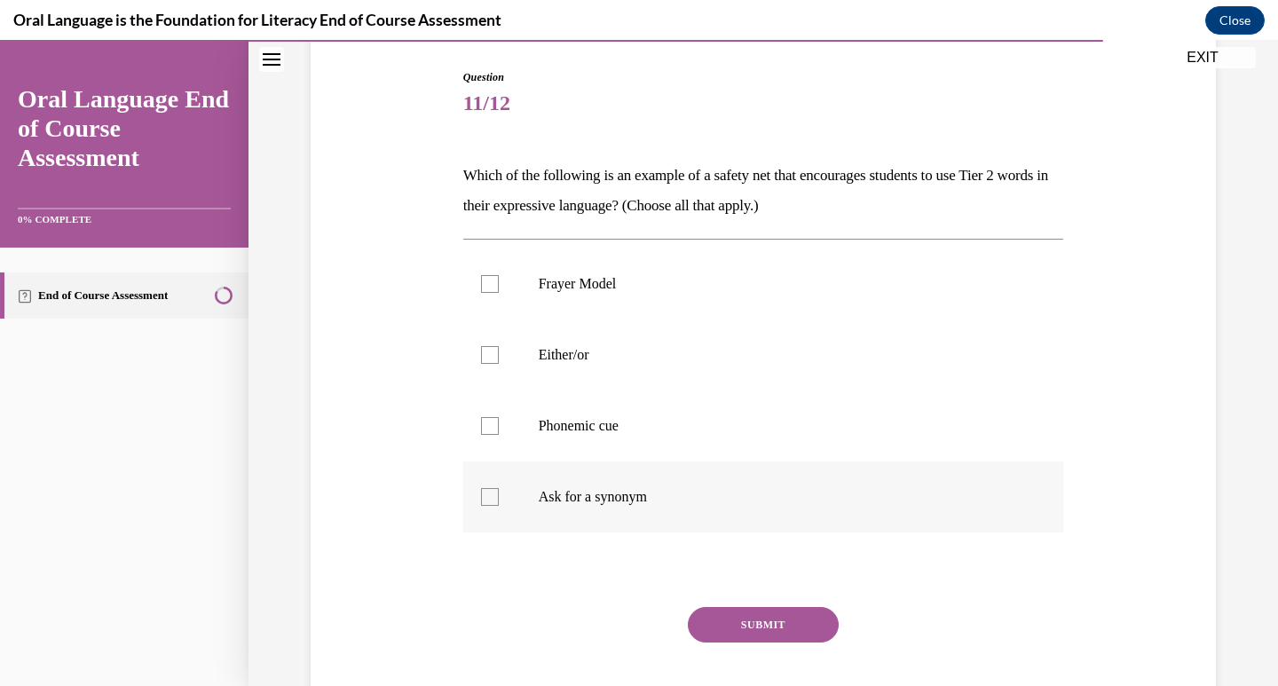
checkbox input "true"
click at [711, 624] on button "SUBMIT" at bounding box center [763, 625] width 151 height 36
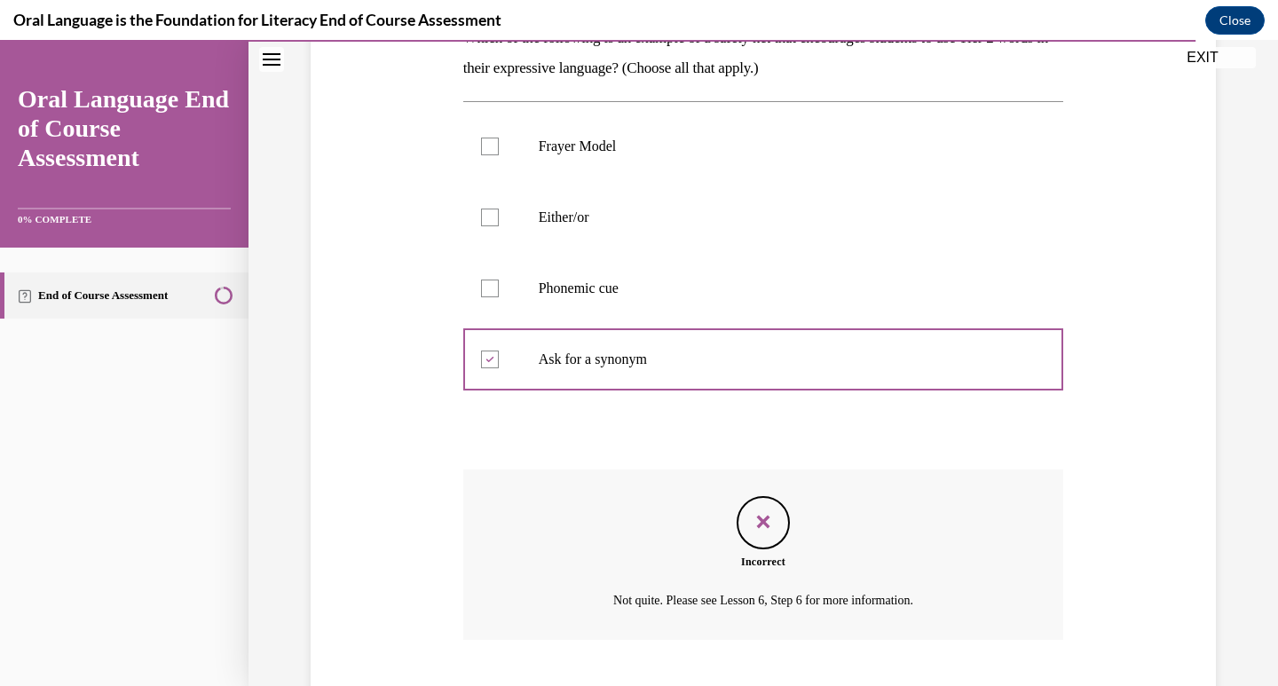
scroll to position [423, 0]
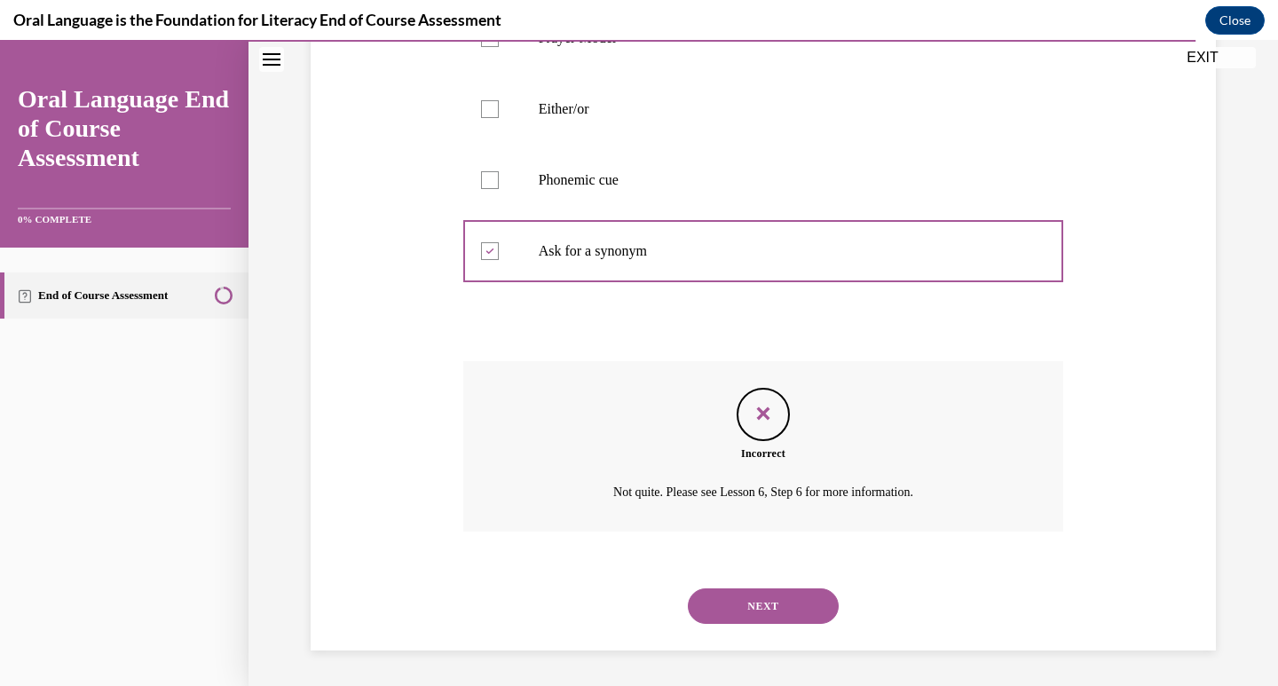
click at [746, 620] on button "NEXT" at bounding box center [763, 607] width 151 height 36
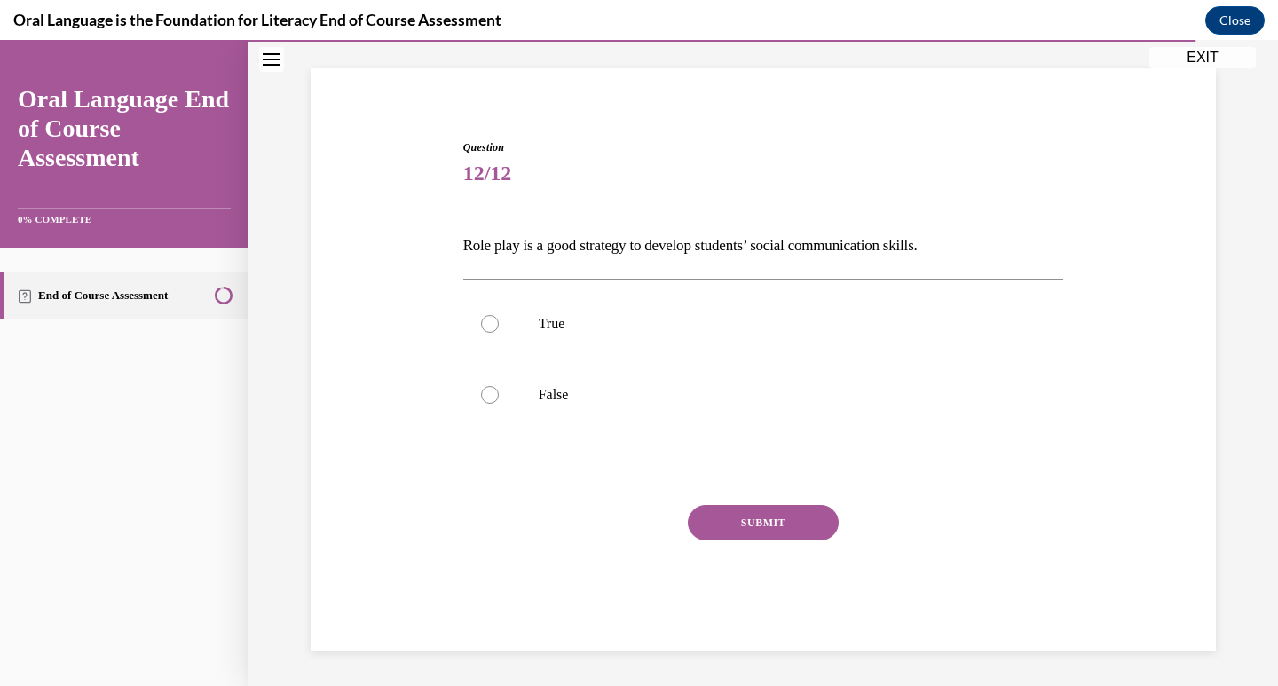
scroll to position [107, 0]
click at [525, 241] on p "Role play is a good strategy to develop students’ social communication skills." at bounding box center [763, 246] width 601 height 30
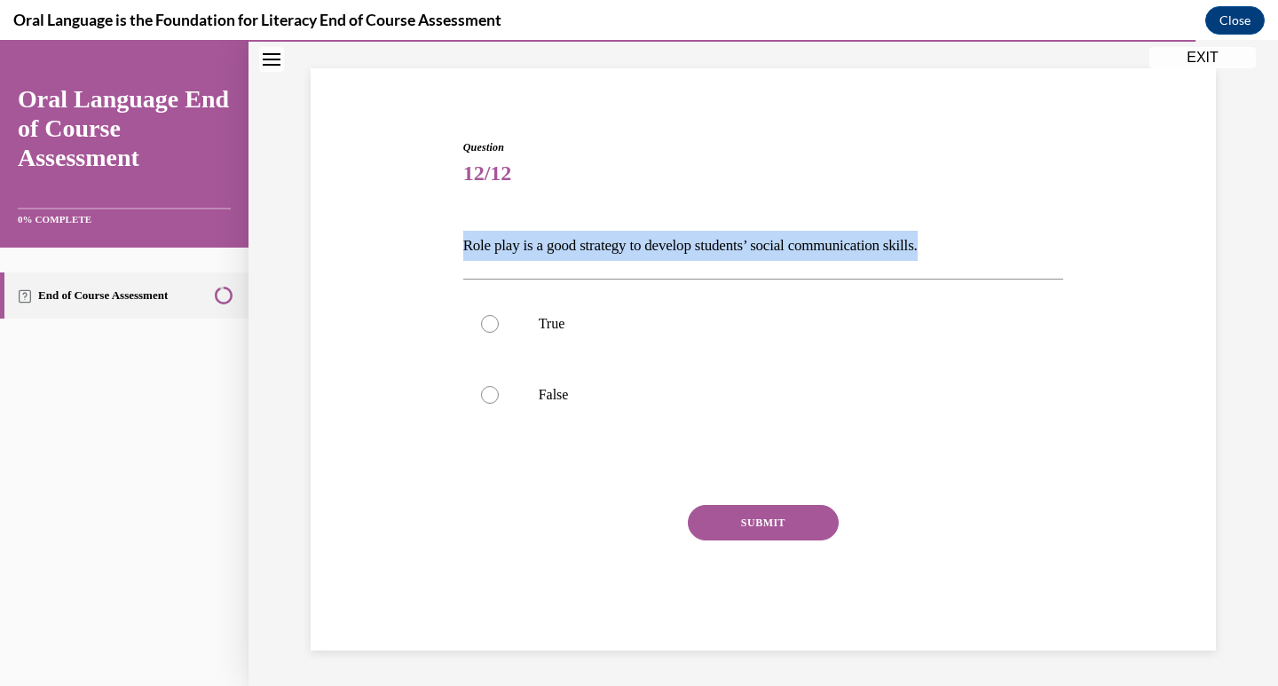
click at [525, 241] on p "Role play is a good strategy to develop students’ social communication skills." at bounding box center [763, 246] width 601 height 30
copy p "Role play is a good strategy to develop students’ social communication skills."
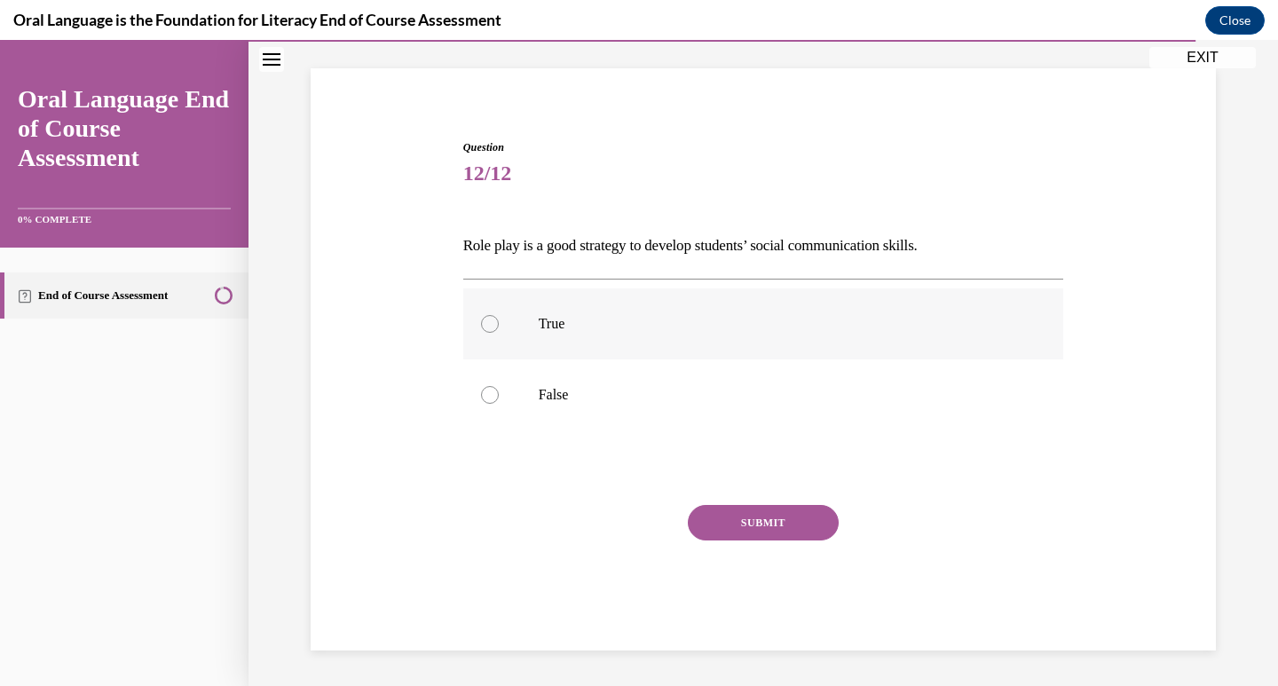
click at [503, 324] on label "True" at bounding box center [763, 323] width 601 height 71
click at [499, 324] on input "True" at bounding box center [490, 324] width 18 height 18
radio input "true"
click at [758, 520] on button "SUBMIT" at bounding box center [763, 523] width 151 height 36
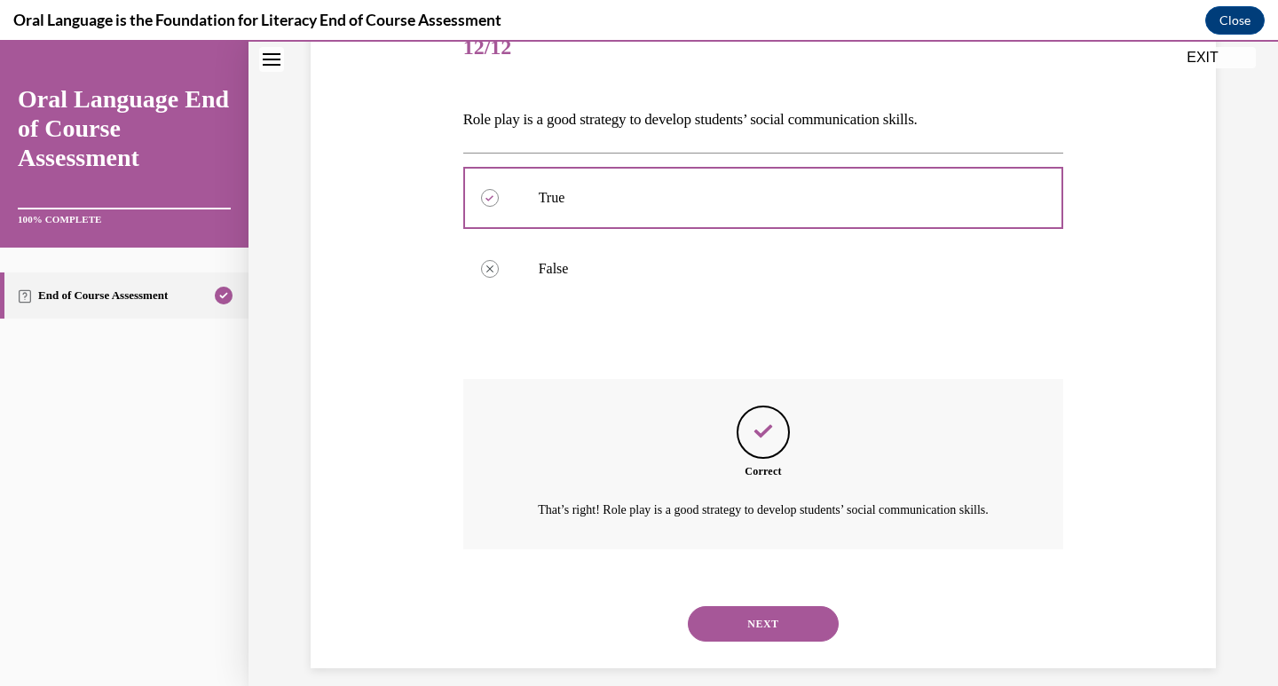
scroll to position [273, 0]
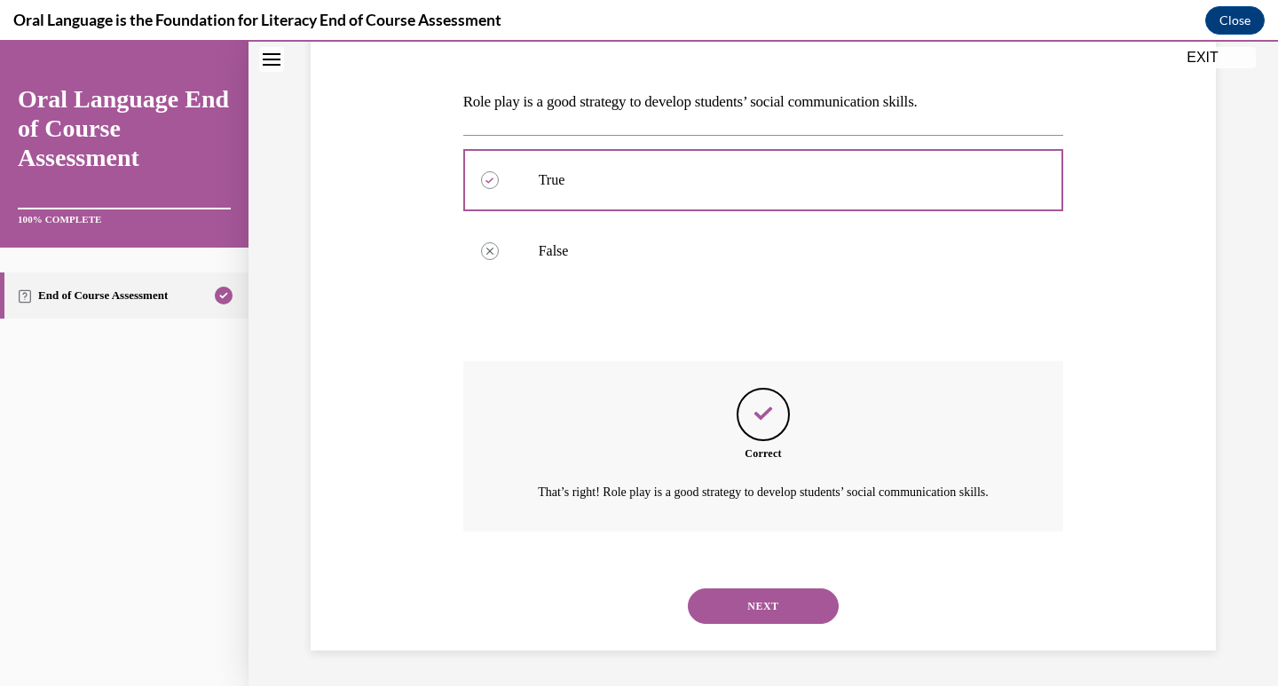
click at [753, 608] on button "NEXT" at bounding box center [763, 607] width 151 height 36
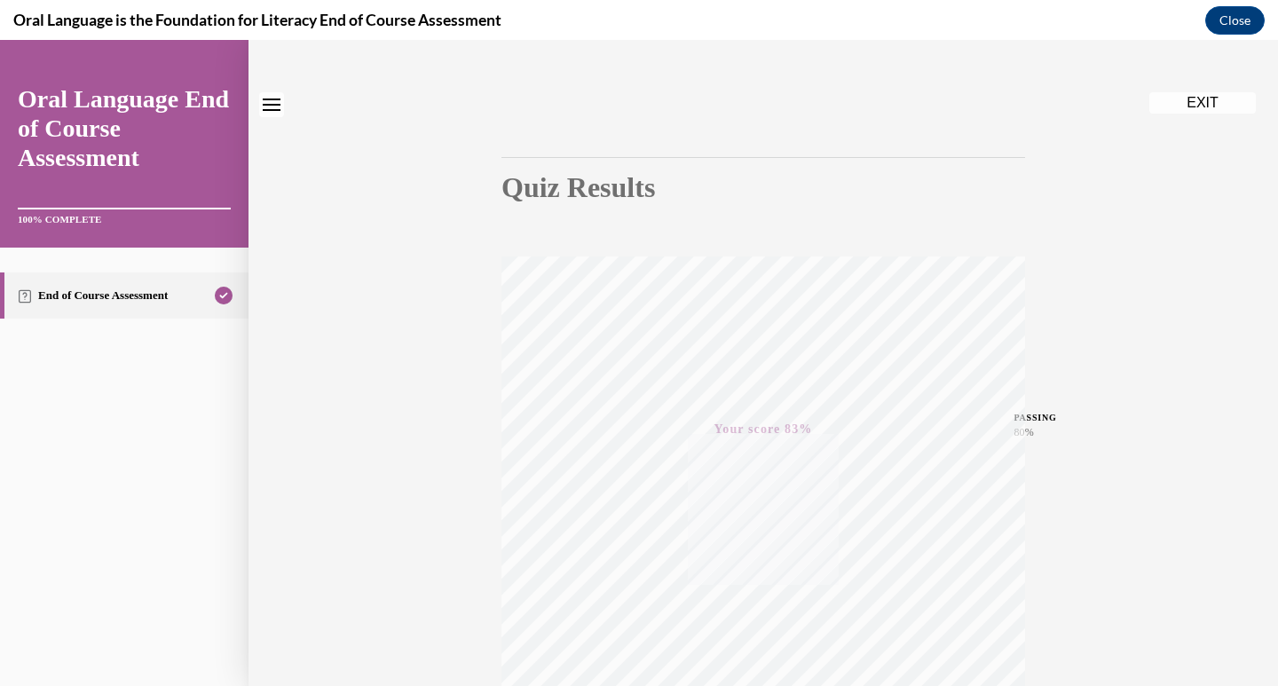
scroll to position [0, 0]
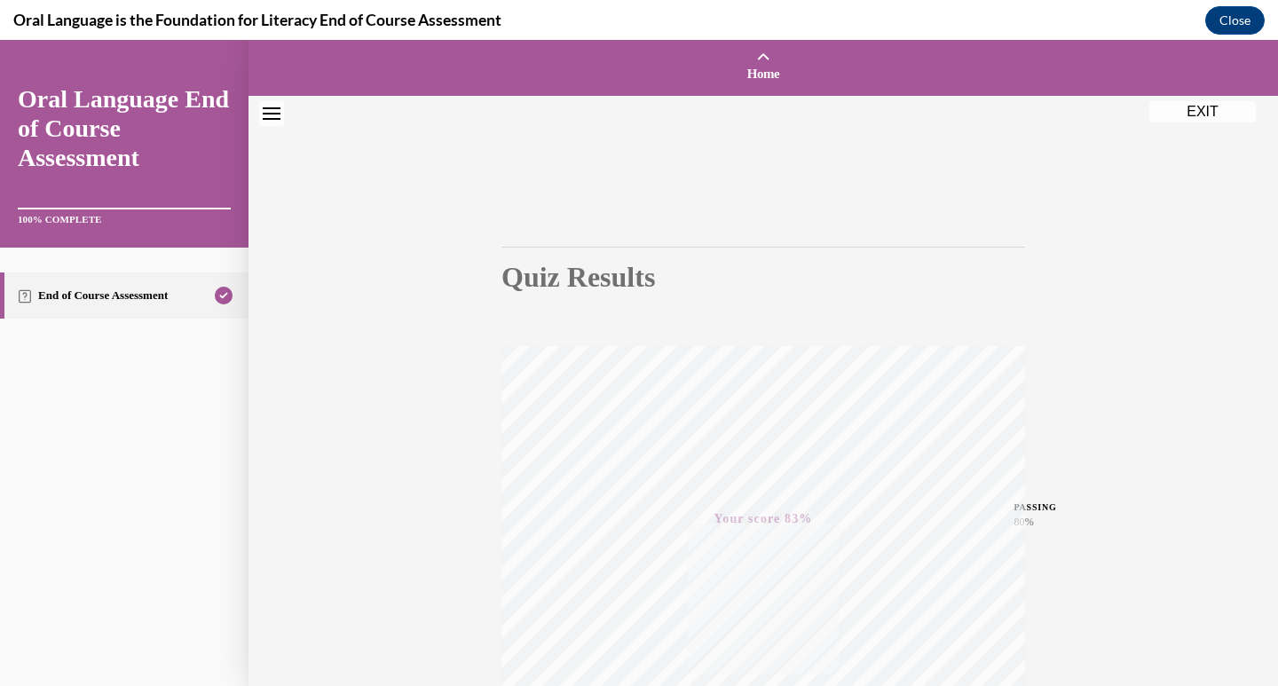
click at [1210, 119] on button "EXIT" at bounding box center [1203, 111] width 107 height 21
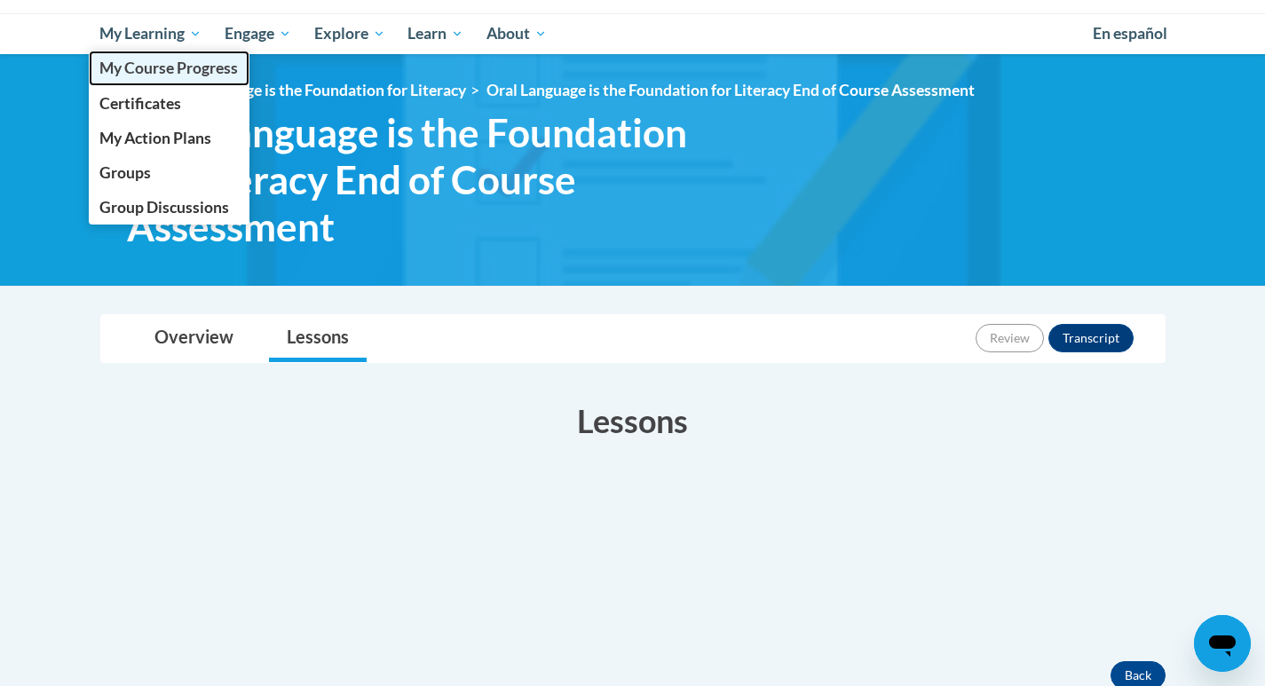
click at [161, 58] on link "My Course Progress" at bounding box center [170, 68] width 162 height 35
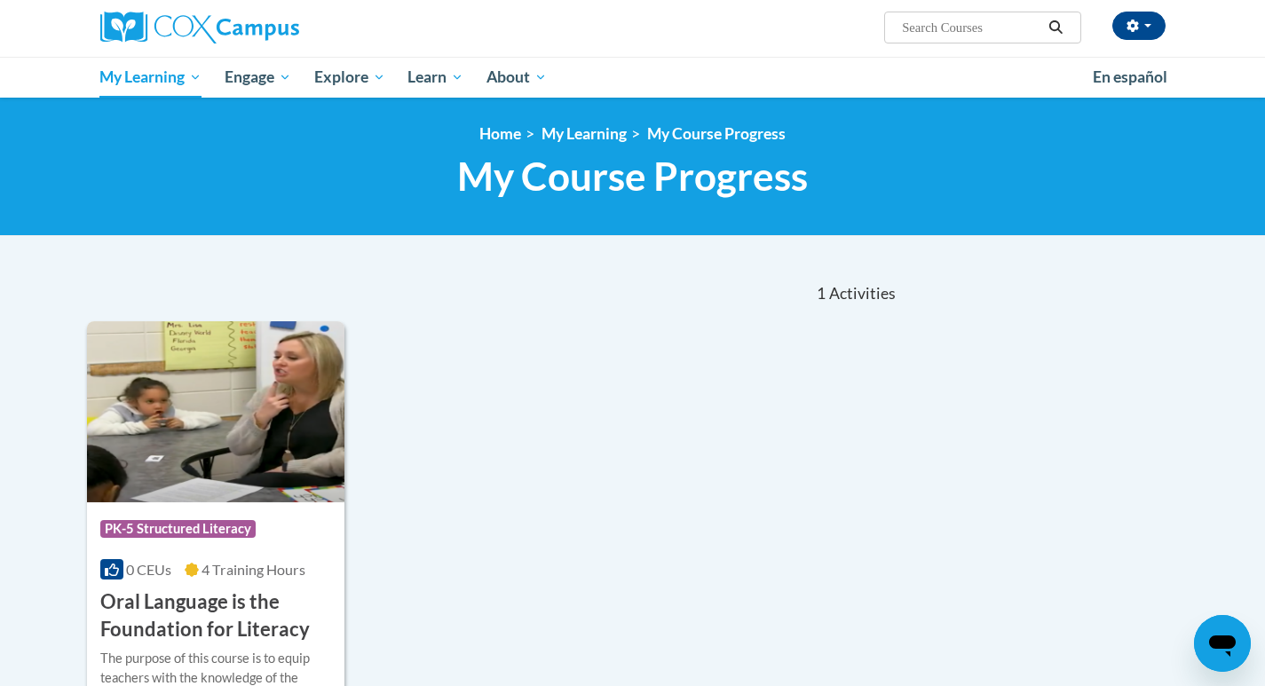
scroll to position [89, 0]
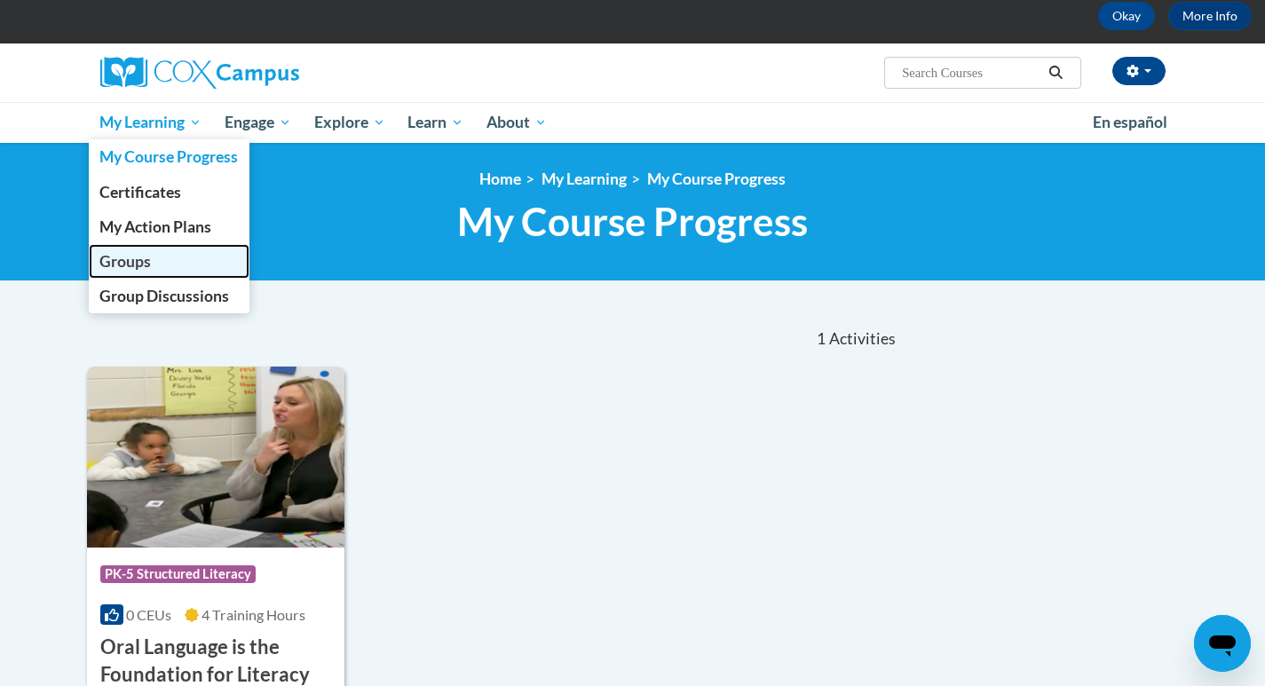
click at [149, 261] on span "Groups" at bounding box center [124, 261] width 51 height 19
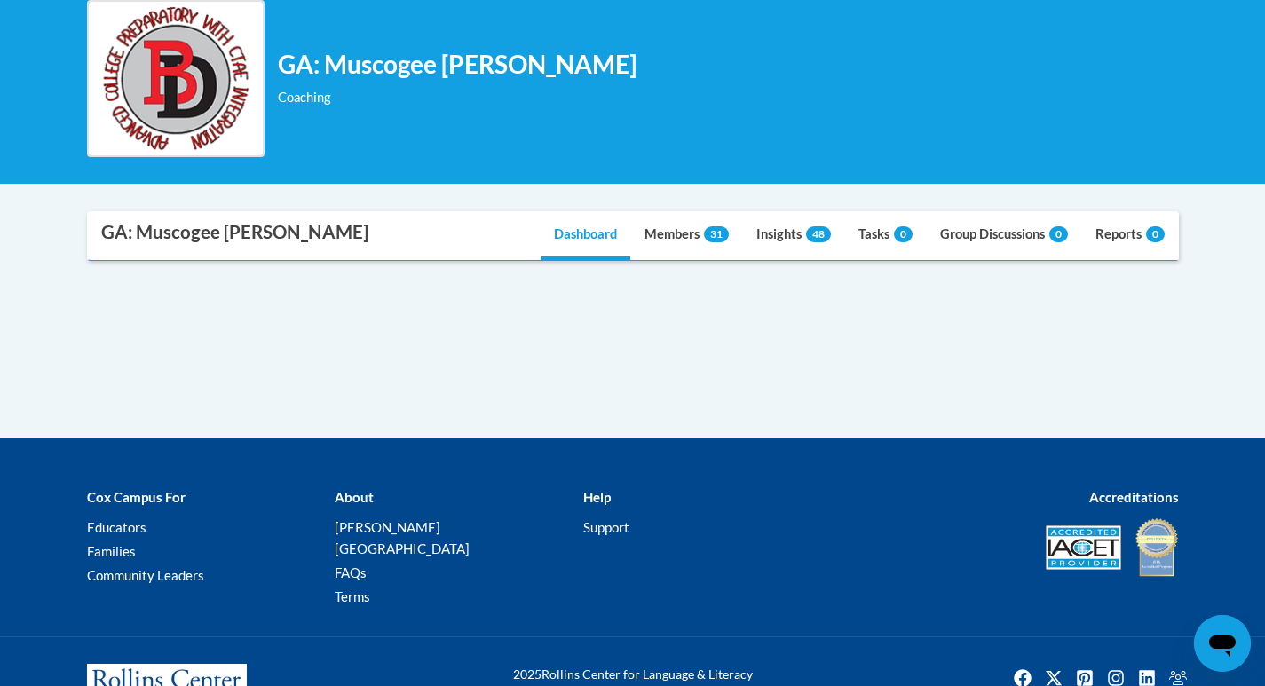
scroll to position [331, 0]
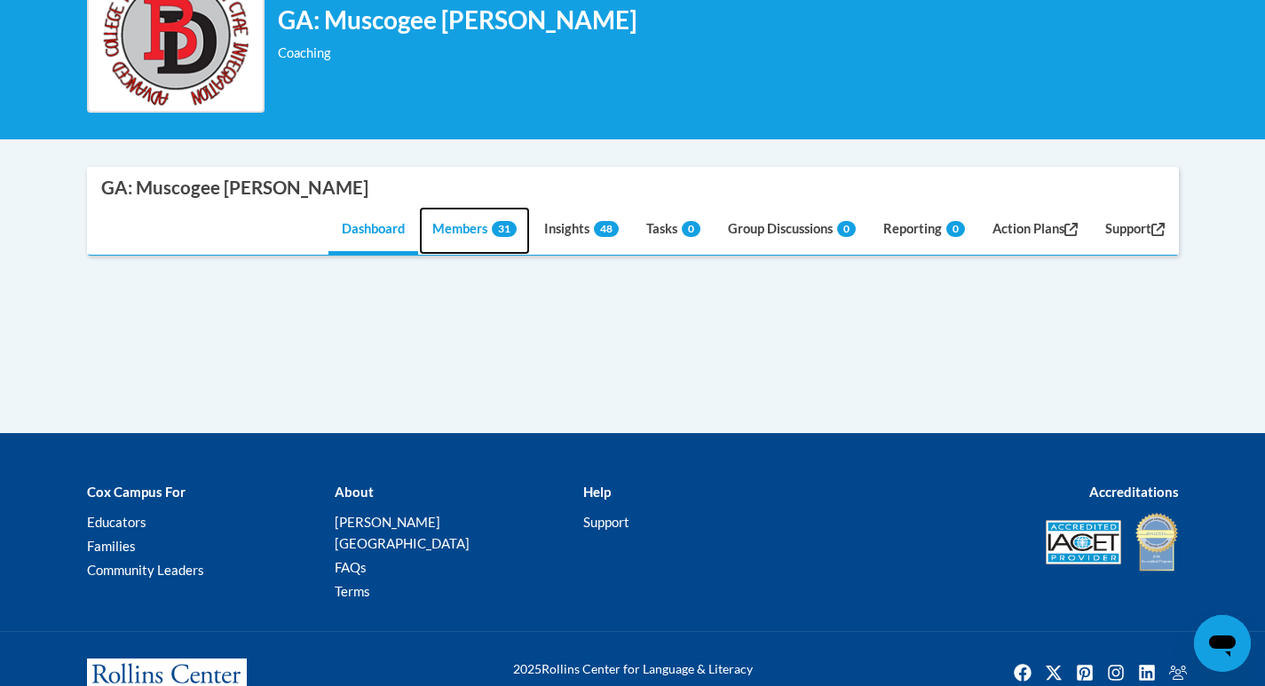
click at [478, 241] on link "Members 31" at bounding box center [474, 231] width 111 height 48
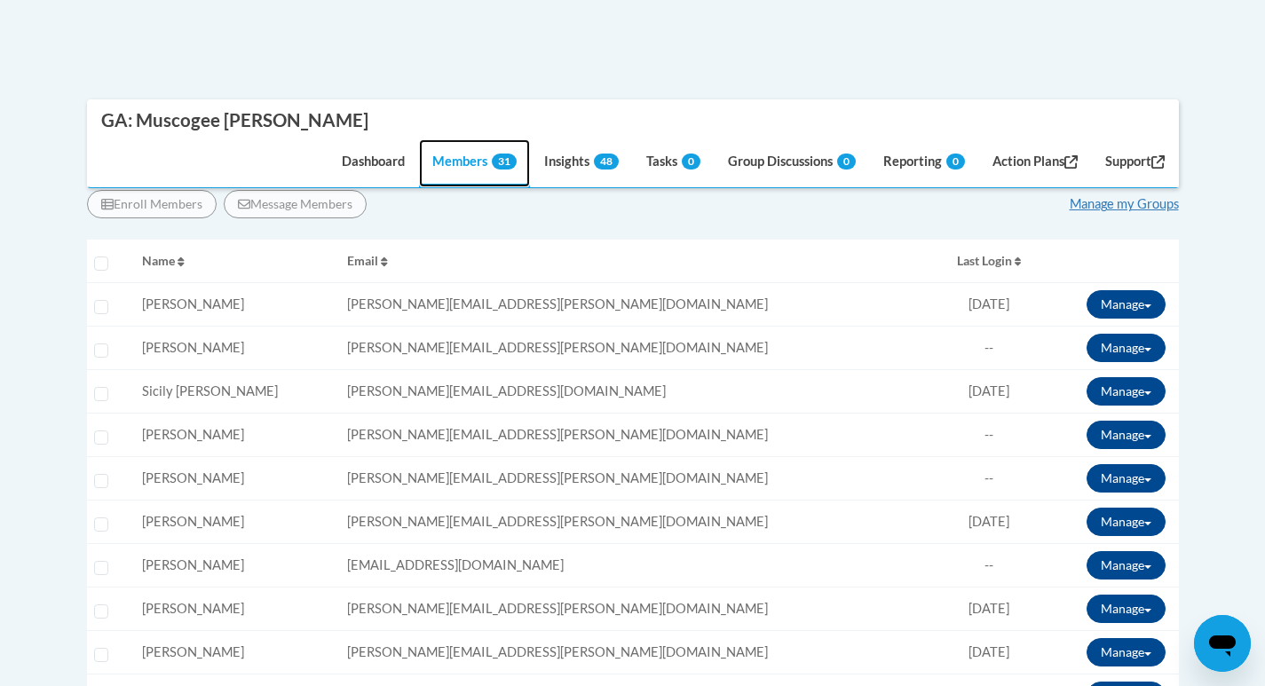
scroll to position [509, 0]
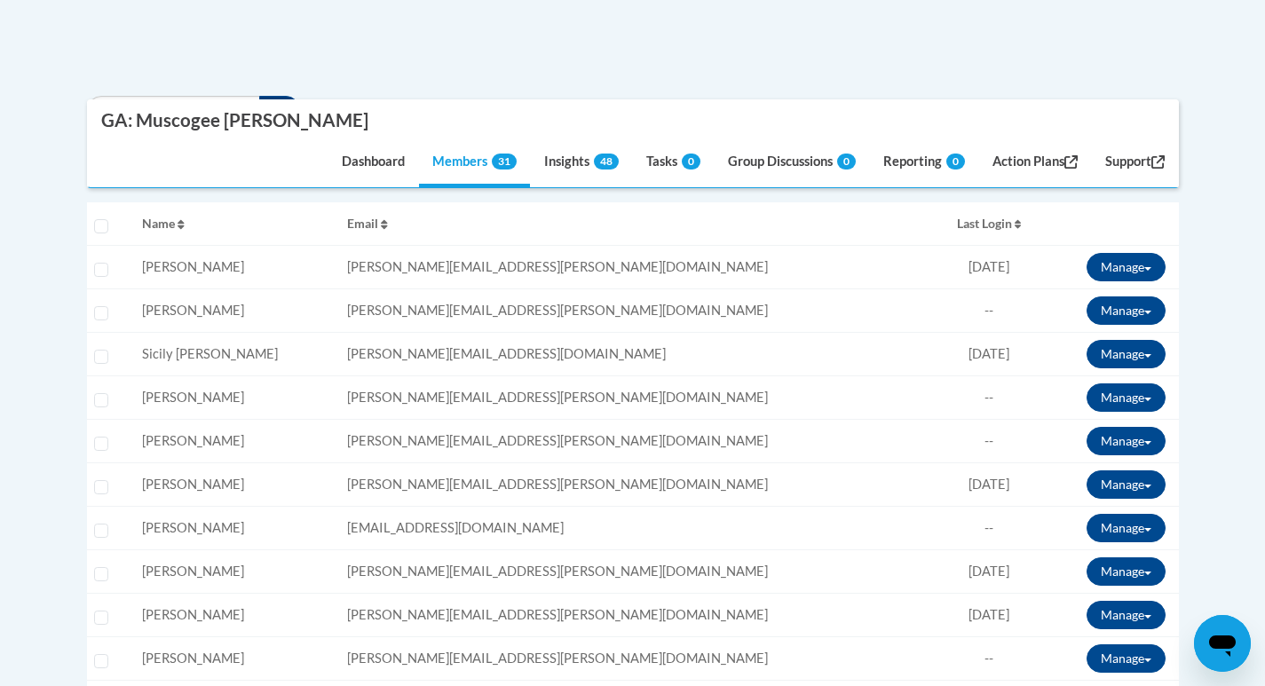
click at [107, 531] on div "Select learner" at bounding box center [104, 525] width 21 height 13
click at [107, 531] on input "Select learner" at bounding box center [101, 531] width 14 height 14
checkbox input "true"
click at [1120, 532] on button "Manage" at bounding box center [1126, 528] width 79 height 28
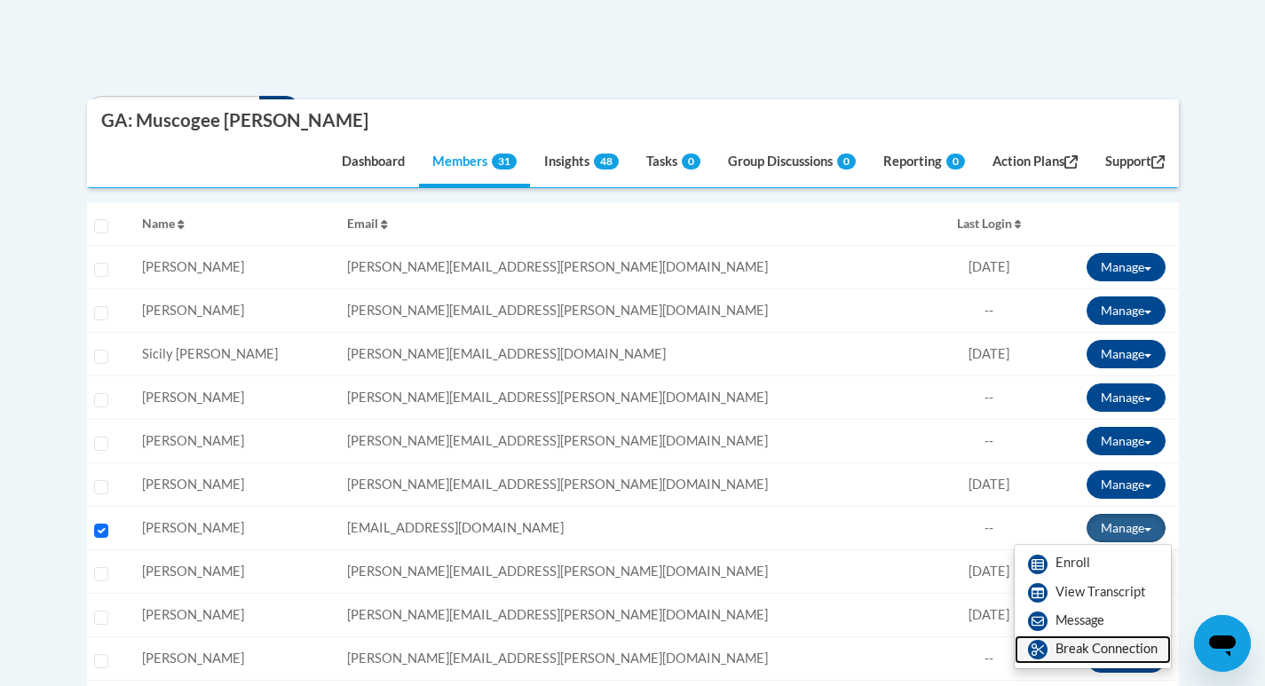
click at [1079, 652] on link "Break Connection" at bounding box center [1093, 650] width 156 height 28
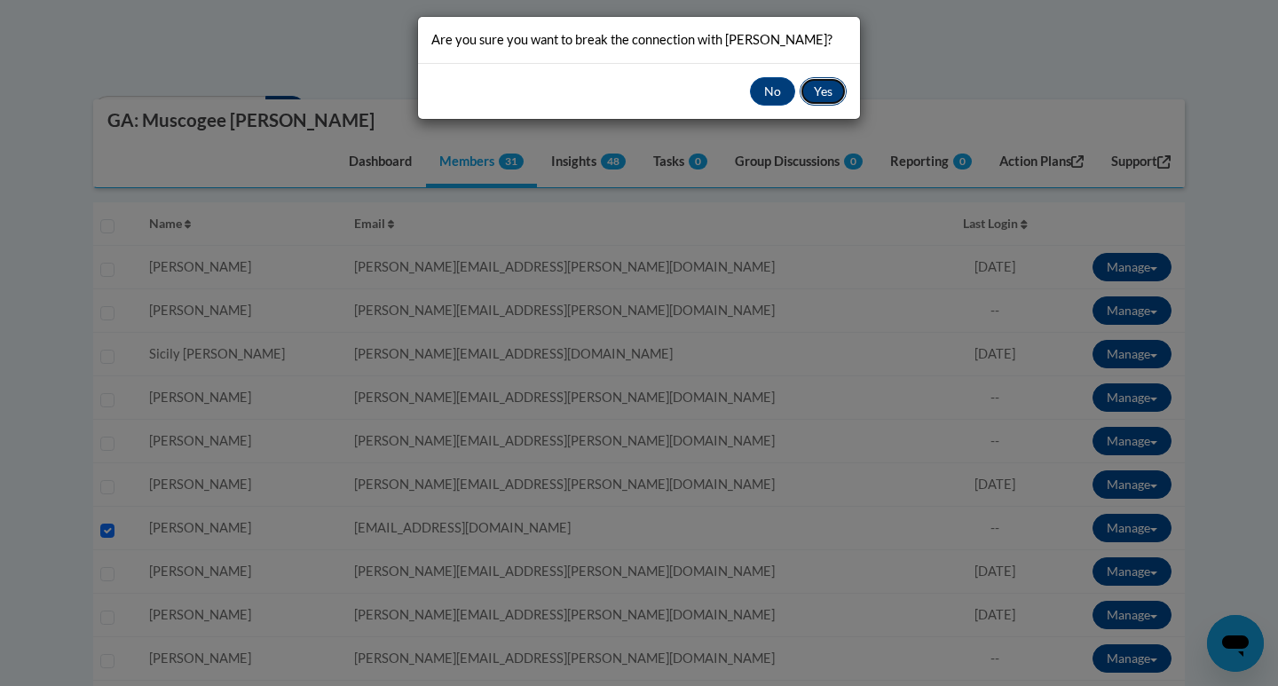
click at [810, 80] on button "Yes" at bounding box center [823, 91] width 47 height 28
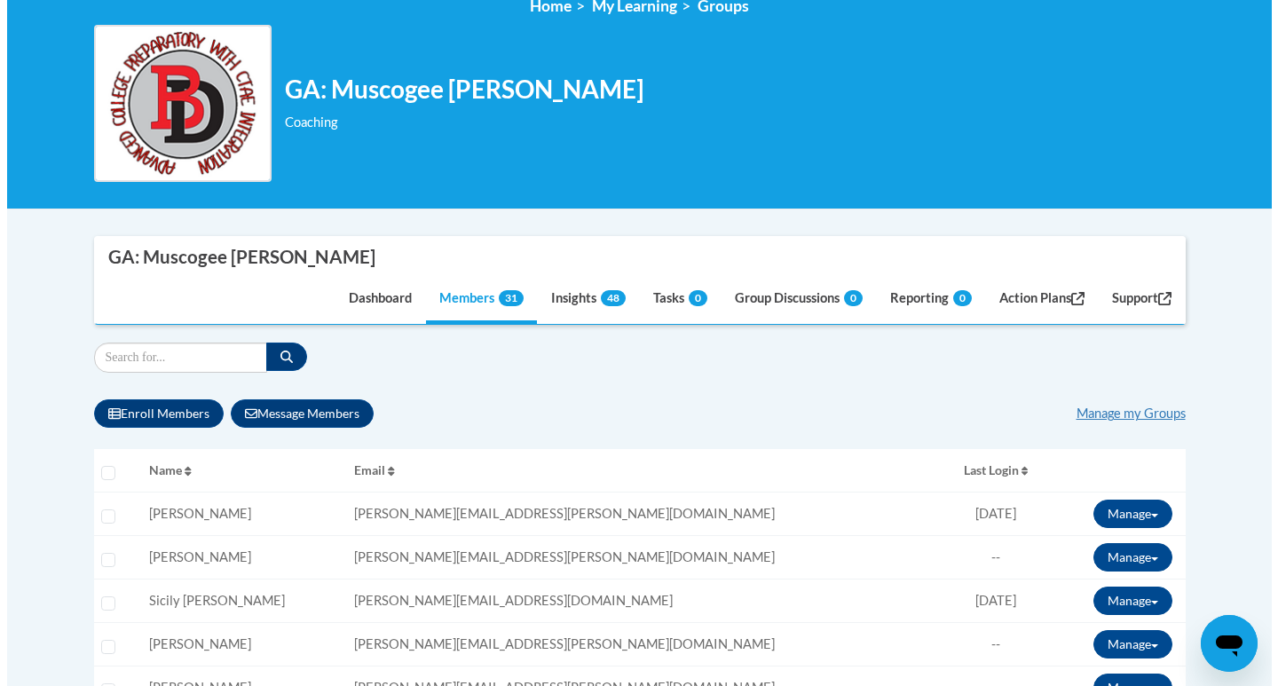
scroll to position [242, 0]
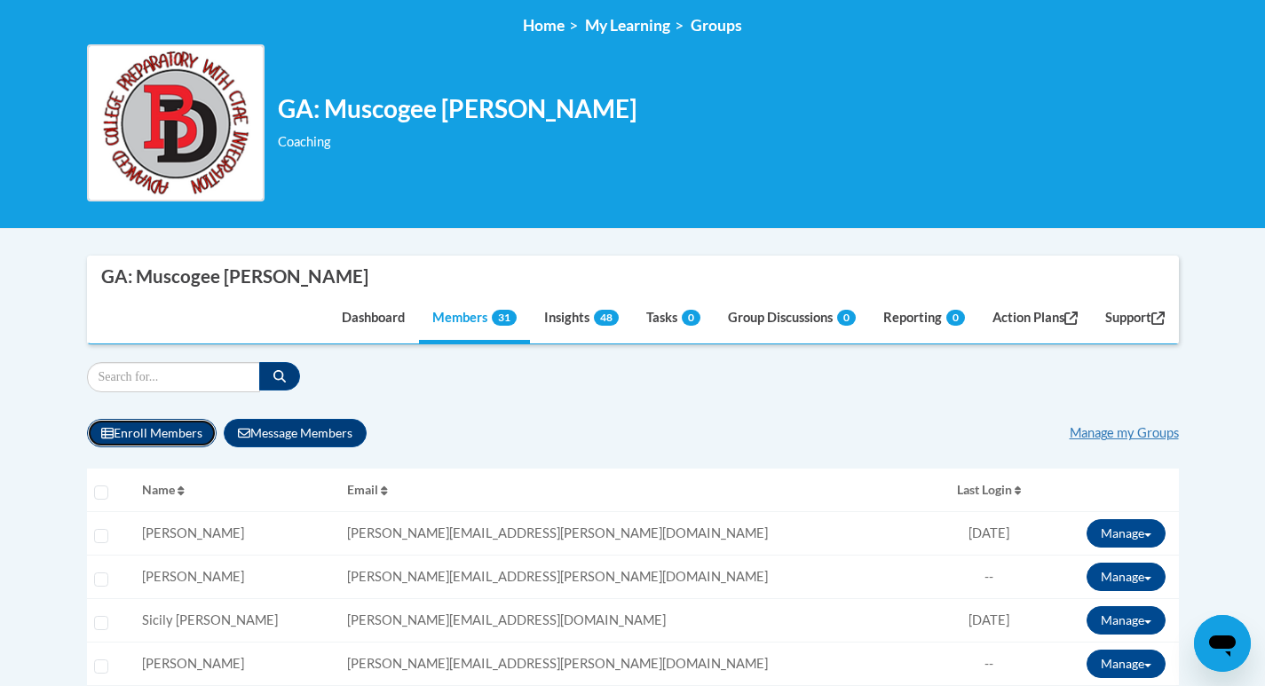
click at [148, 421] on button "Enroll Members" at bounding box center [152, 433] width 130 height 28
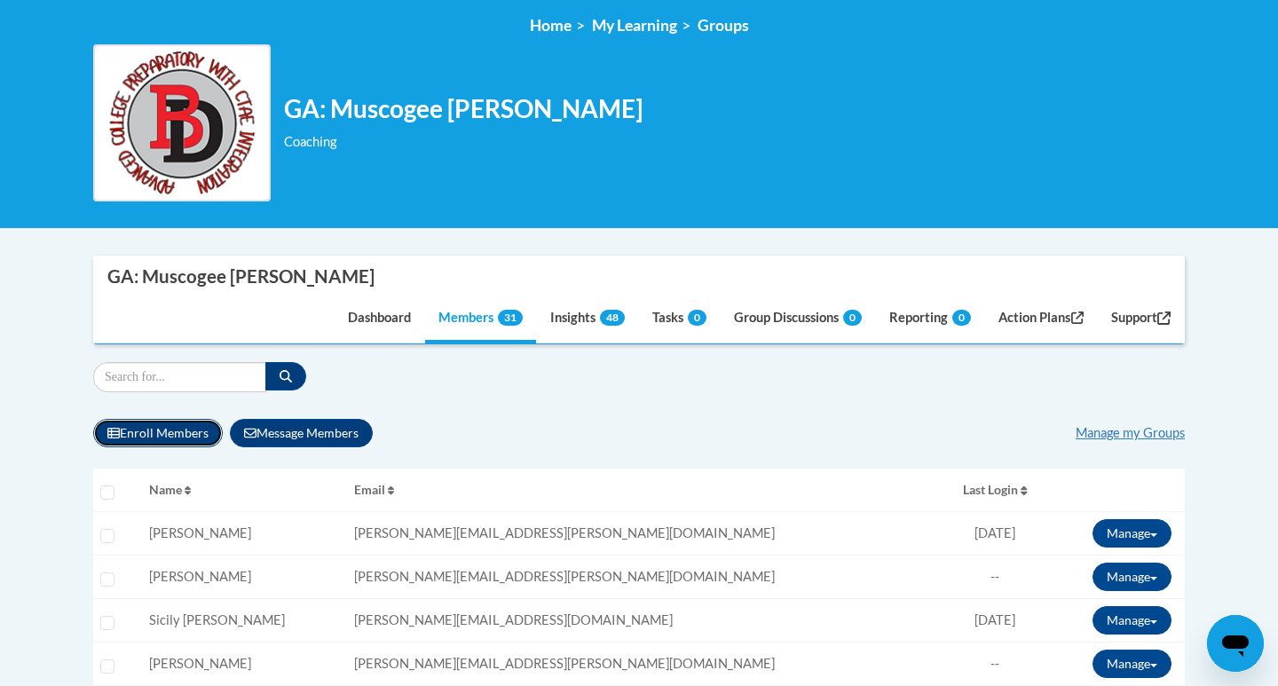
select select
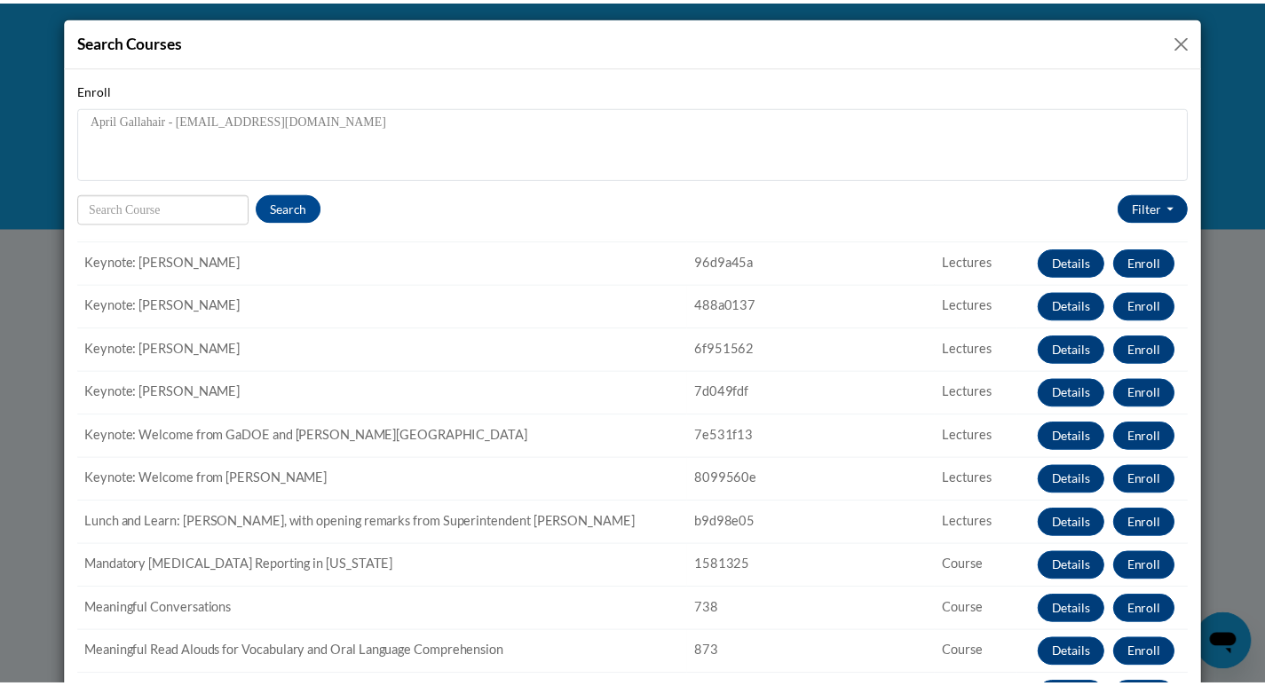
scroll to position [888, 0]
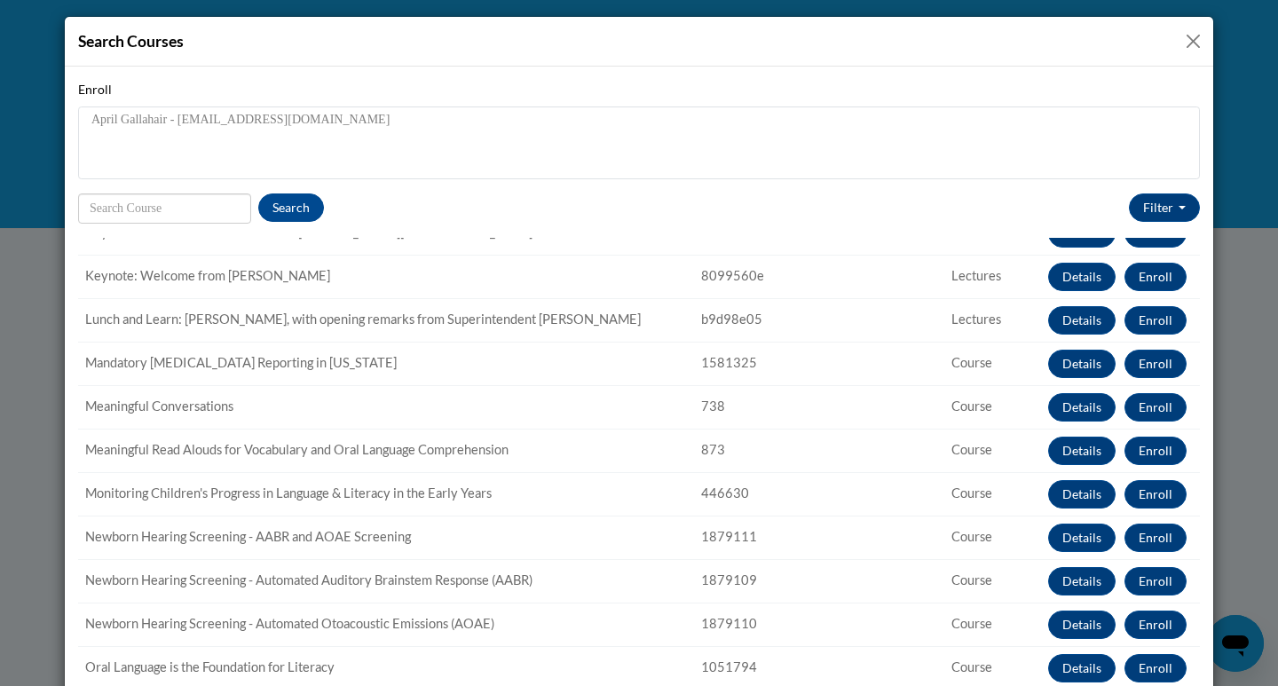
click at [1182, 33] on button "Close" at bounding box center [1193, 41] width 22 height 22
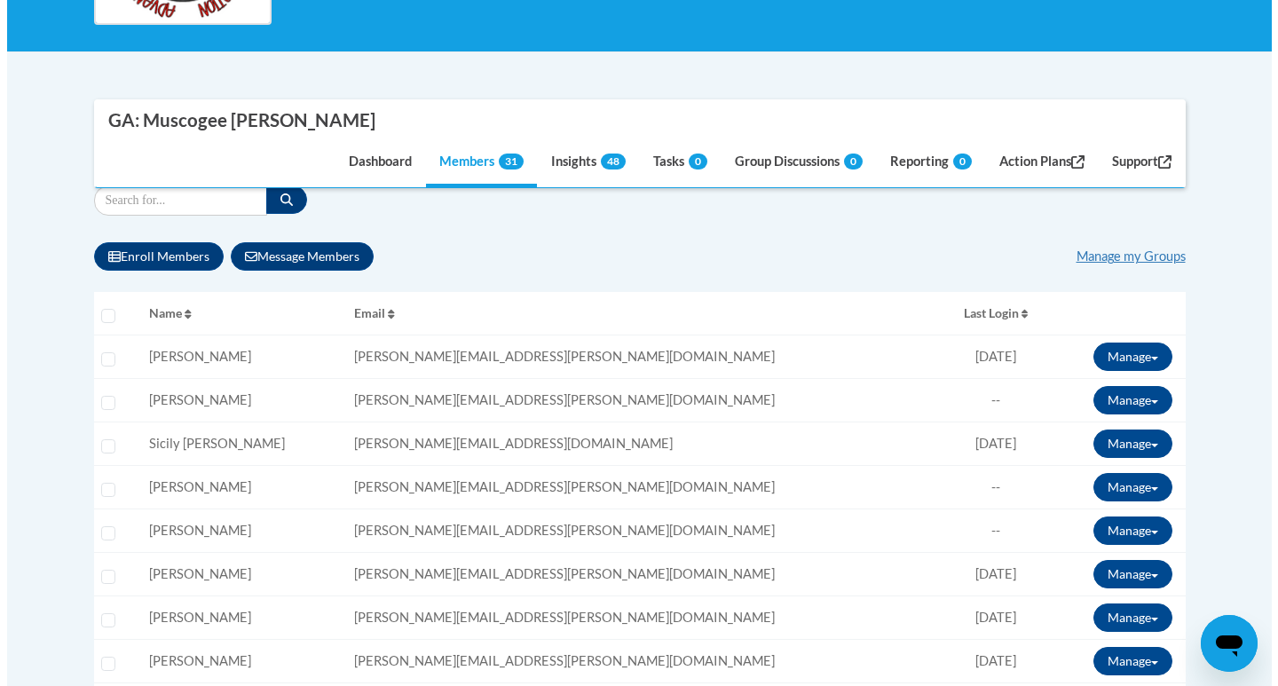
scroll to position [444, 0]
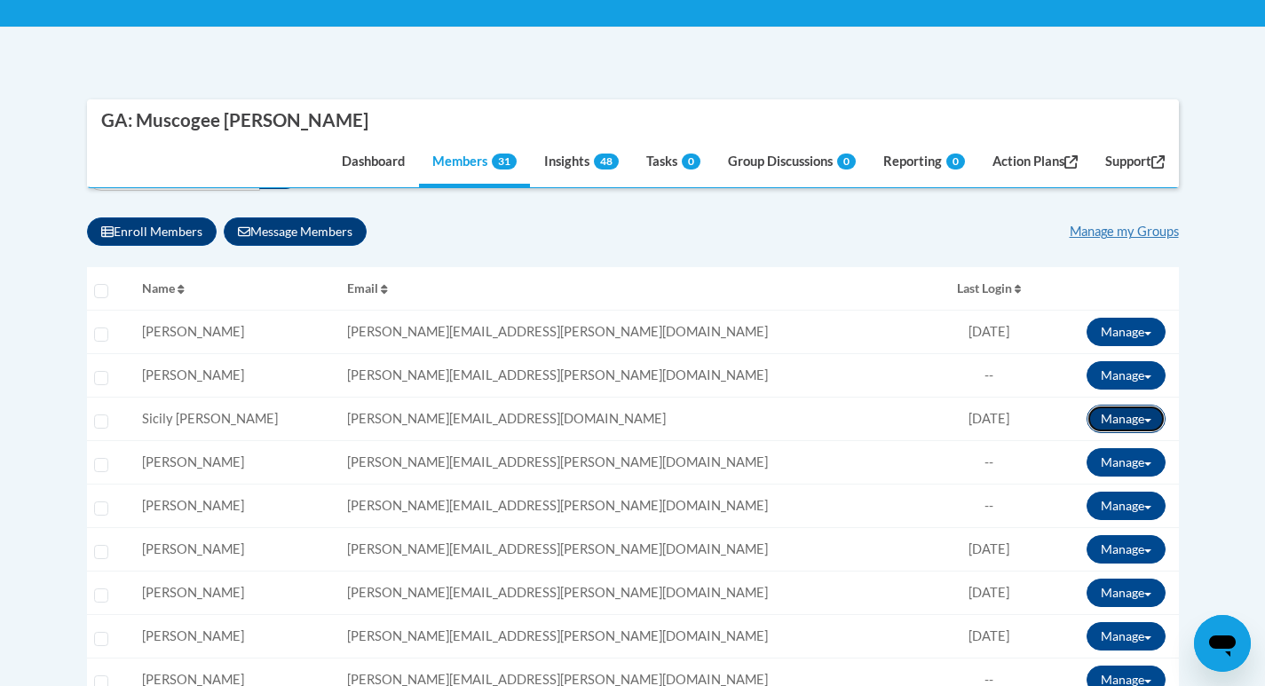
click at [1095, 417] on button "Manage" at bounding box center [1126, 419] width 79 height 28
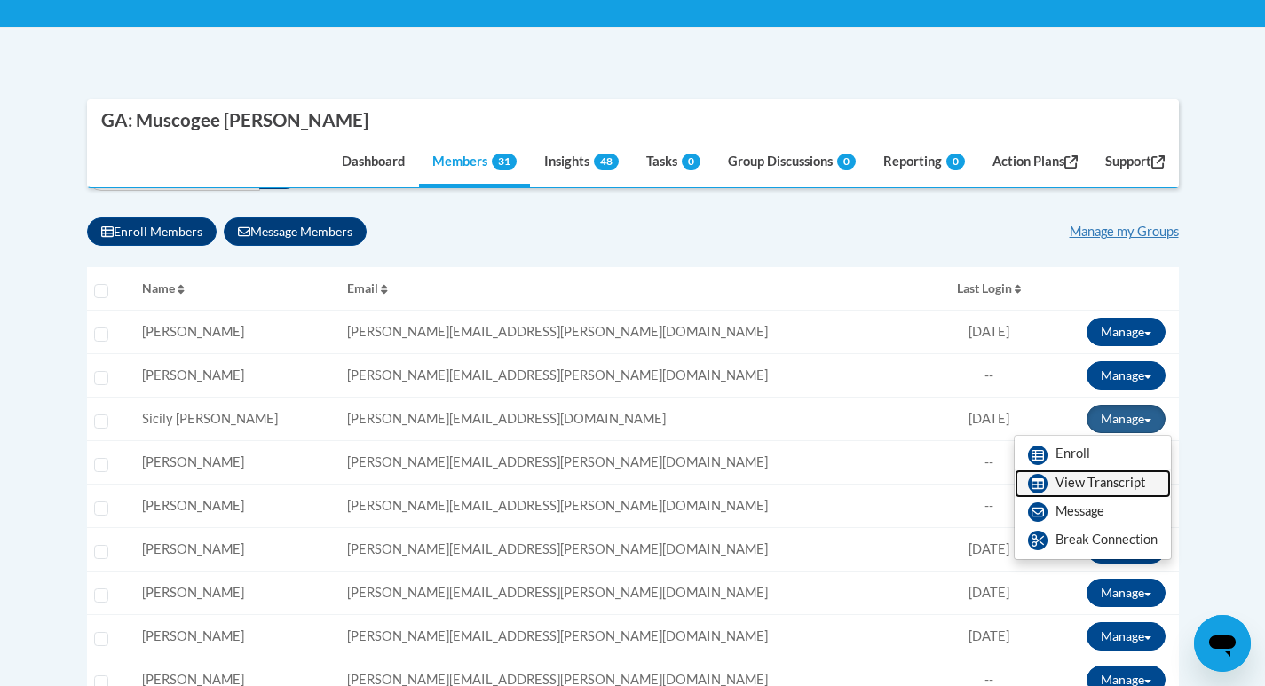
click at [1088, 479] on link "View Transcript" at bounding box center [1093, 484] width 156 height 28
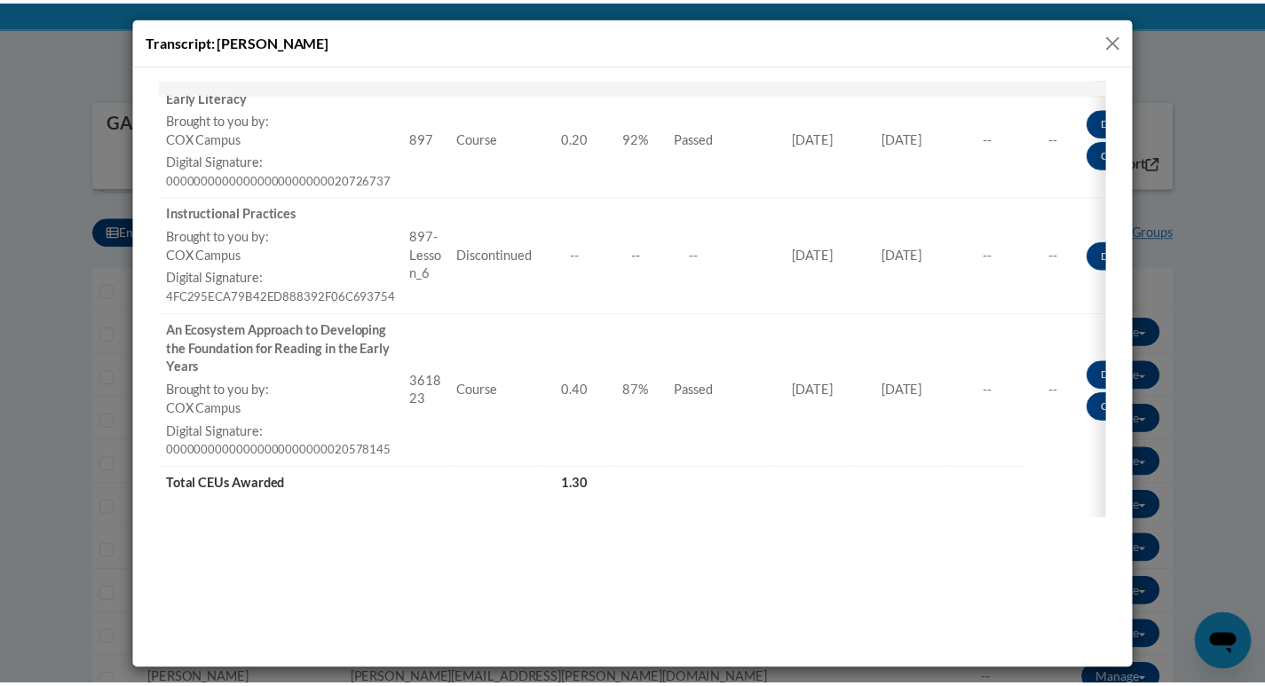
scroll to position [902, 0]
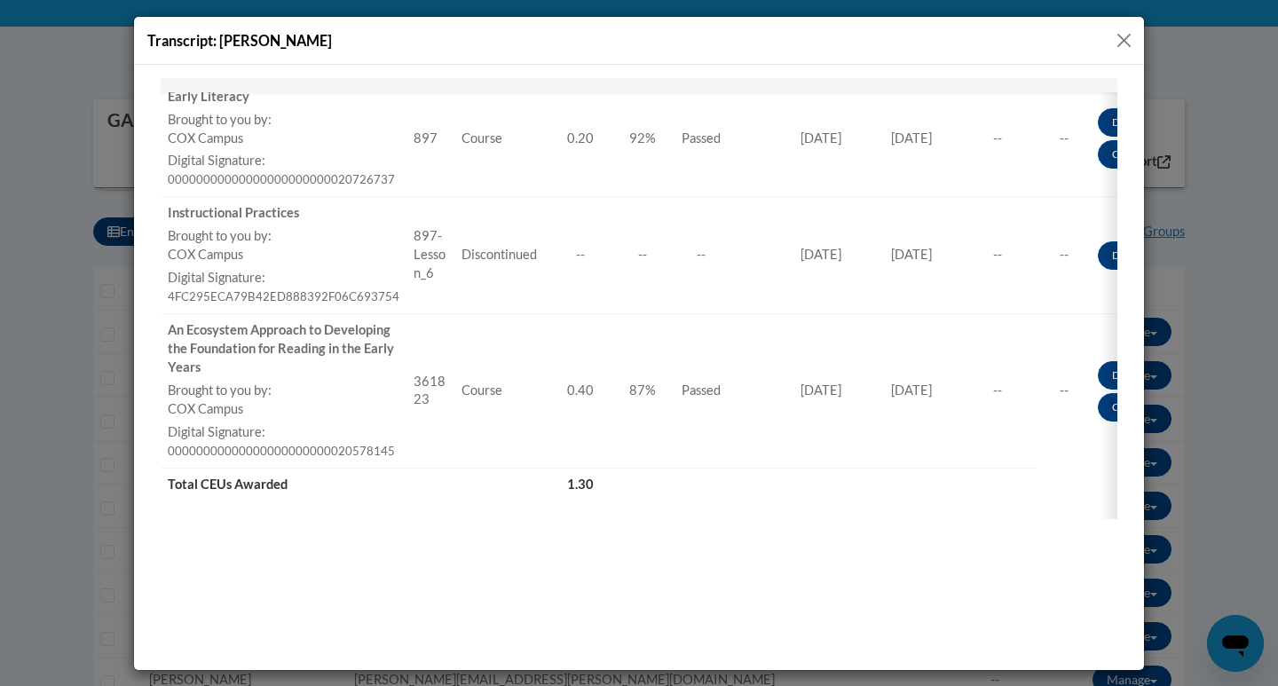
click at [1116, 41] on button "Close" at bounding box center [1124, 40] width 22 height 22
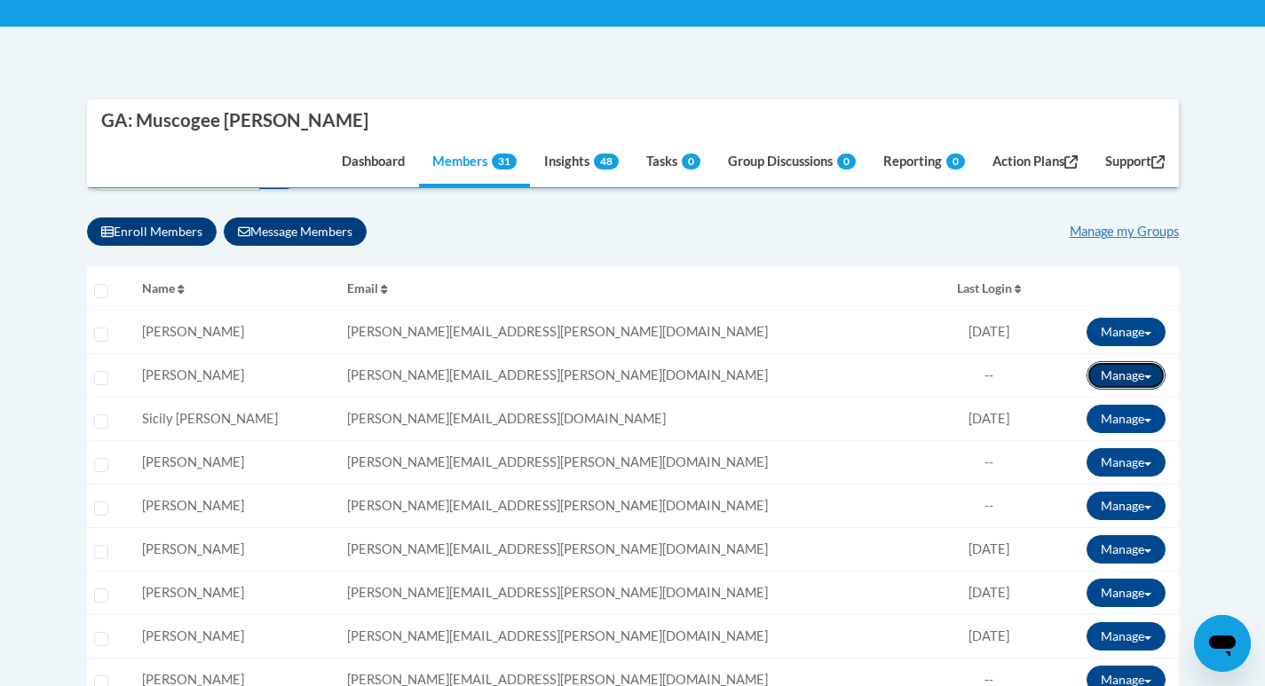
click at [1137, 380] on button "Manage" at bounding box center [1126, 375] width 79 height 28
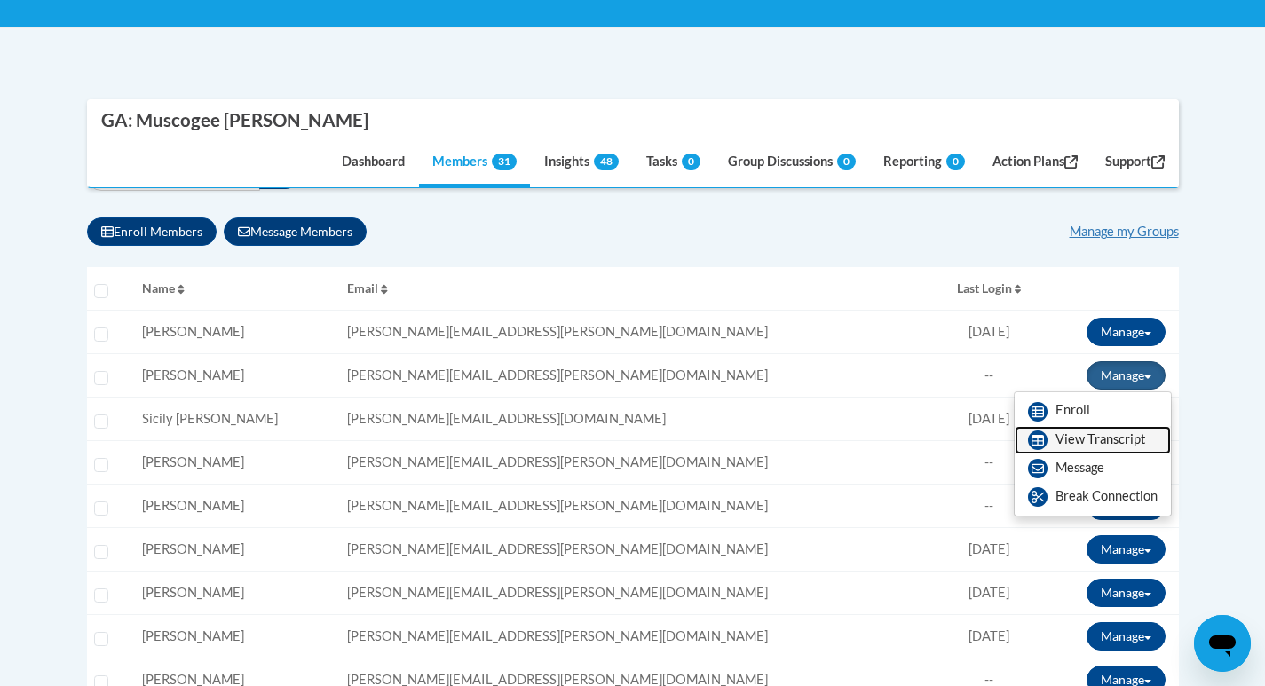
click at [1112, 442] on link "View Transcript" at bounding box center [1093, 440] width 156 height 28
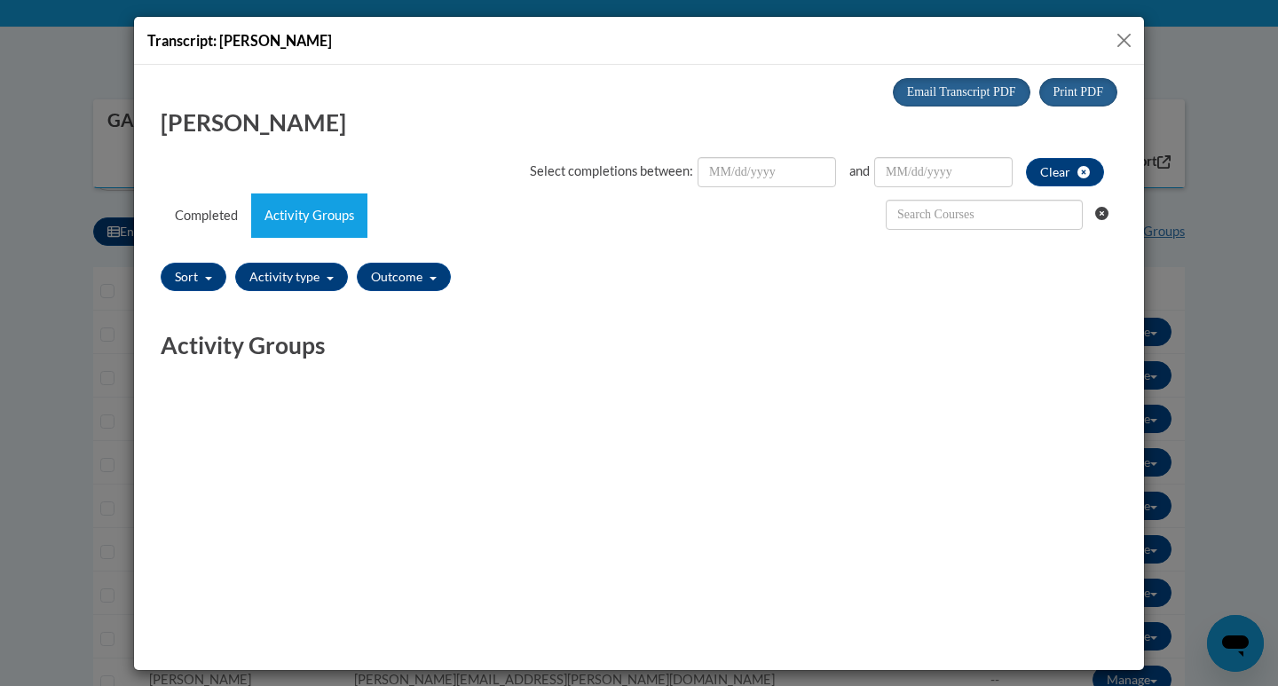
click at [1118, 36] on button "Close" at bounding box center [1124, 40] width 22 height 22
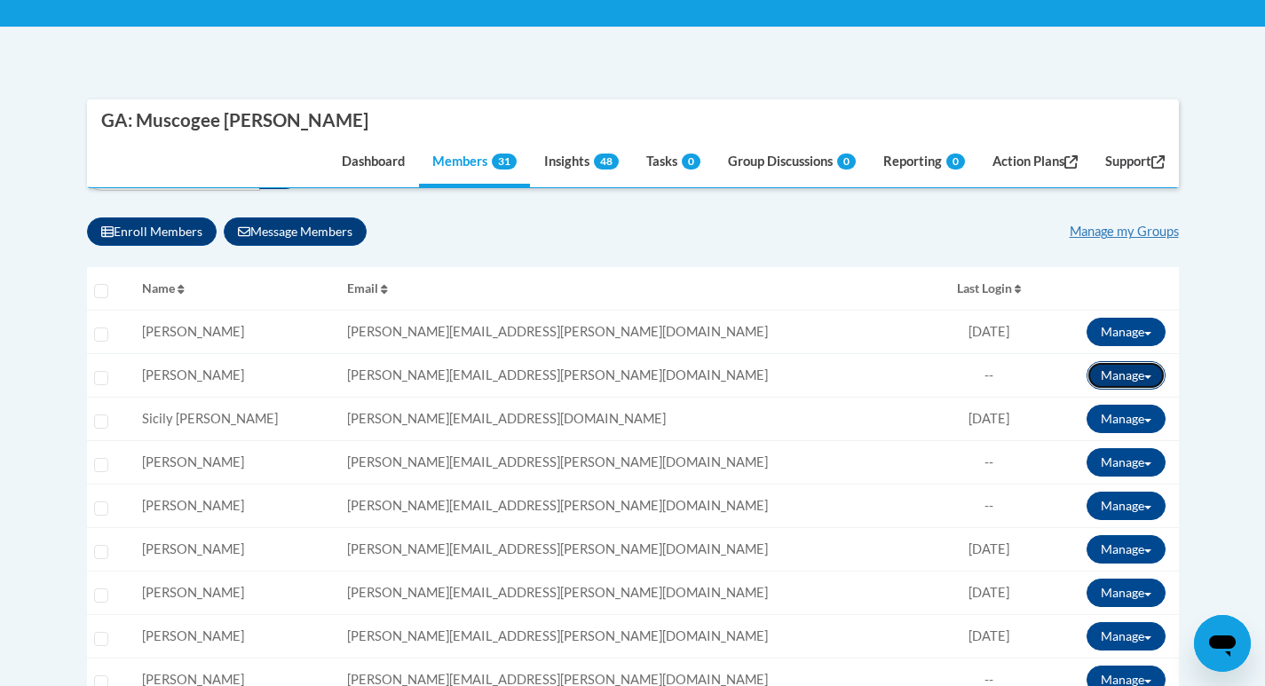
click at [1118, 373] on button "Manage" at bounding box center [1126, 375] width 79 height 28
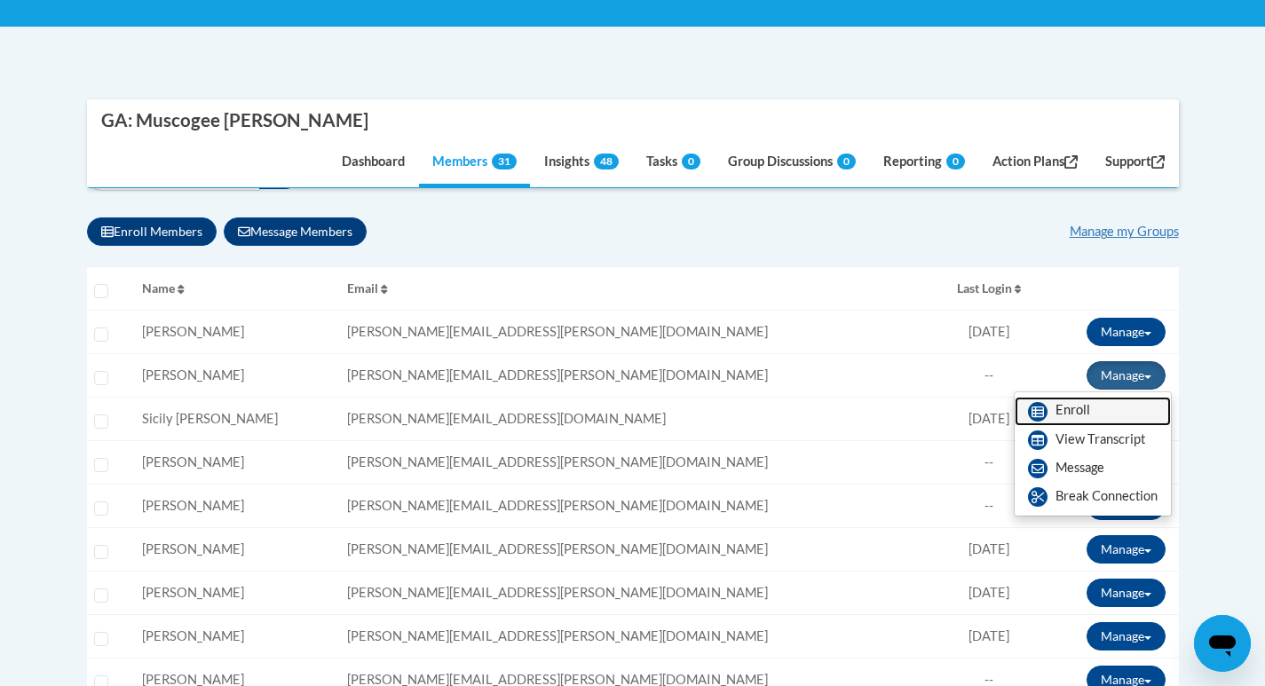
click at [1084, 413] on link "Enroll" at bounding box center [1093, 411] width 156 height 28
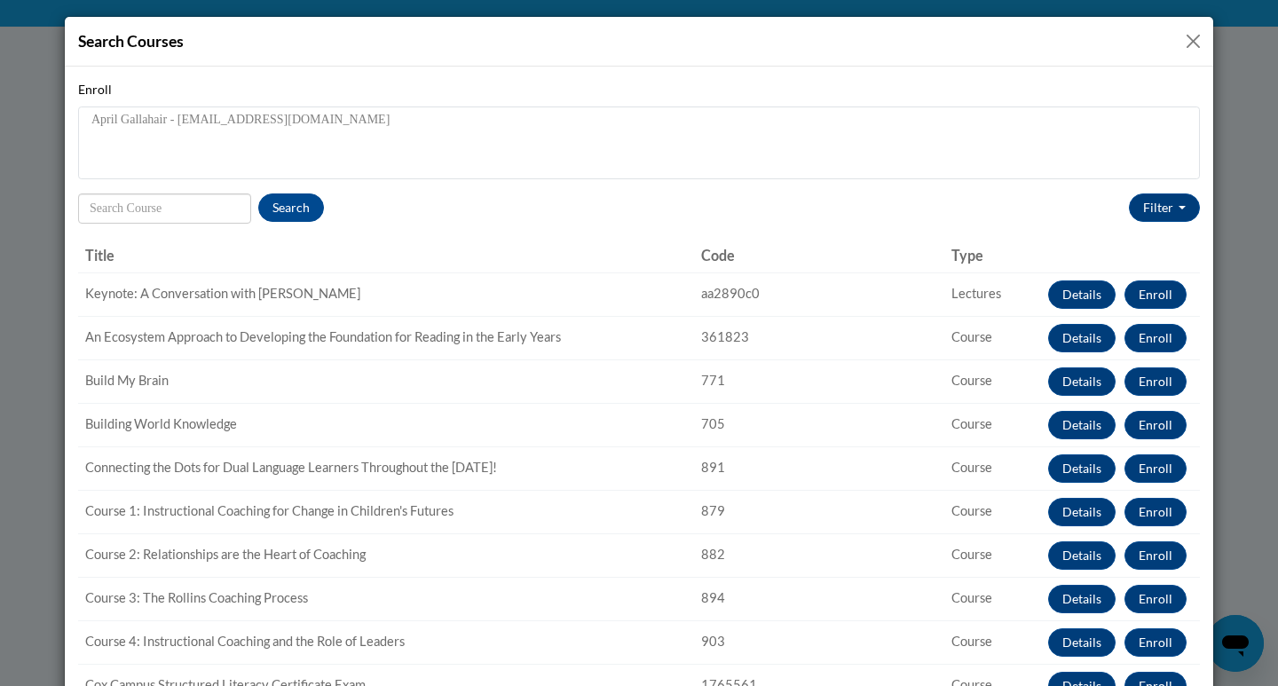
click at [1182, 41] on button "Close" at bounding box center [1193, 41] width 22 height 22
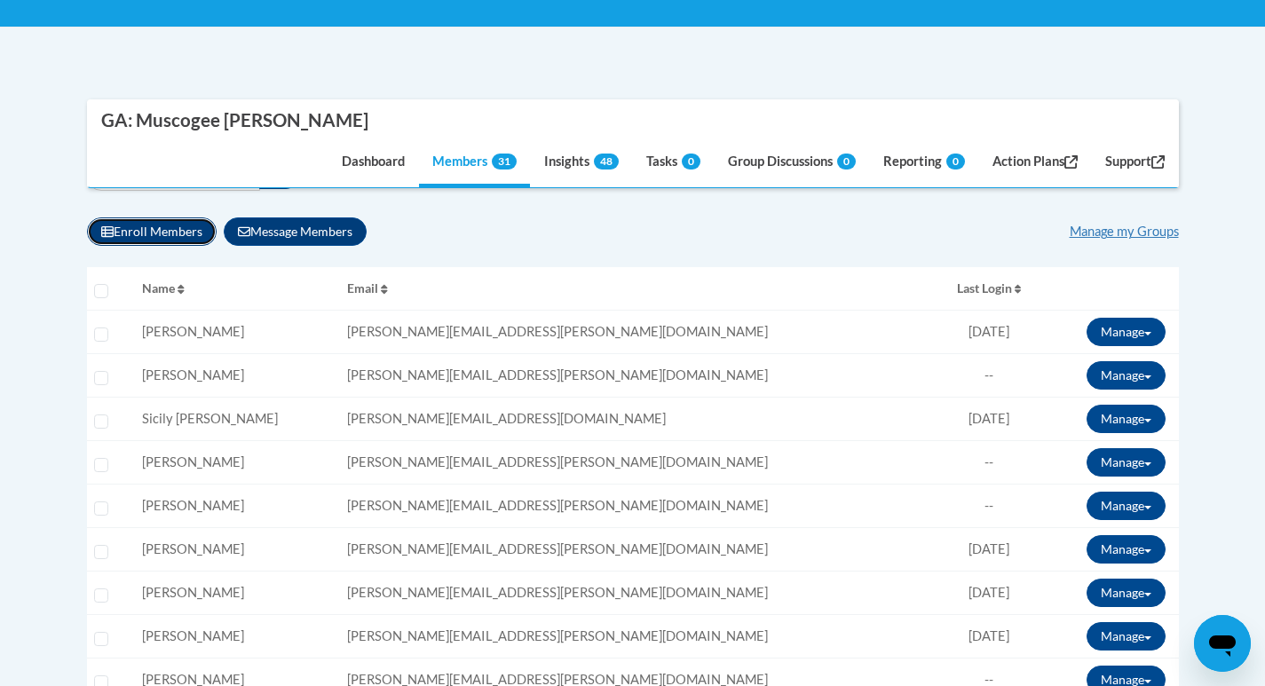
click at [161, 232] on button "Enroll Members" at bounding box center [152, 231] width 130 height 28
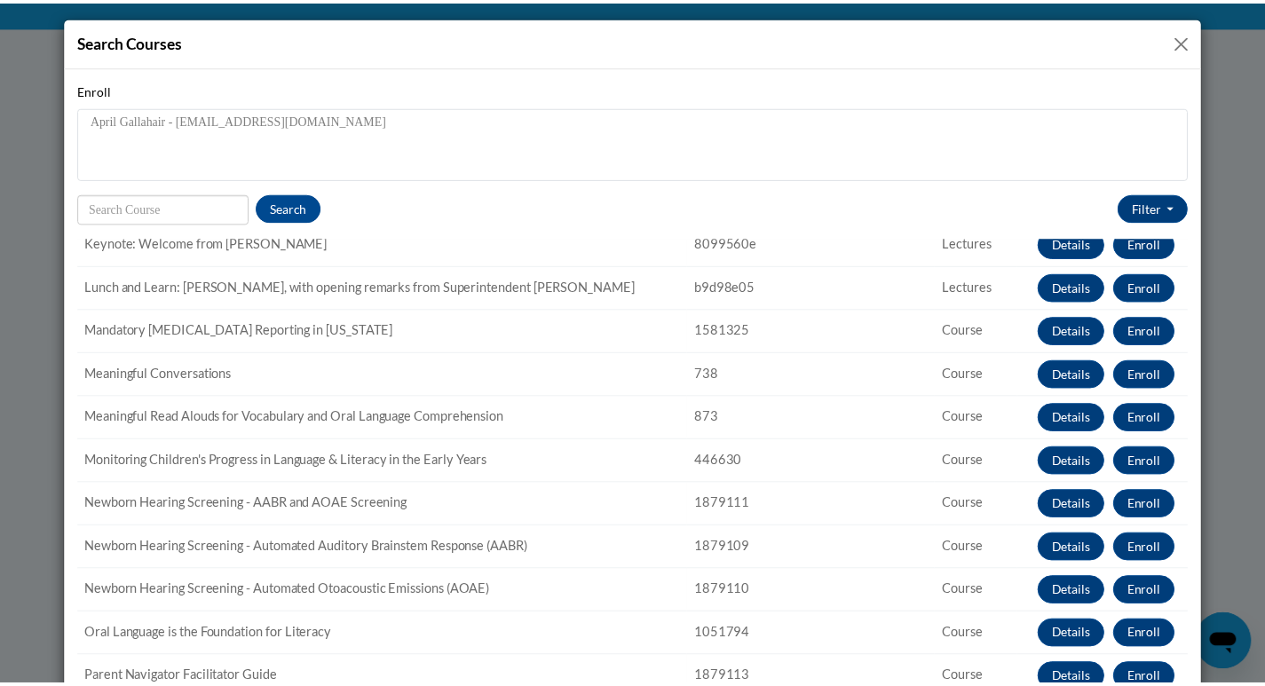
scroll to position [1065, 0]
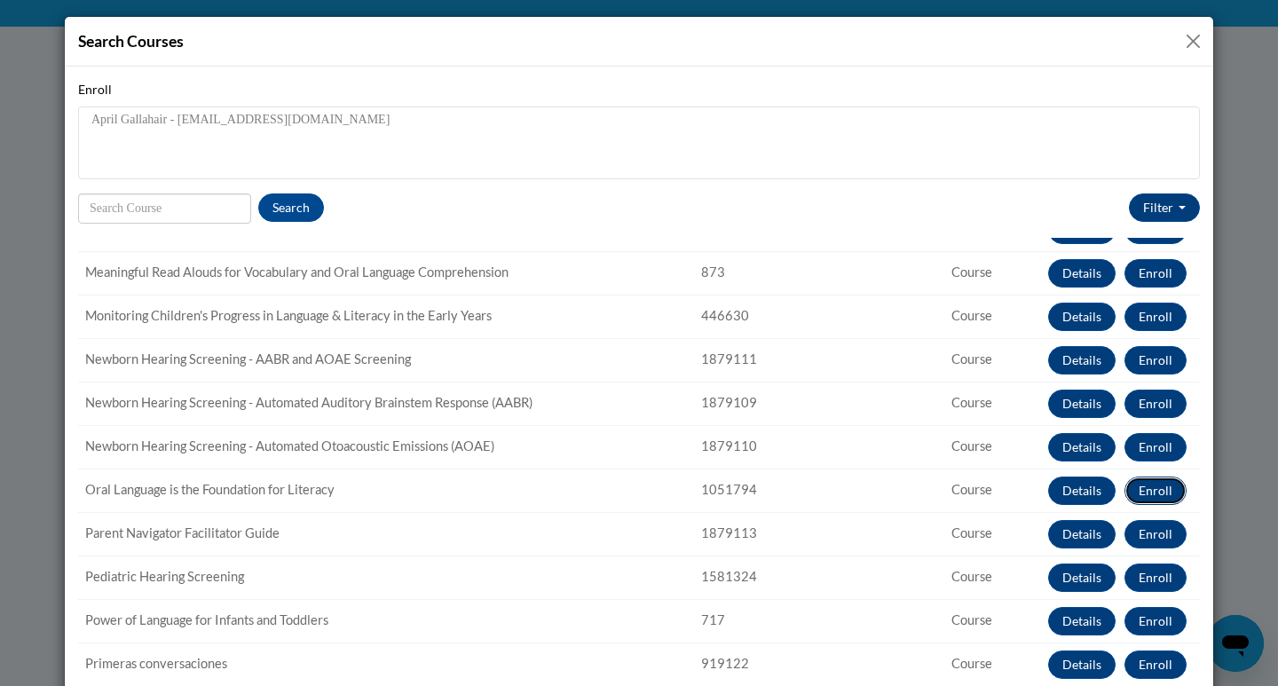
click at [1138, 494] on button "Enroll" at bounding box center [1156, 491] width 62 height 28
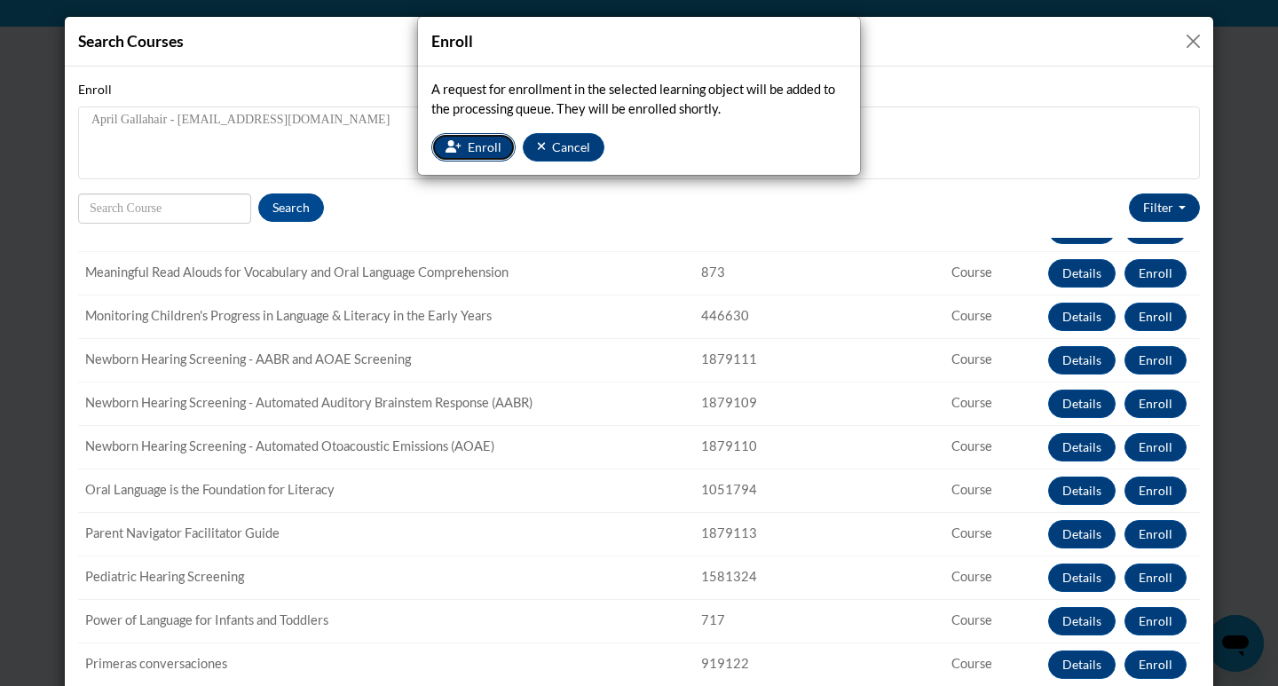
click at [488, 146] on span "Enroll" at bounding box center [485, 146] width 34 height 15
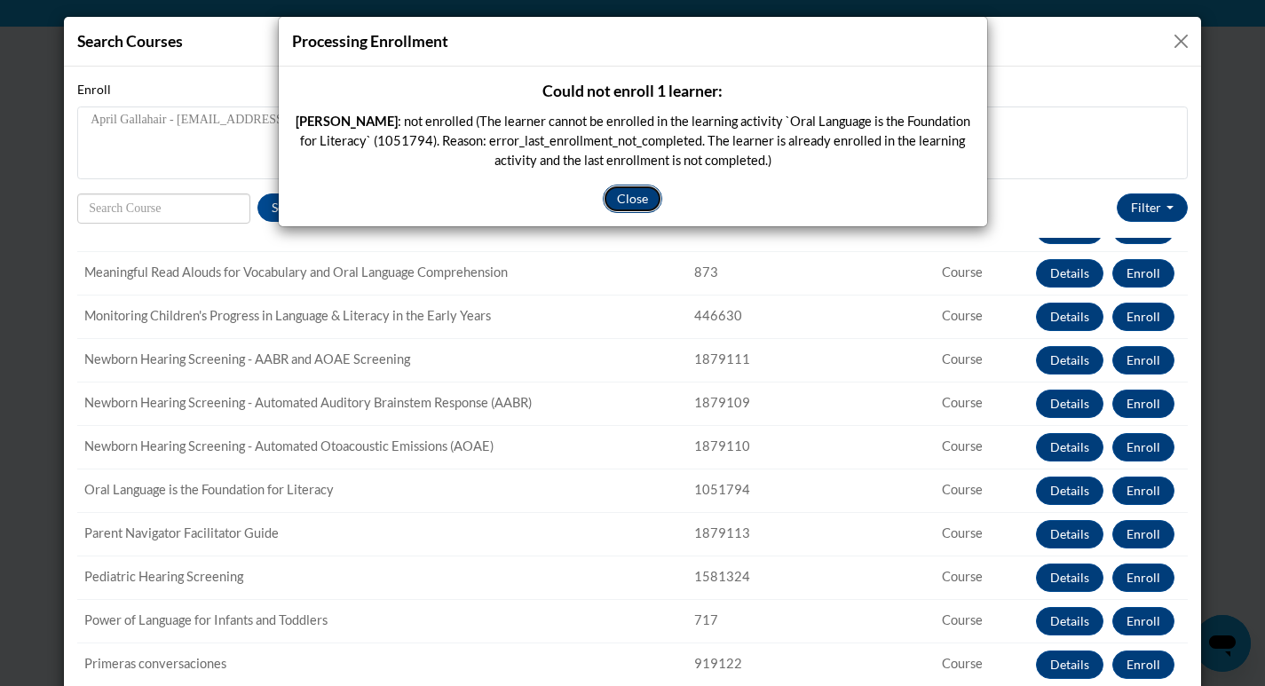
click at [618, 201] on button "Close" at bounding box center [632, 199] width 59 height 28
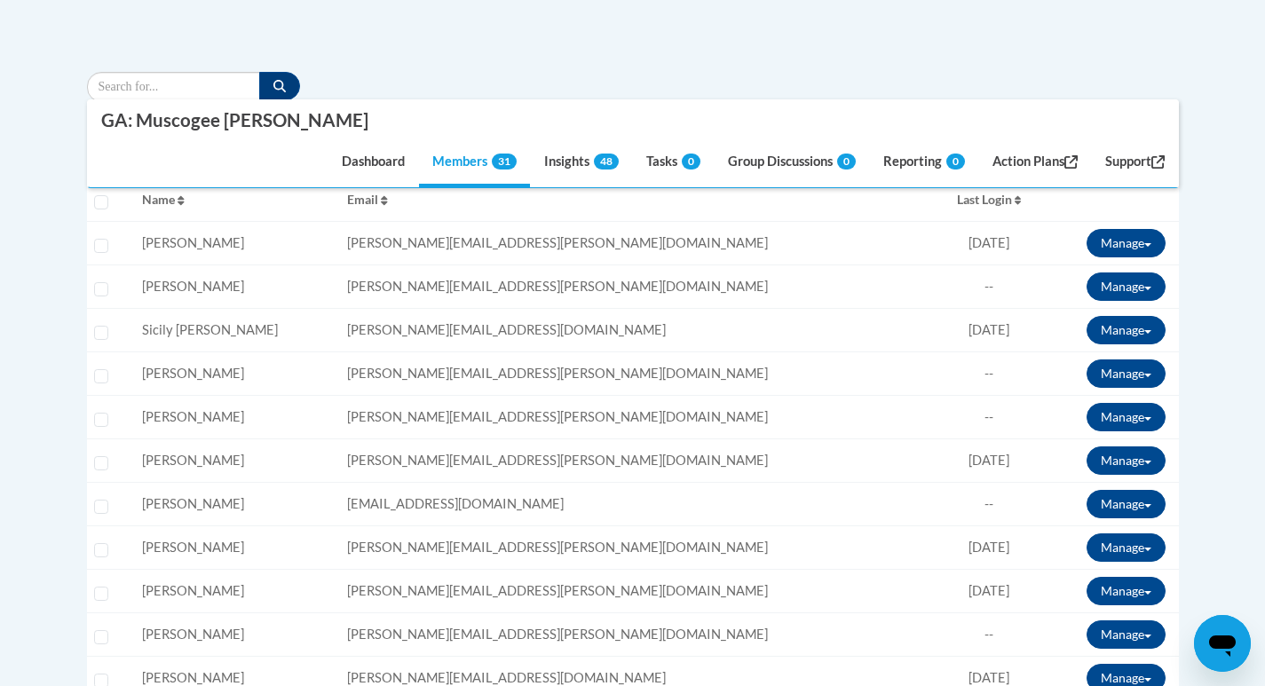
scroll to position [0, 0]
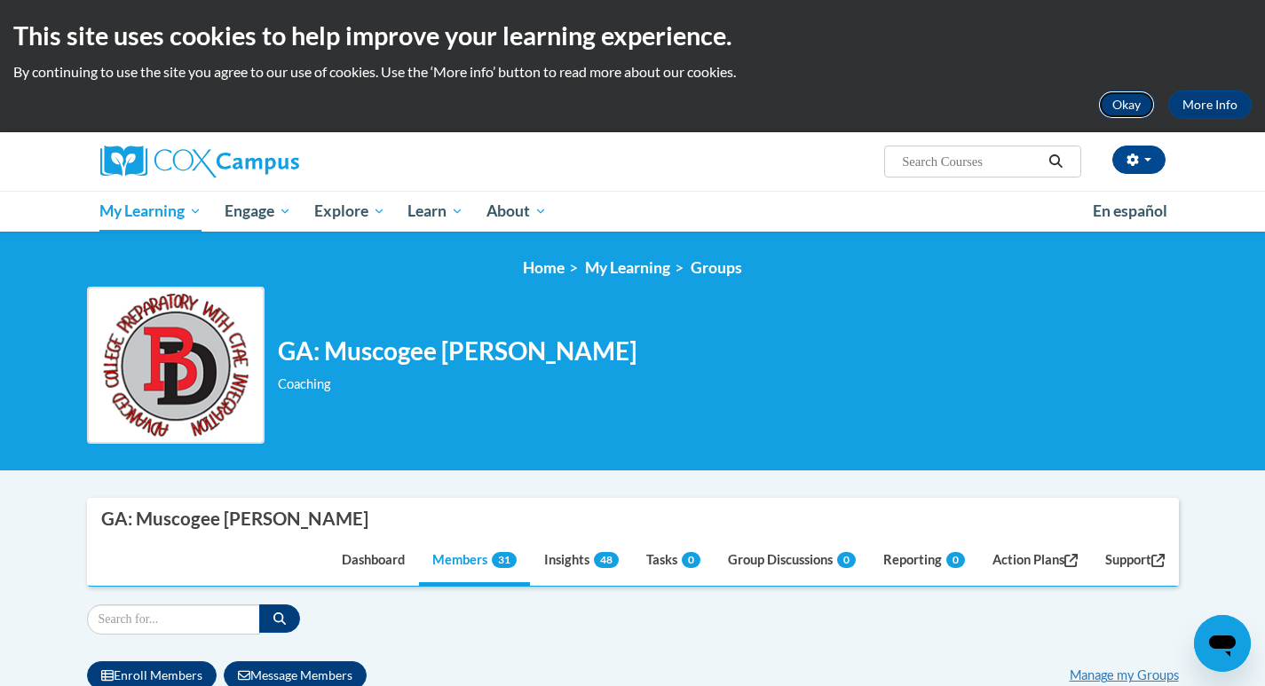
click at [1117, 103] on button "Okay" at bounding box center [1126, 105] width 57 height 28
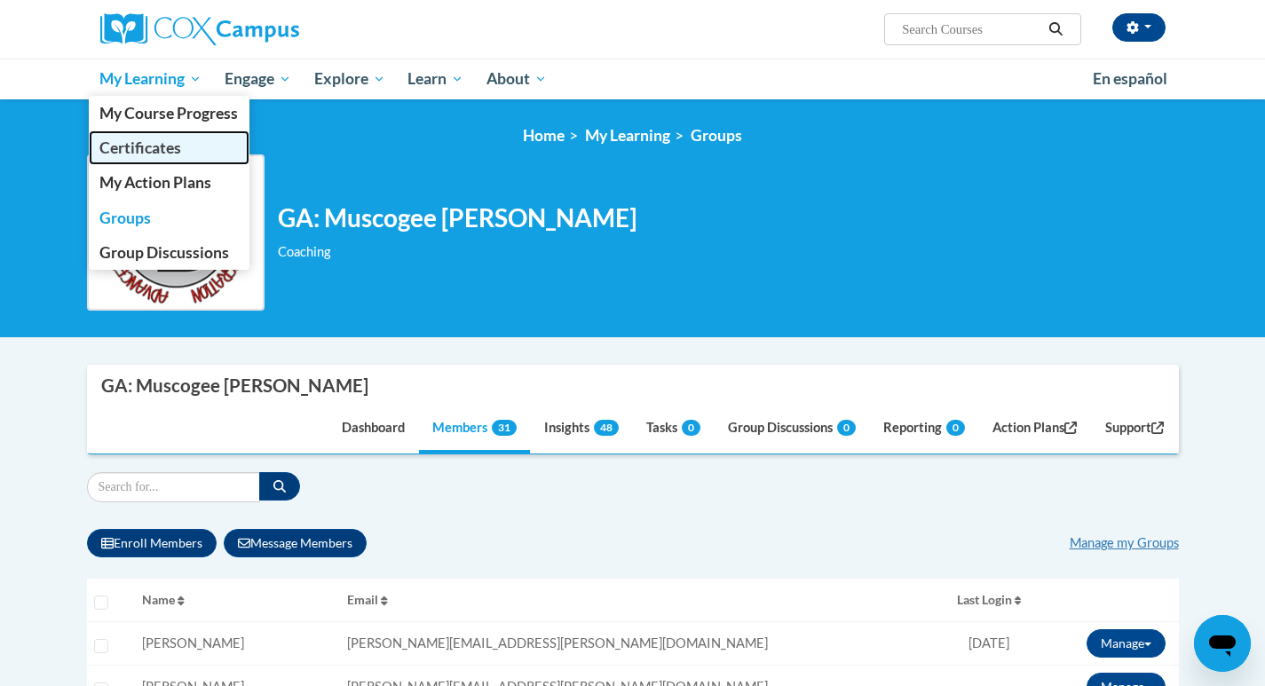
click at [166, 153] on span "Certificates" at bounding box center [140, 147] width 82 height 19
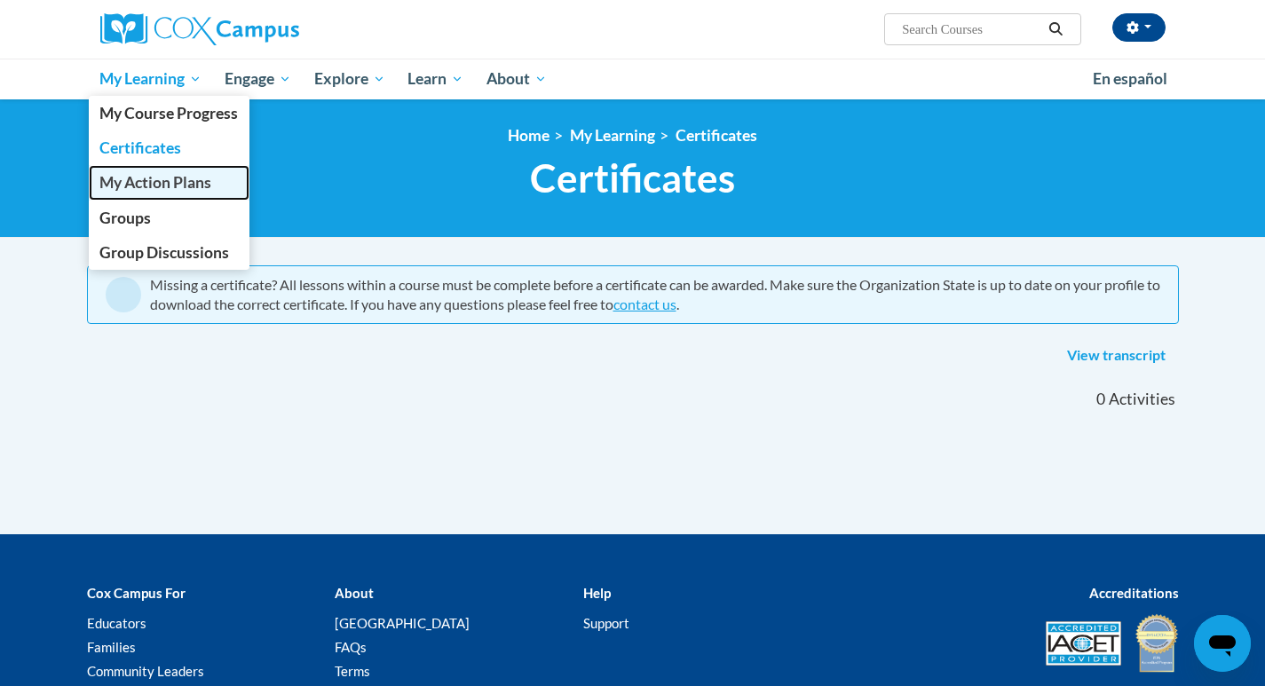
click at [146, 178] on span "My Action Plans" at bounding box center [155, 182] width 112 height 19
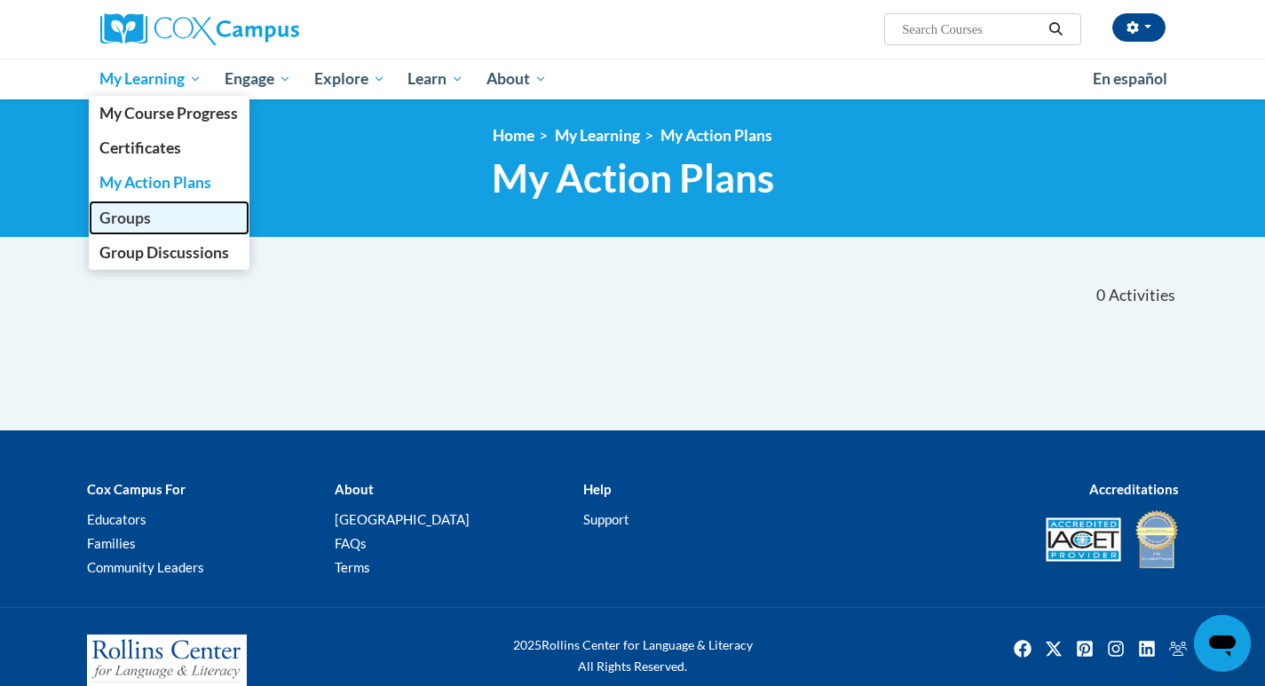
click at [136, 216] on span "Groups" at bounding box center [124, 218] width 51 height 19
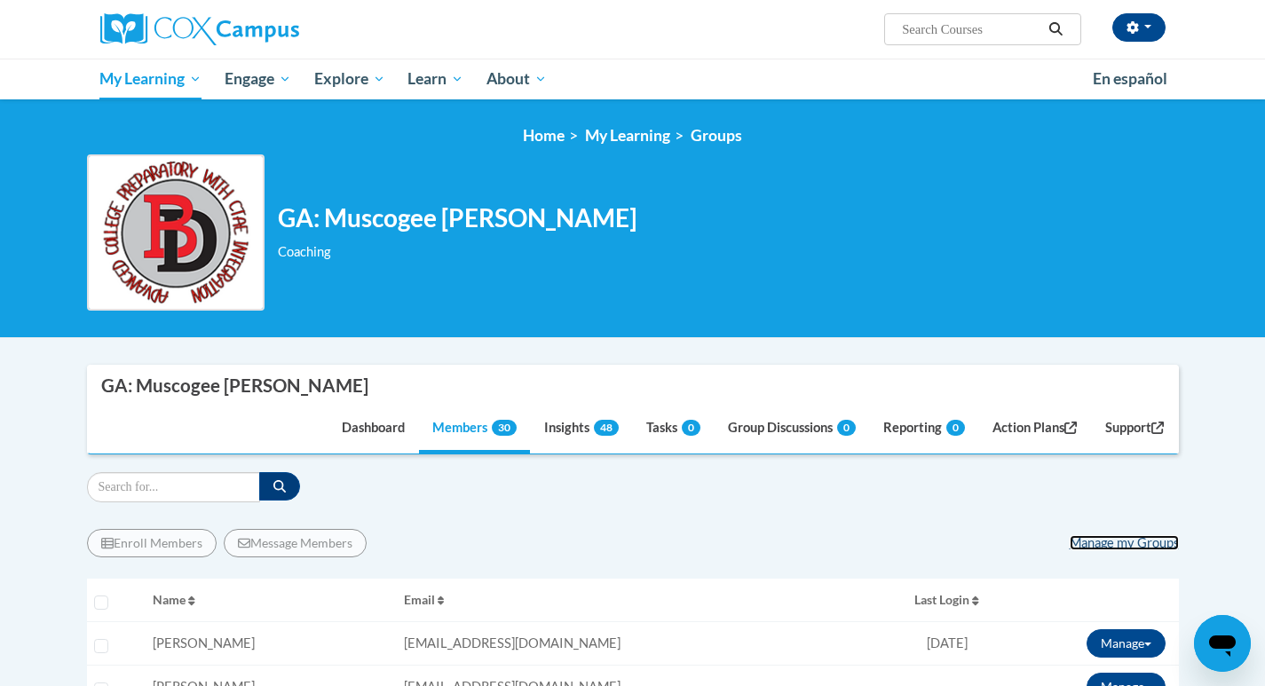
click at [1098, 544] on link "Manage my Groups" at bounding box center [1124, 542] width 109 height 15
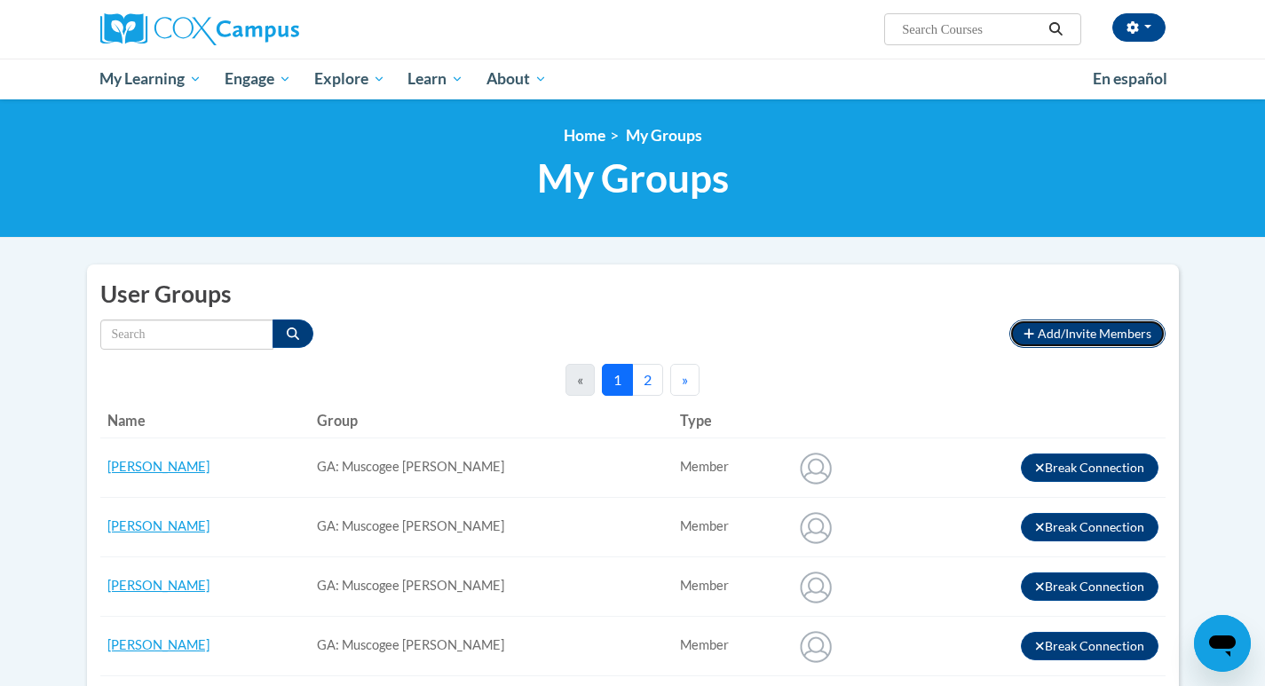
click at [1067, 329] on span "Add/Invite Members" at bounding box center [1095, 333] width 114 height 15
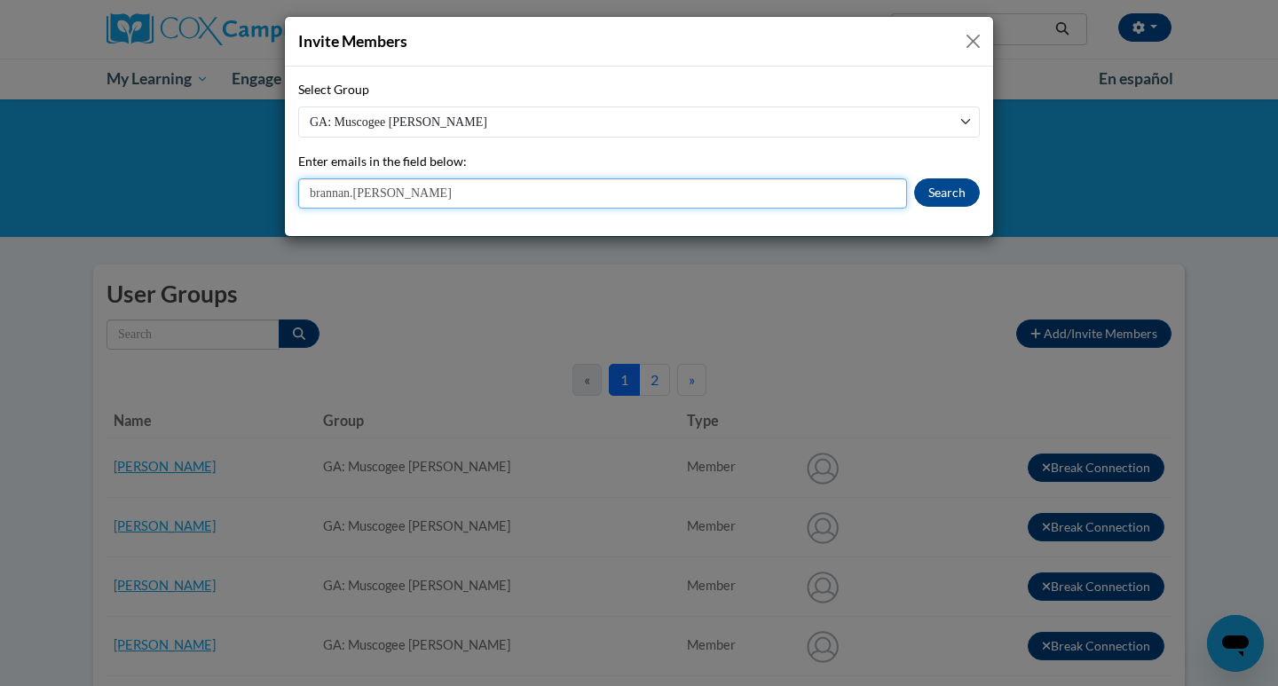
click at [421, 185] on input "brannan.emily" at bounding box center [602, 193] width 609 height 30
type input "[PERSON_NAME][EMAIL_ADDRESS][PERSON_NAME][DOMAIN_NAME]"
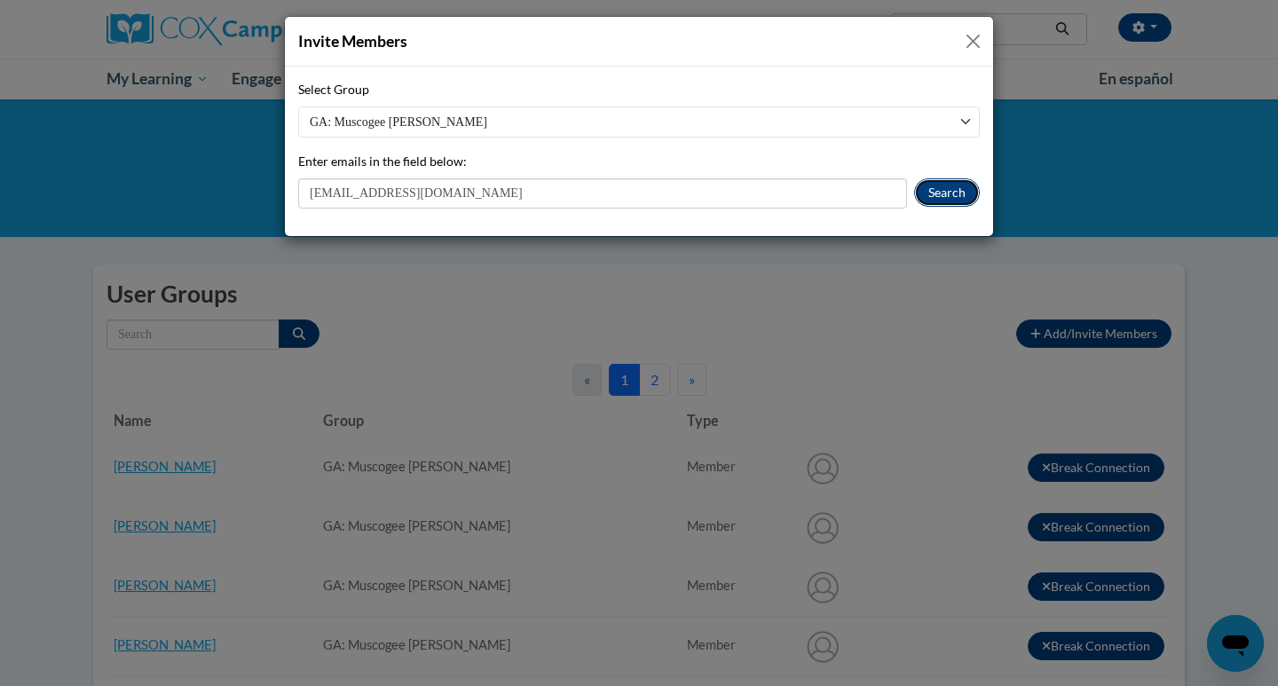
click at [960, 194] on button "Search" at bounding box center [947, 192] width 66 height 28
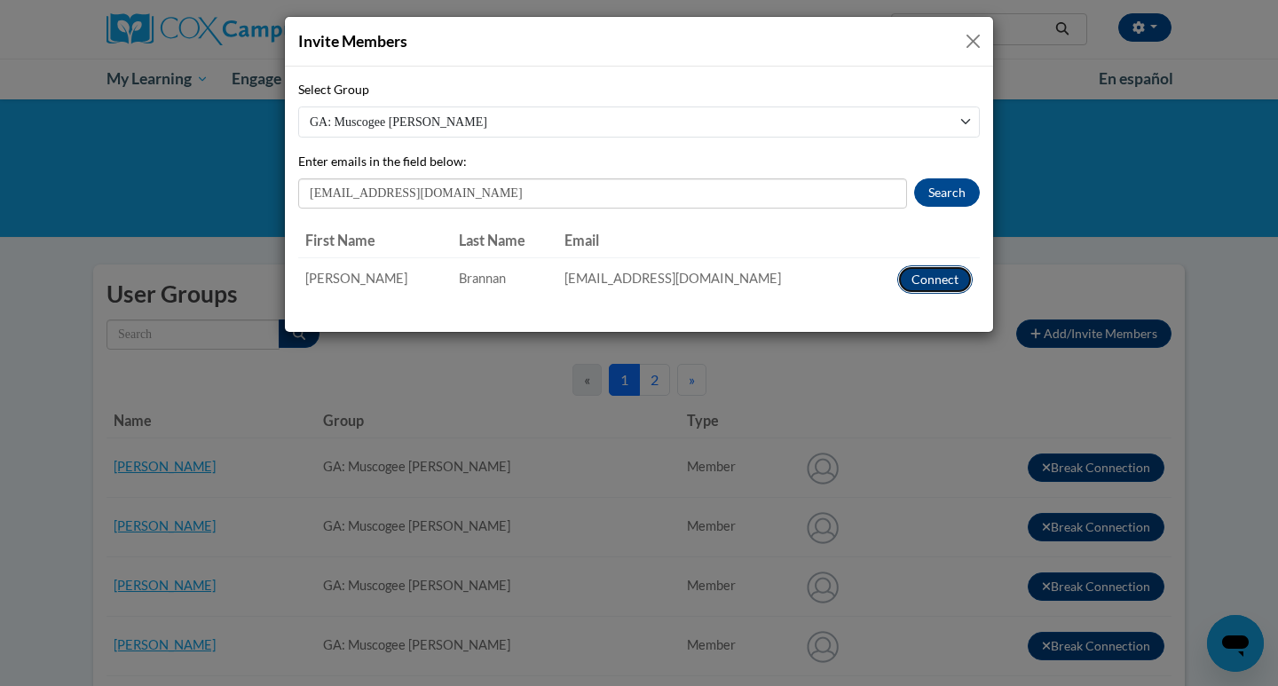
click at [940, 281] on button "Connect" at bounding box center [934, 279] width 75 height 28
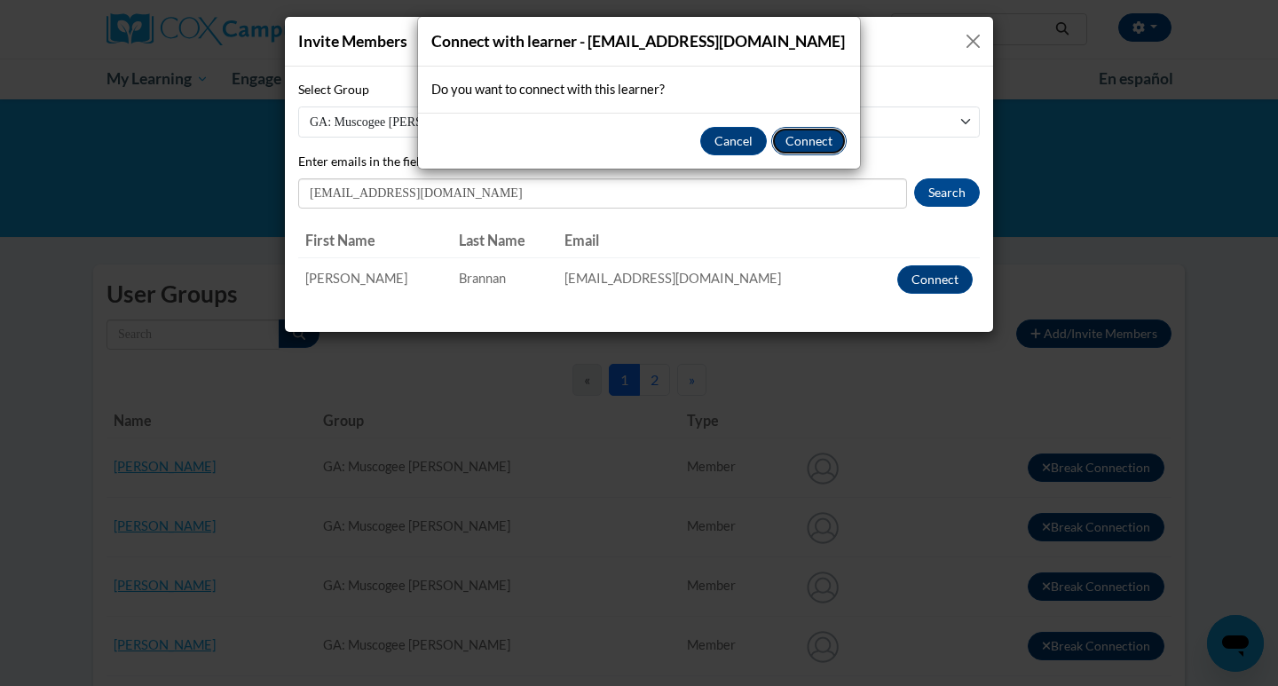
click at [790, 155] on button "Connect" at bounding box center [808, 141] width 75 height 28
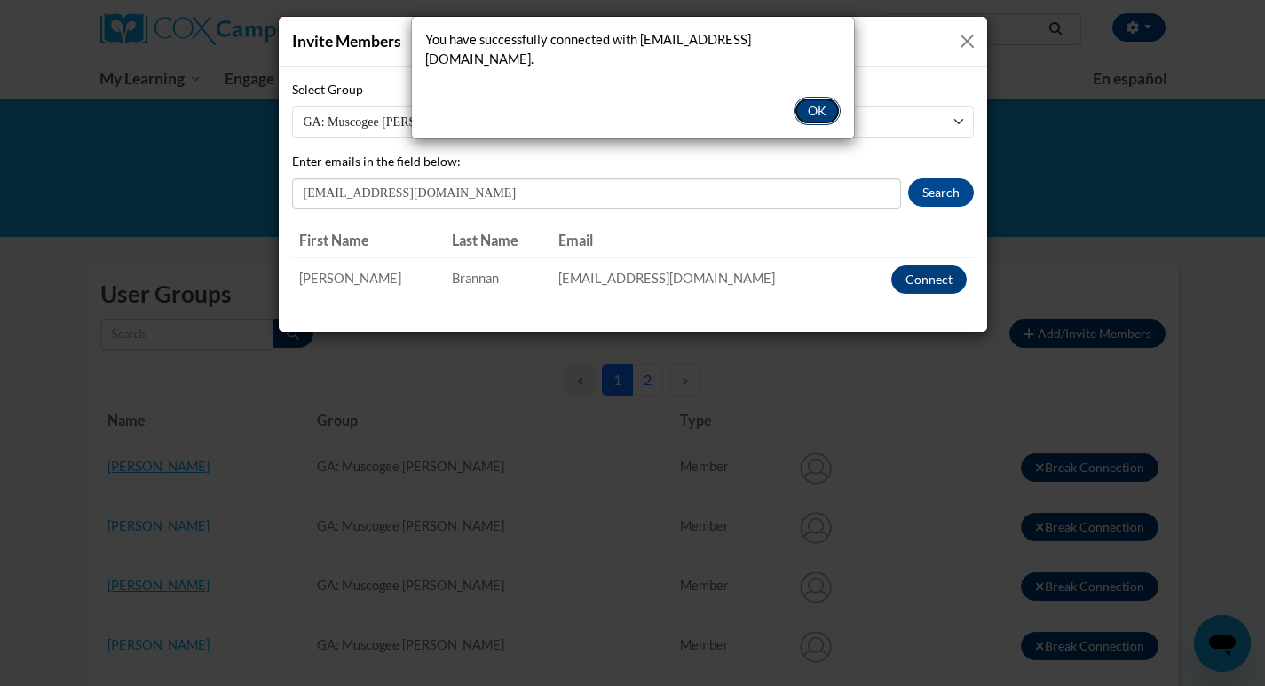
click at [821, 111] on button "OK" at bounding box center [817, 111] width 47 height 28
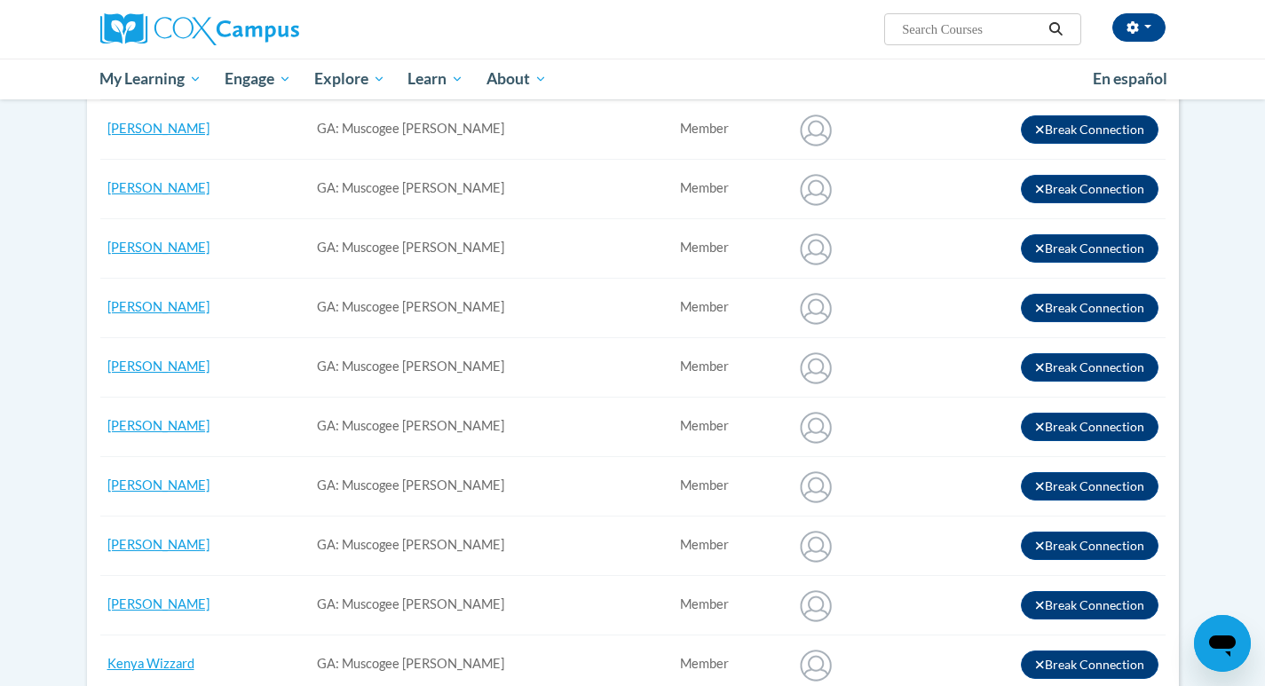
scroll to position [444, 0]
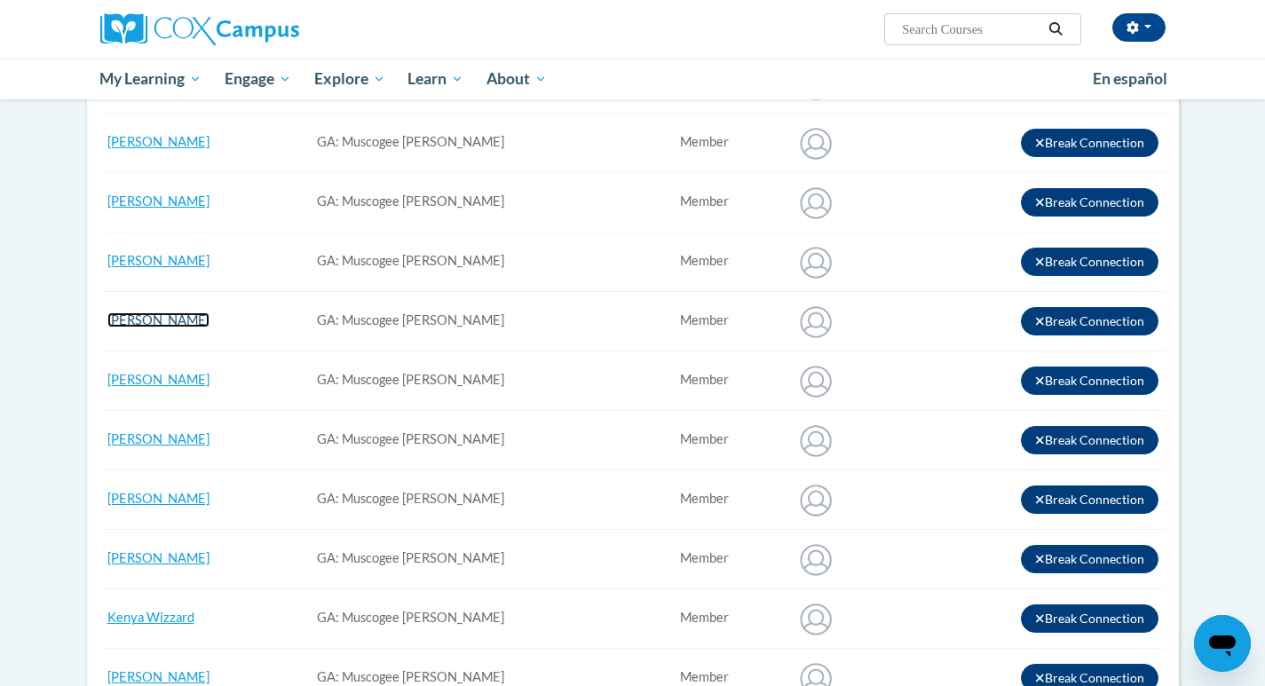
click at [160, 323] on link "[PERSON_NAME]" at bounding box center [158, 319] width 102 height 15
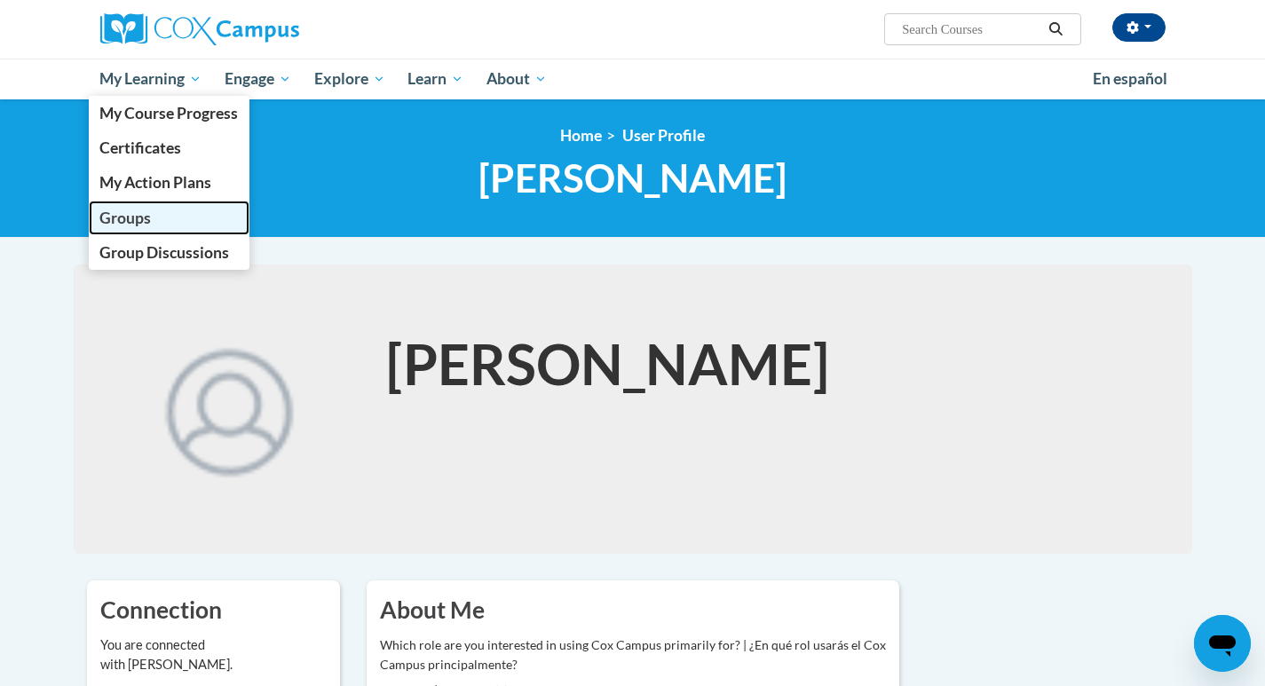
click at [156, 217] on link "Groups" at bounding box center [170, 218] width 162 height 35
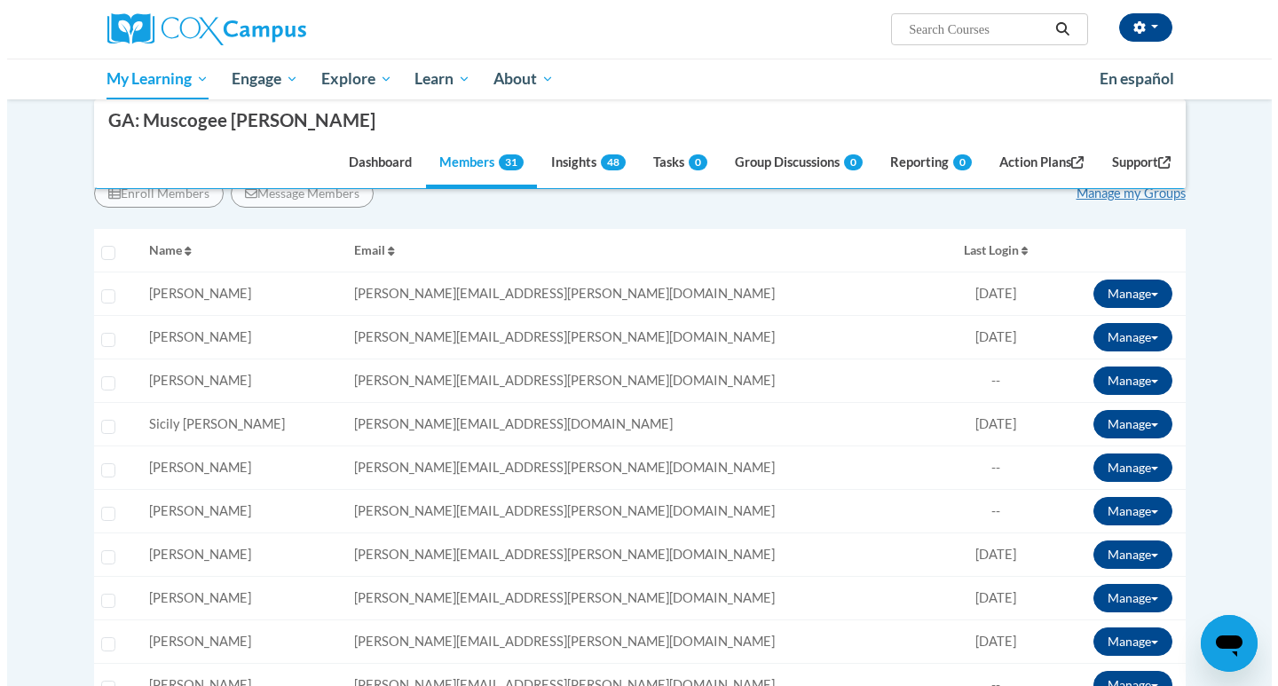
scroll to position [355, 0]
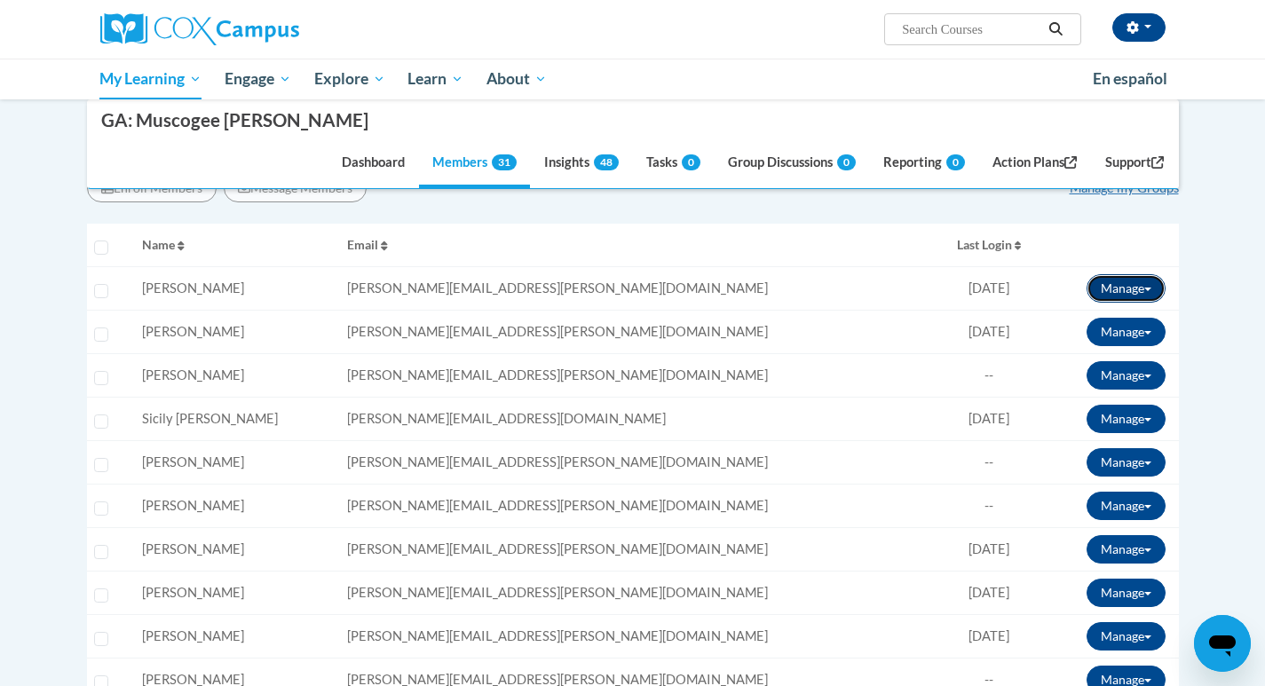
click at [1117, 287] on button "Manage" at bounding box center [1126, 288] width 79 height 28
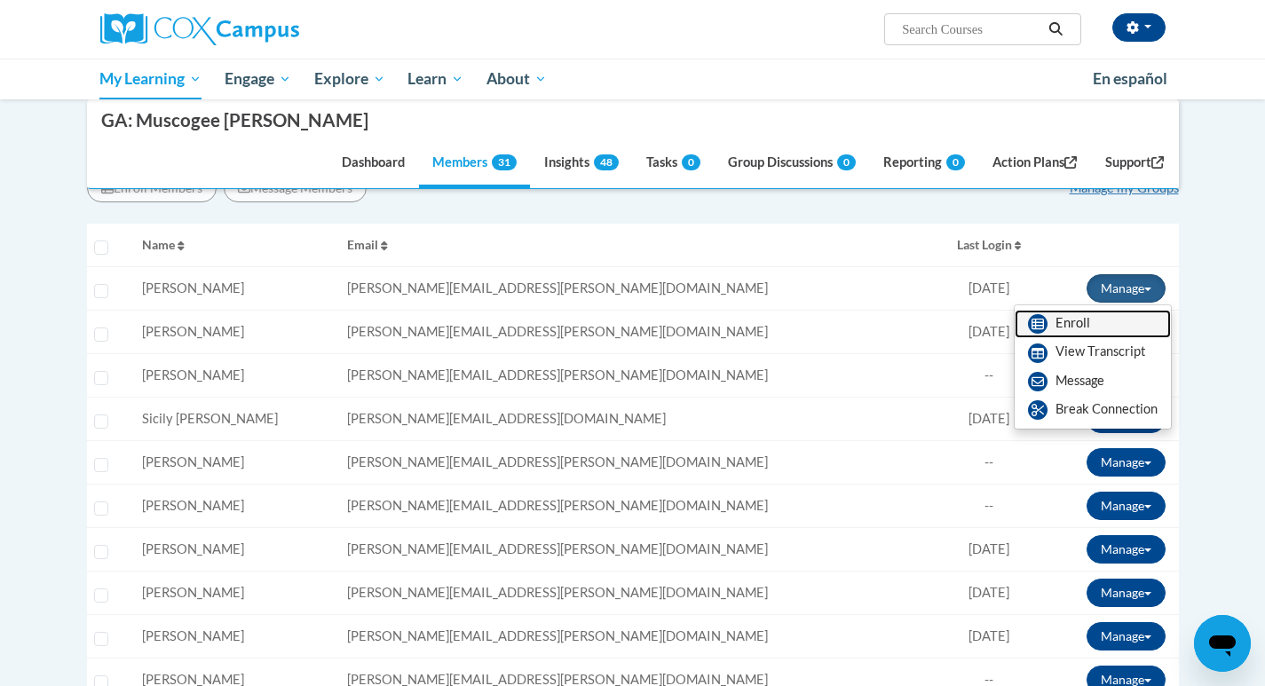
click at [1099, 328] on link "Enroll" at bounding box center [1093, 324] width 156 height 28
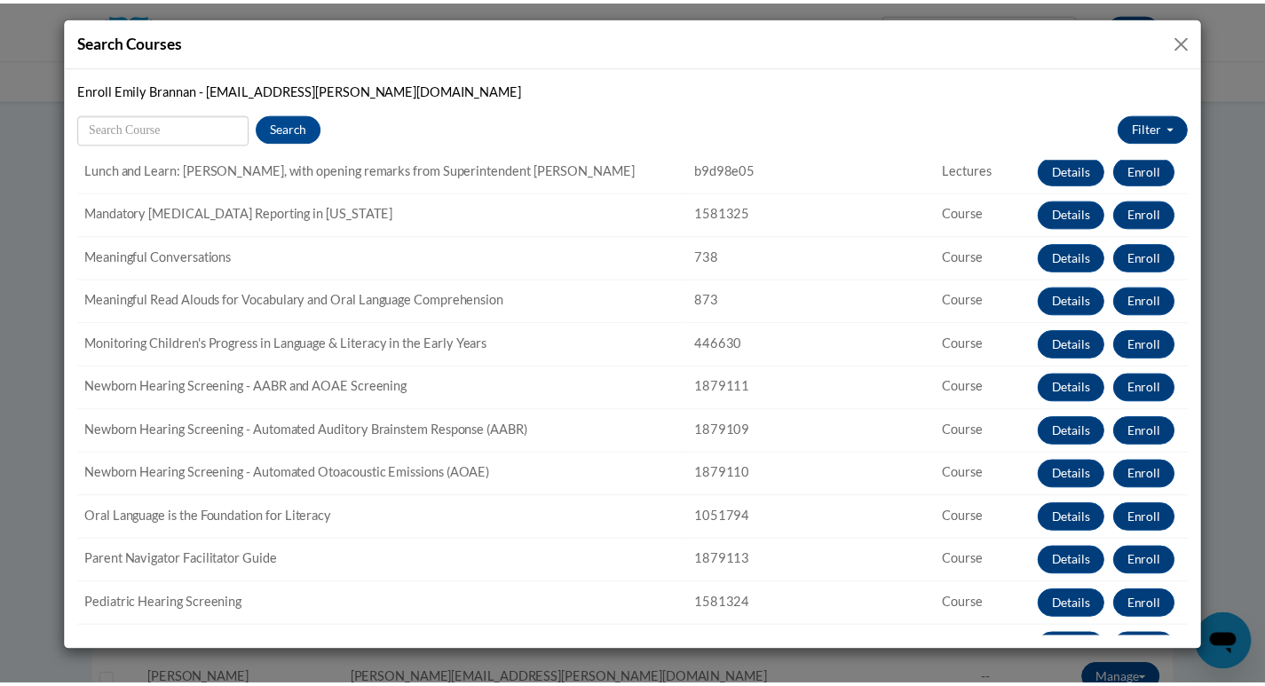
scroll to position [1154, 0]
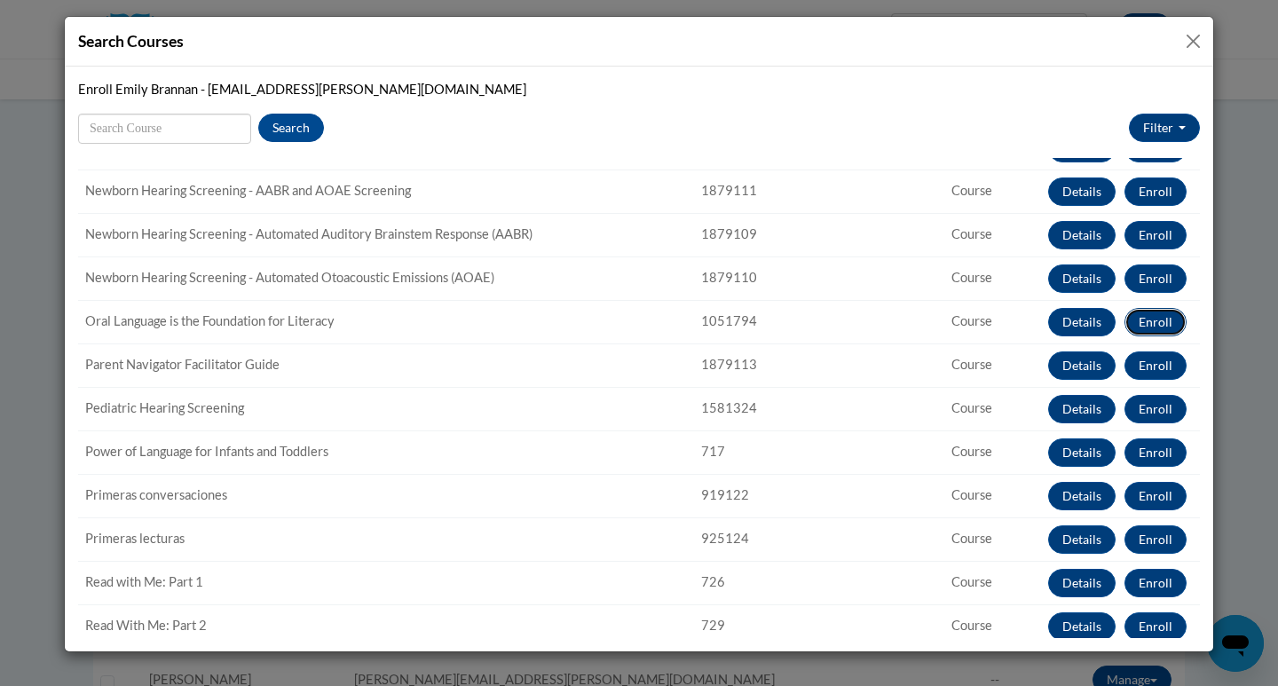
click at [1161, 328] on button "Enroll" at bounding box center [1156, 322] width 62 height 28
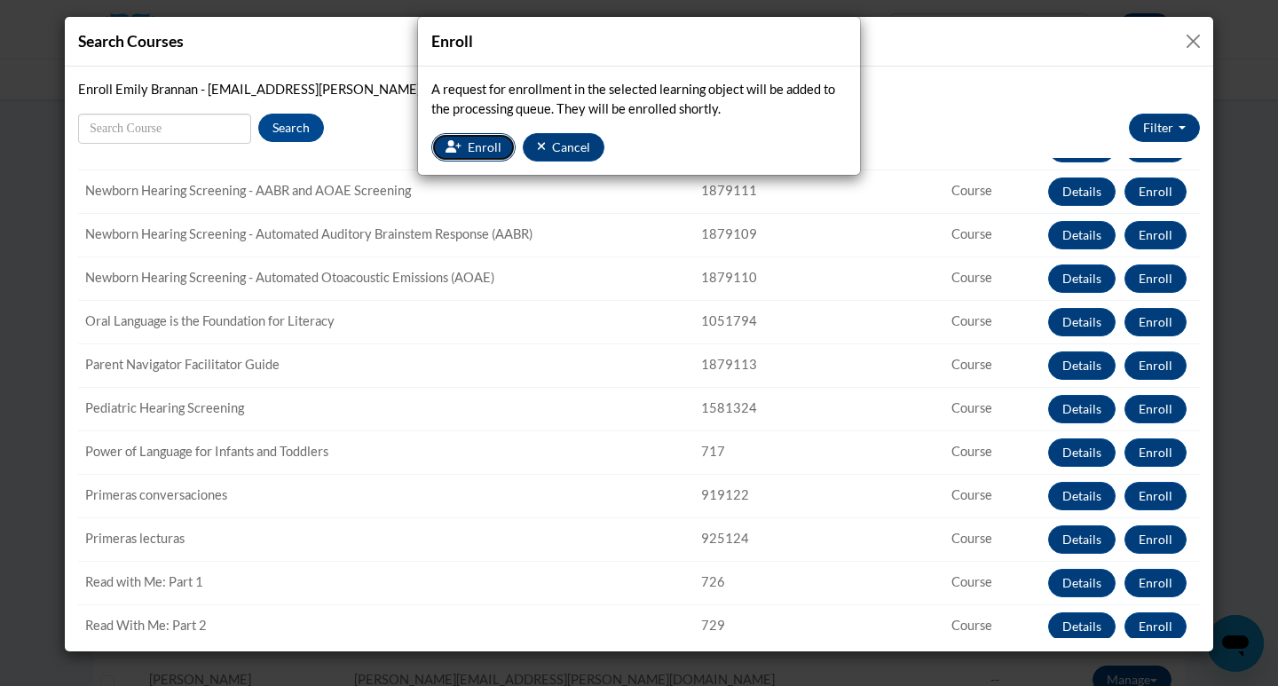
click at [466, 138] on button "Enroll" at bounding box center [473, 147] width 84 height 28
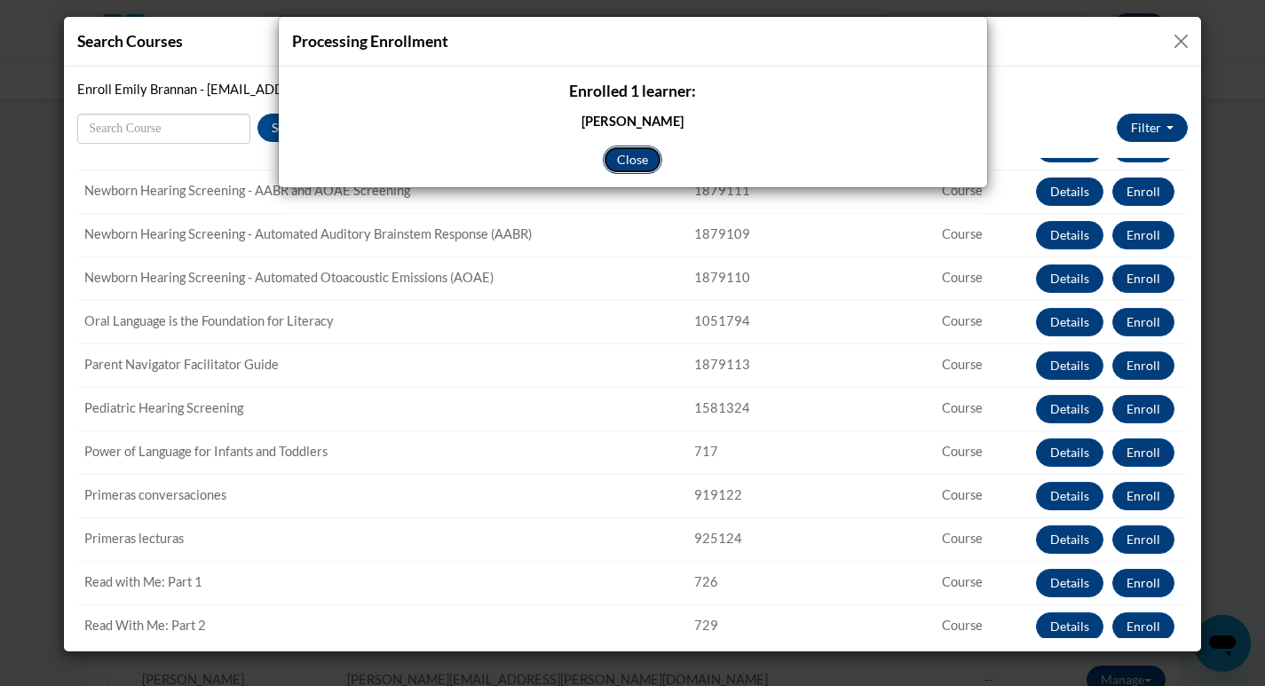
click at [621, 154] on button "Close" at bounding box center [632, 160] width 59 height 28
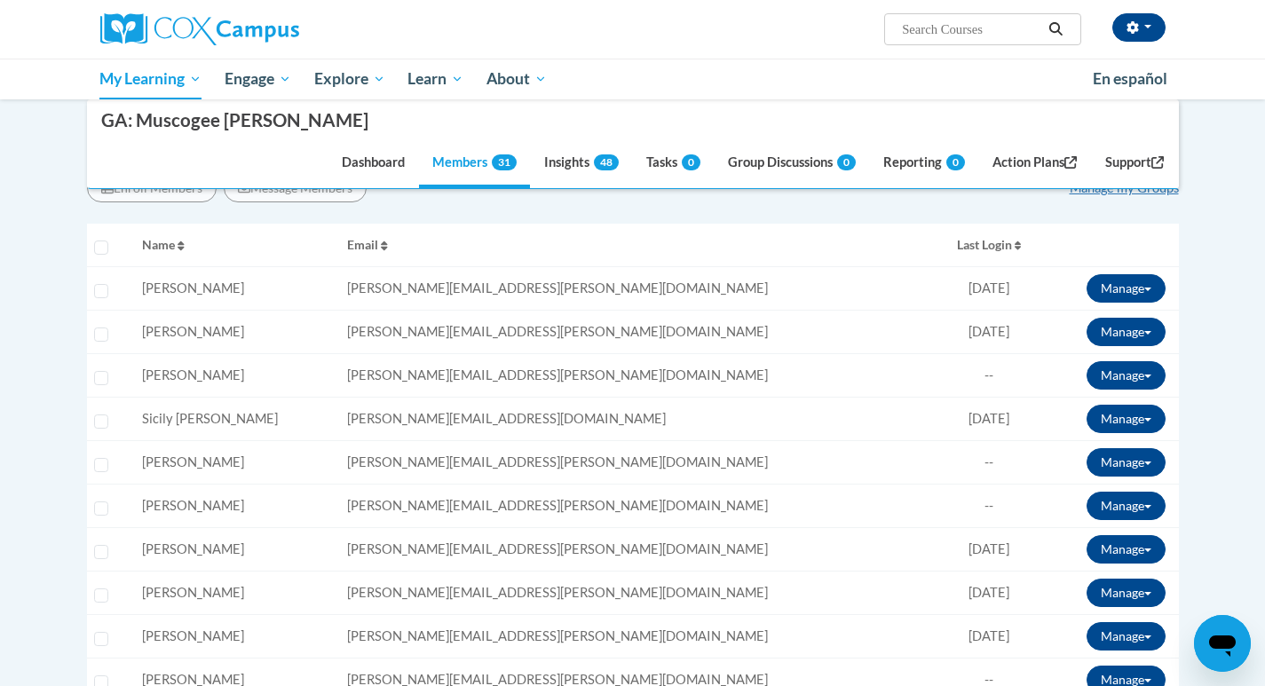
scroll to position [0, 0]
